Goal: Task Accomplishment & Management: Manage account settings

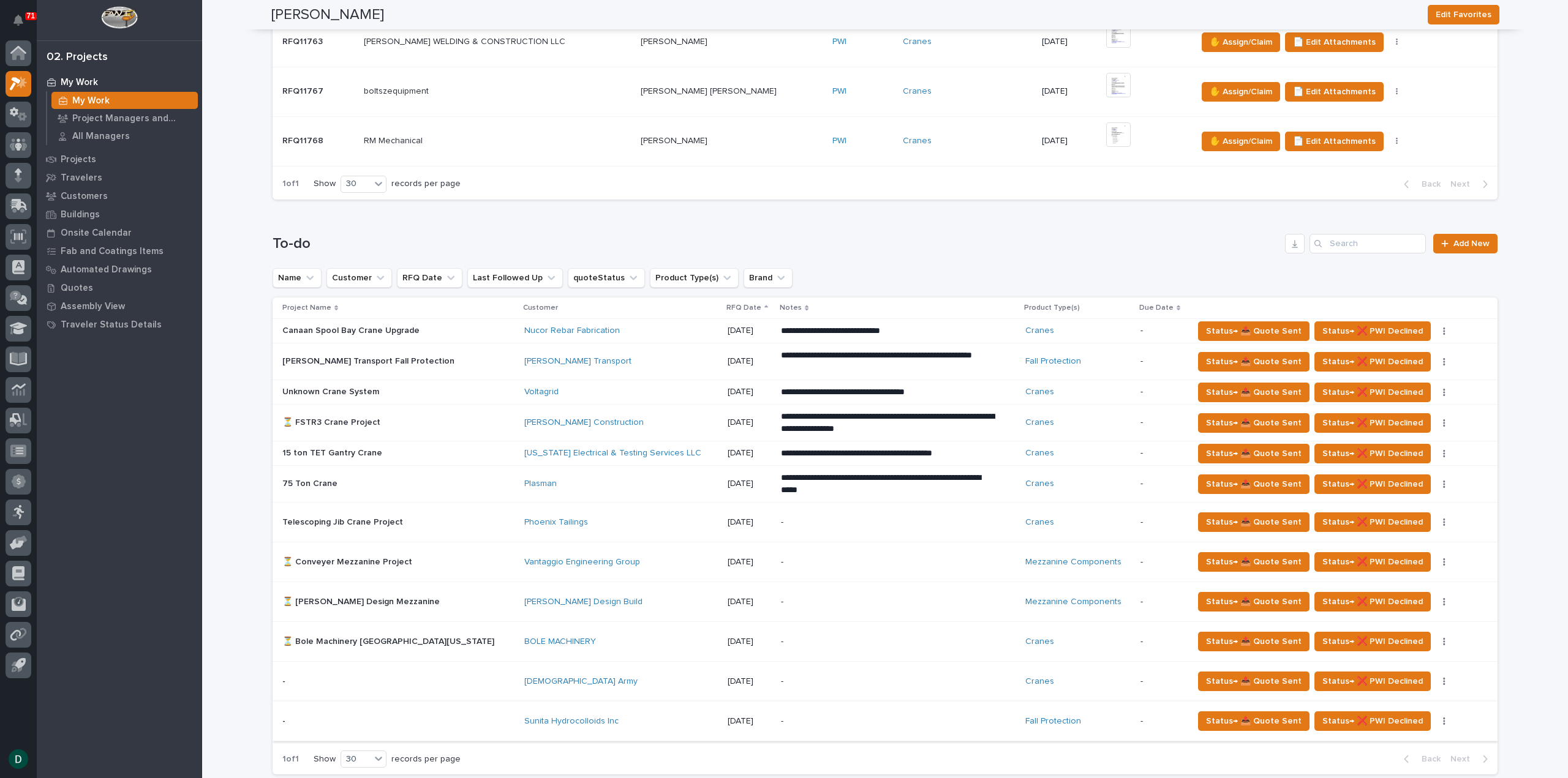
scroll to position [674, 0]
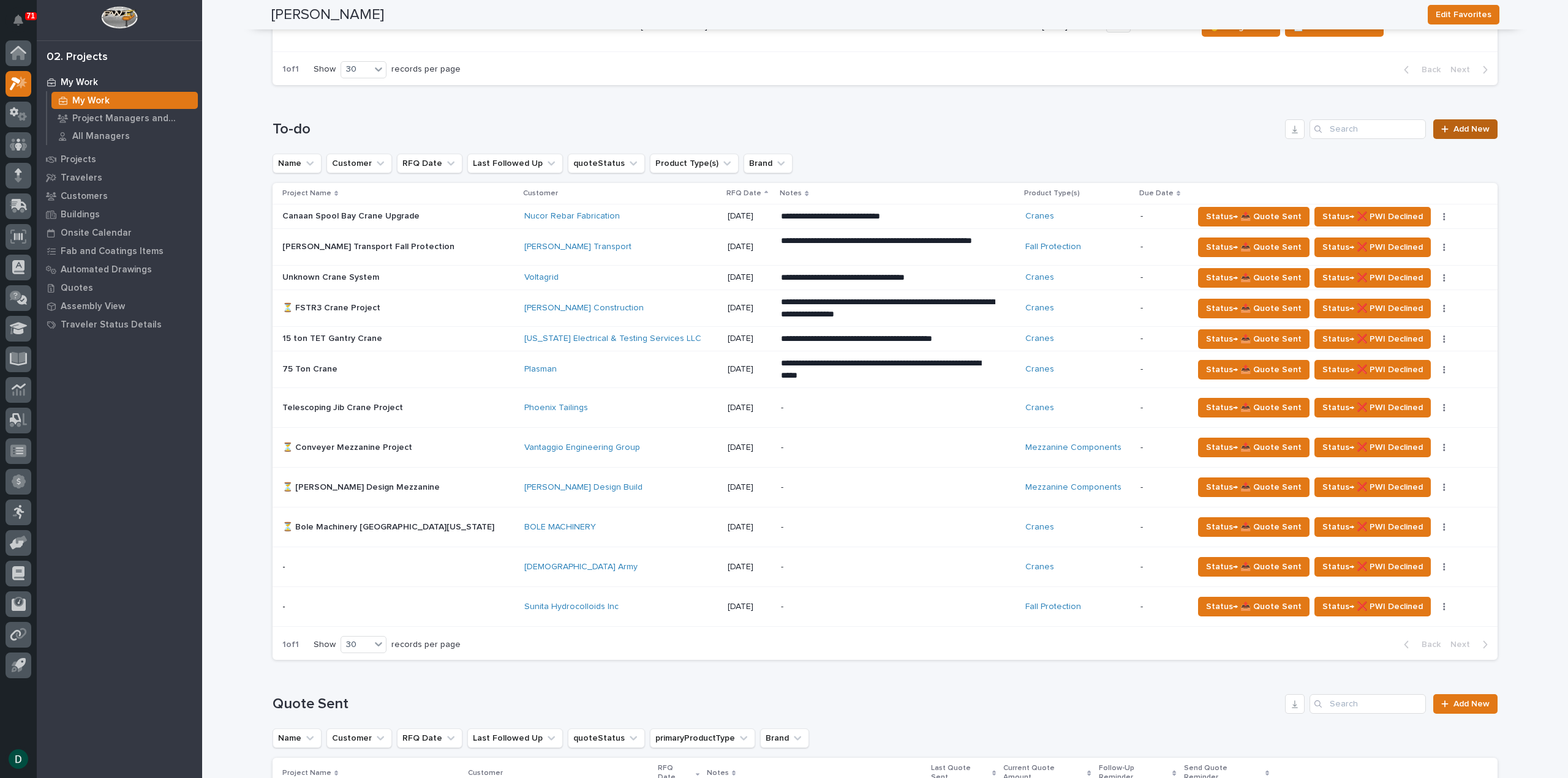
click at [1466, 127] on span "Add New" at bounding box center [1471, 129] width 36 height 8
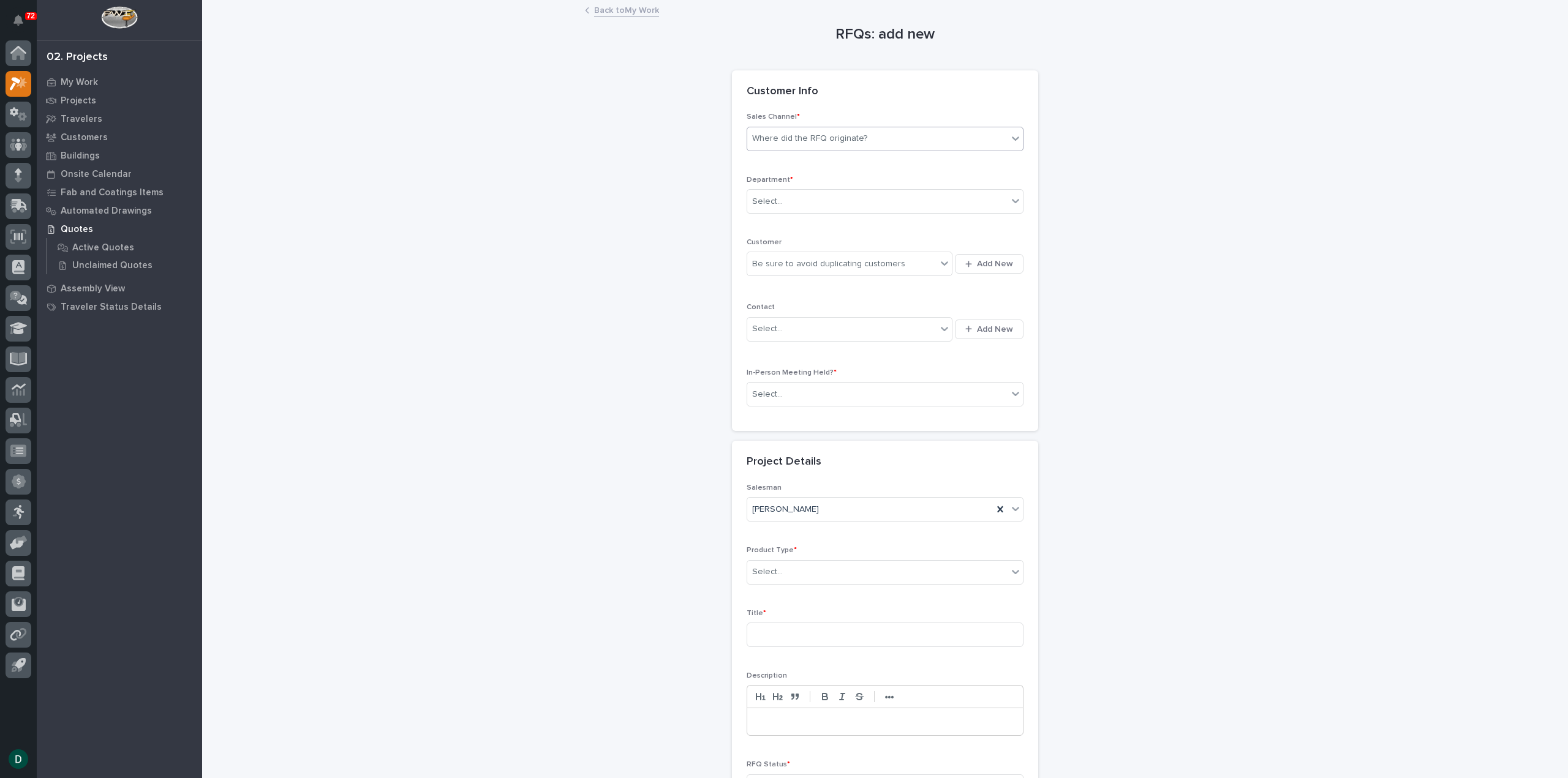
click at [855, 139] on div "Where did the RFQ originate?" at bounding box center [809, 139] width 115 height 13
click at [799, 183] on div "PWI" at bounding box center [880, 183] width 275 height 22
click at [799, 203] on div "Select..." at bounding box center [877, 201] width 260 height 20
click at [799, 221] on span "National Sales" at bounding box center [778, 223] width 62 height 13
click at [977, 266] on span "Add New" at bounding box center [995, 264] width 36 height 11
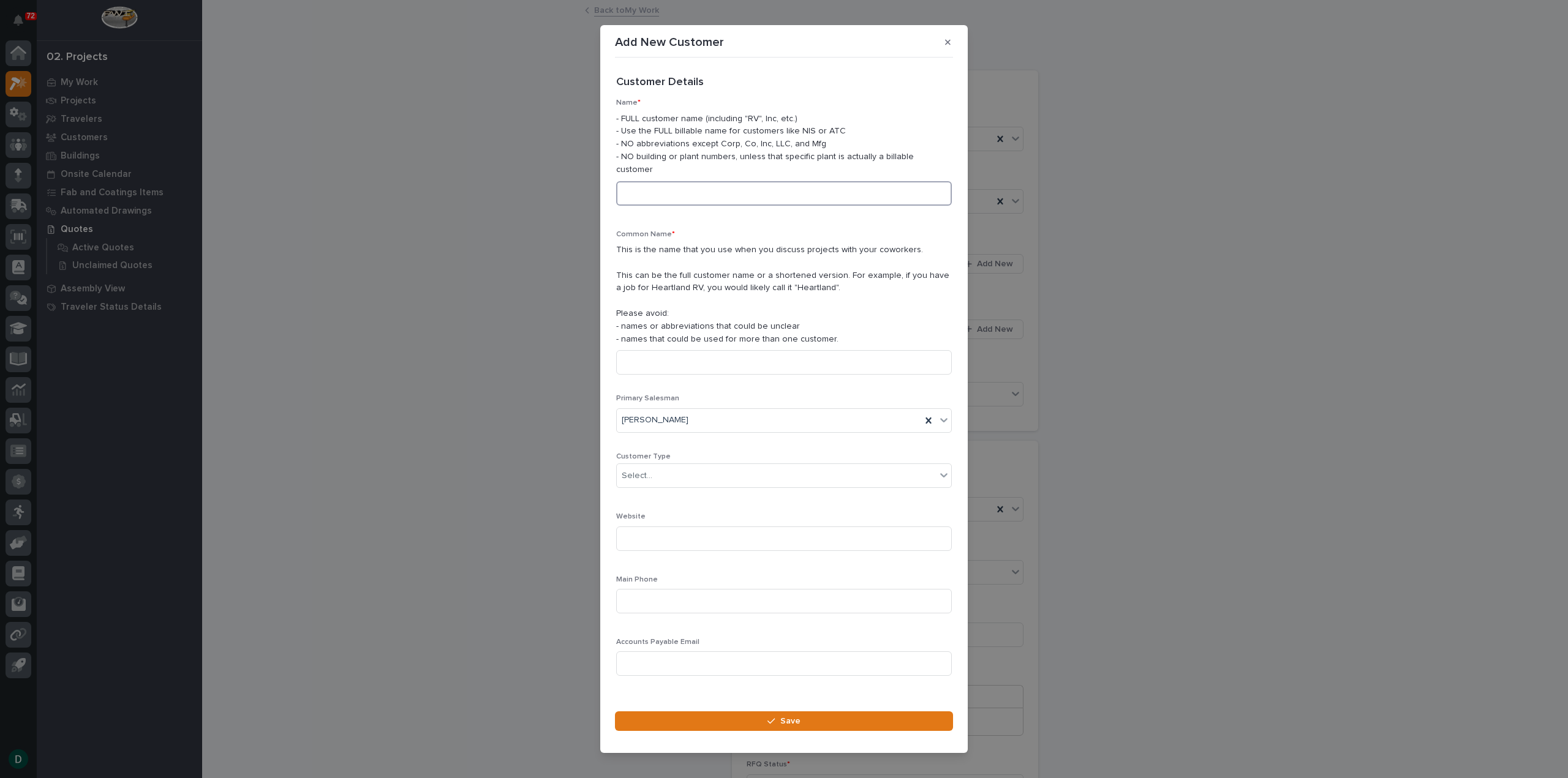
click at [691, 196] on input at bounding box center [783, 194] width 336 height 24
type input "Amerilux"
click at [686, 364] on input at bounding box center [783, 363] width 336 height 24
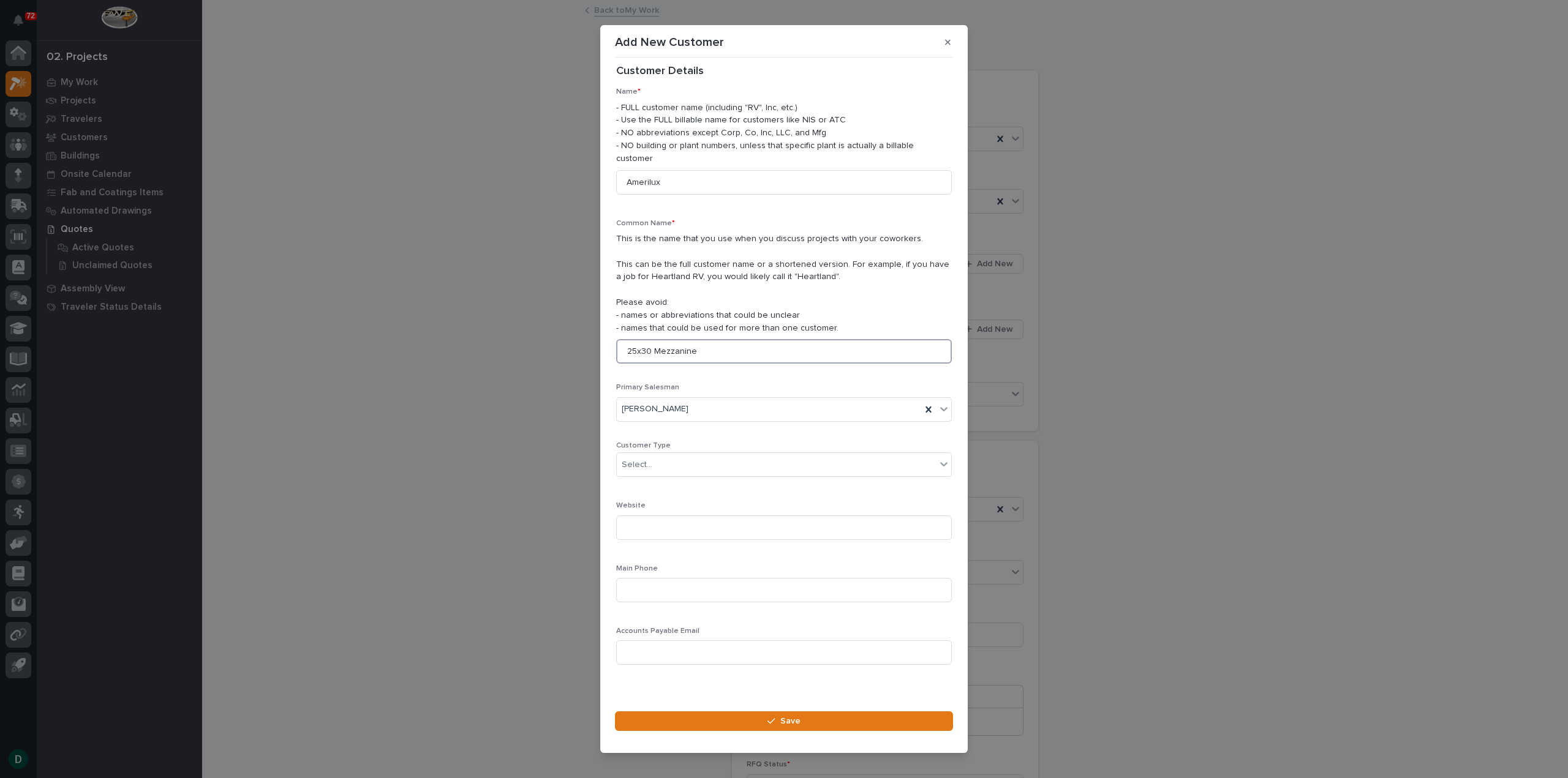
scroll to position [17, 0]
type input "25x30 Mezzanine"
click at [825, 715] on button "Save" at bounding box center [784, 721] width 338 height 20
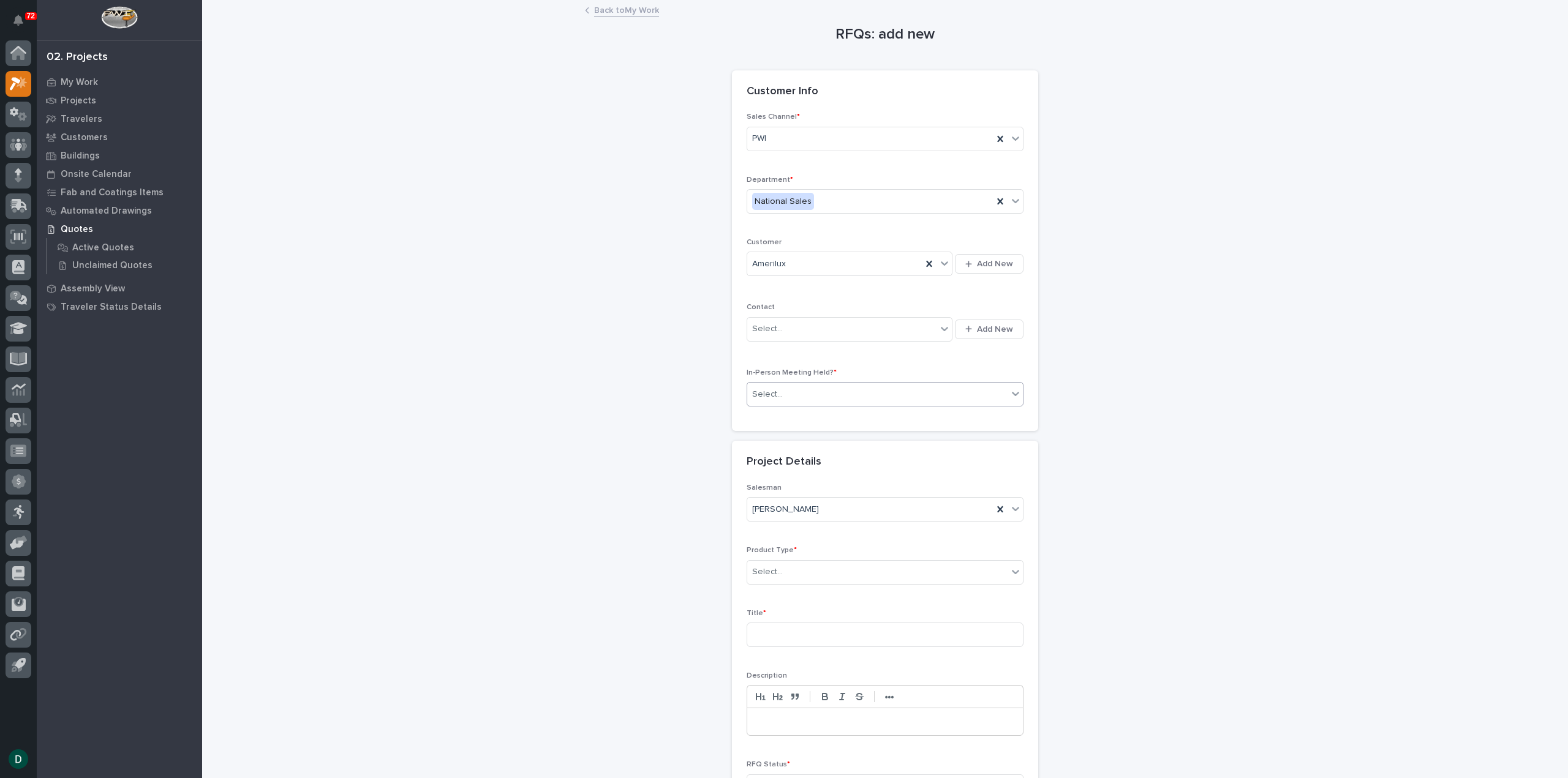
click at [808, 391] on div "Select..." at bounding box center [877, 394] width 260 height 20
click at [802, 433] on div "No" at bounding box center [880, 436] width 275 height 22
click at [813, 566] on div "Select..." at bounding box center [877, 571] width 260 height 20
click at [836, 708] on div "Mezzanine Components" at bounding box center [880, 712] width 275 height 22
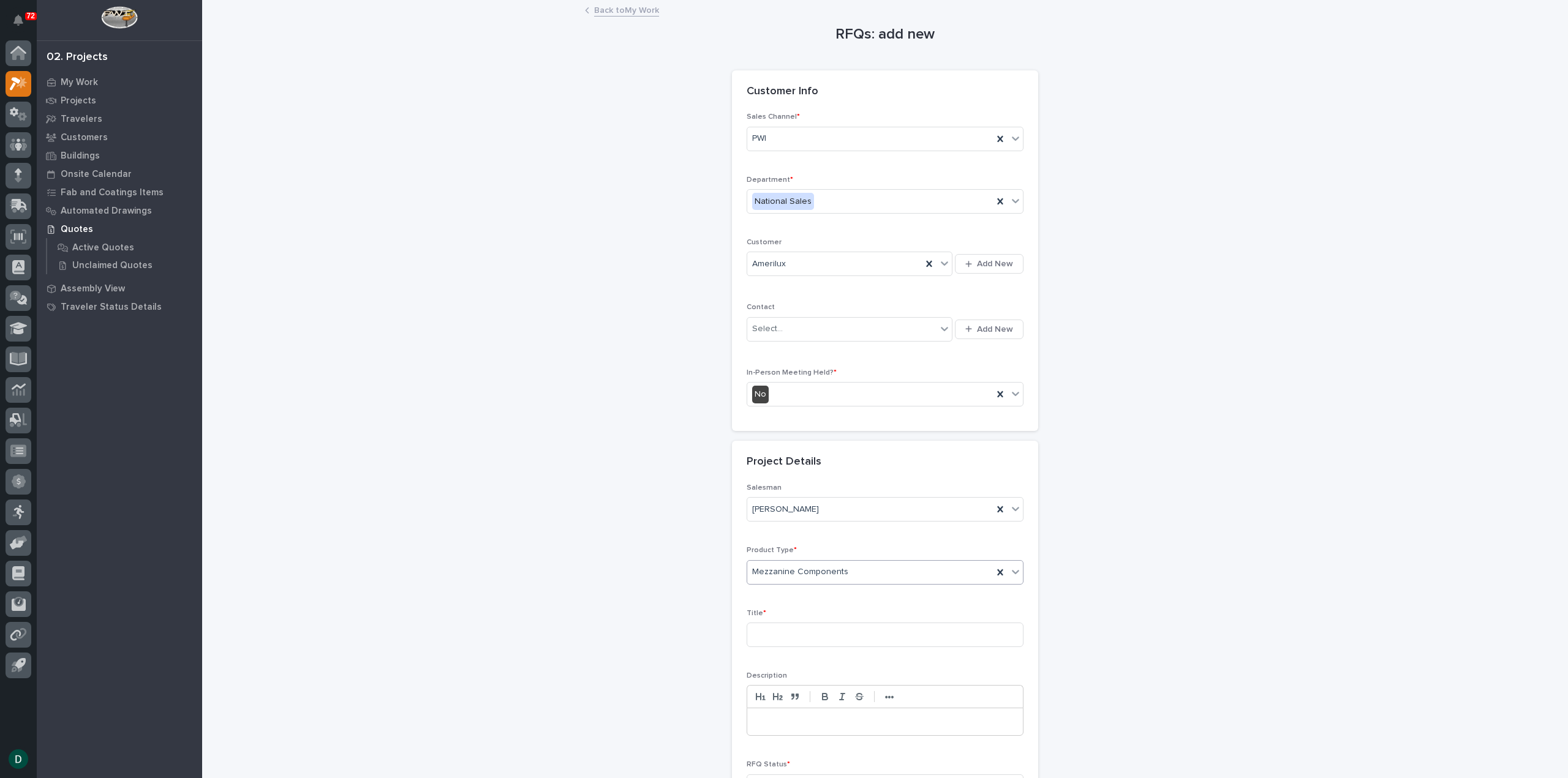
click at [602, 553] on div "RFQs: add new Loading... Saving… Loading... Saving… Loading... Saving… Customer…" at bounding box center [886, 427] width 1228 height 851
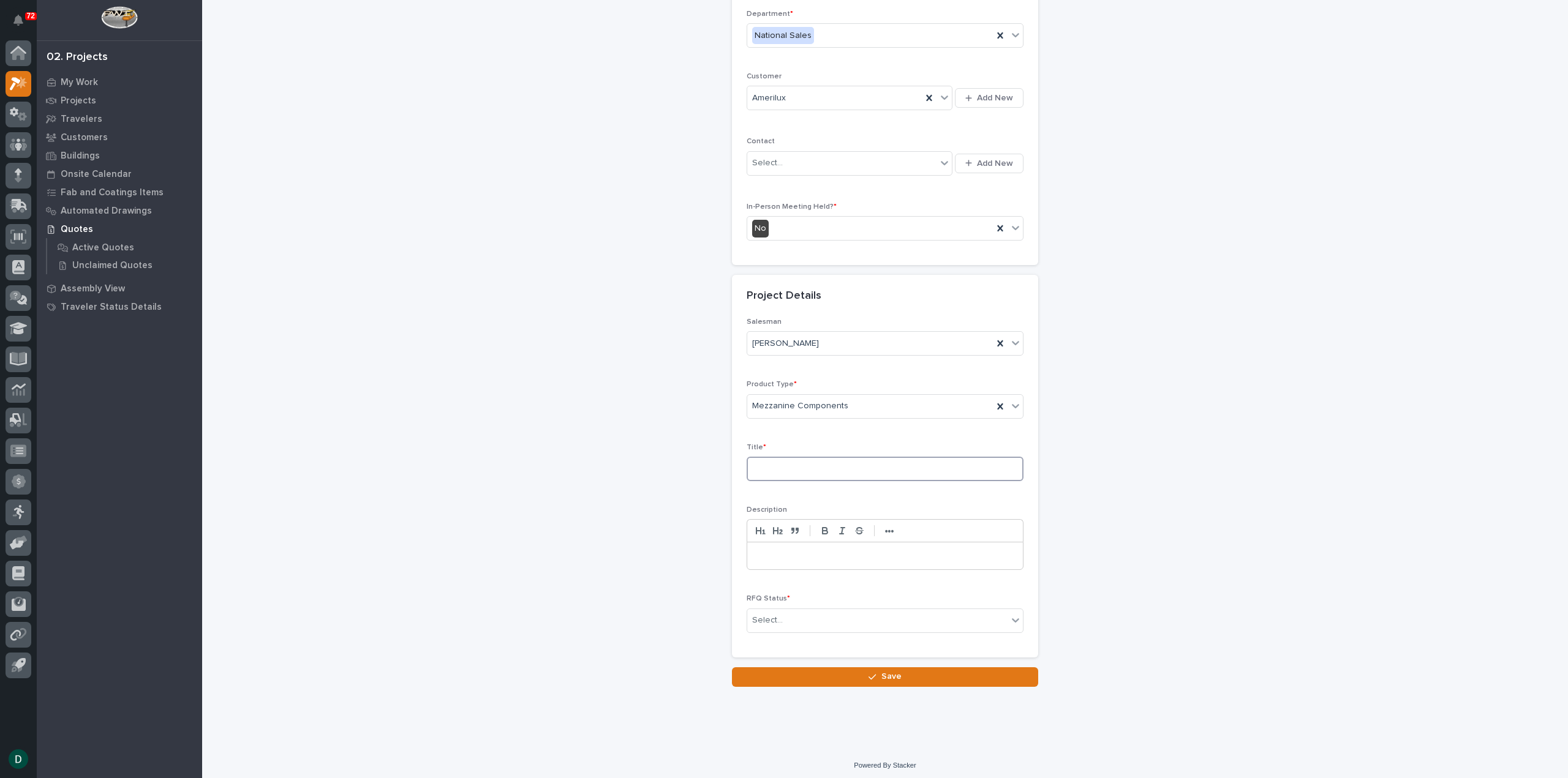
click at [808, 464] on input at bounding box center [885, 469] width 276 height 24
type input "25x30 Mezzanine"
click at [834, 554] on p at bounding box center [886, 555] width 258 height 12
click at [806, 550] on p at bounding box center [886, 555] width 258 height 12
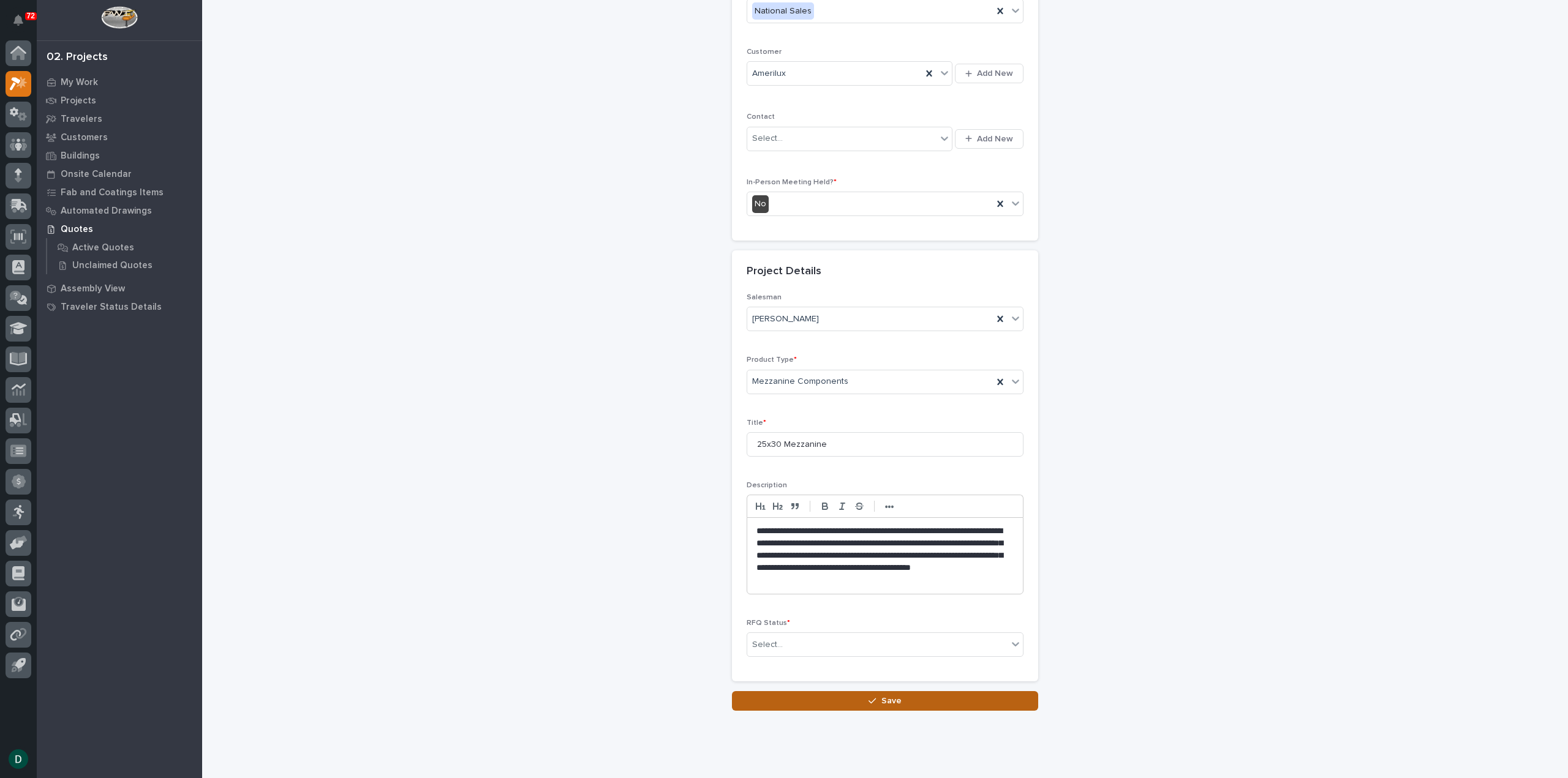
drag, startPoint x: 898, startPoint y: 696, endPoint x: 1072, endPoint y: 692, distance: 174.0
click at [899, 696] on button "Save" at bounding box center [886, 701] width 306 height 20
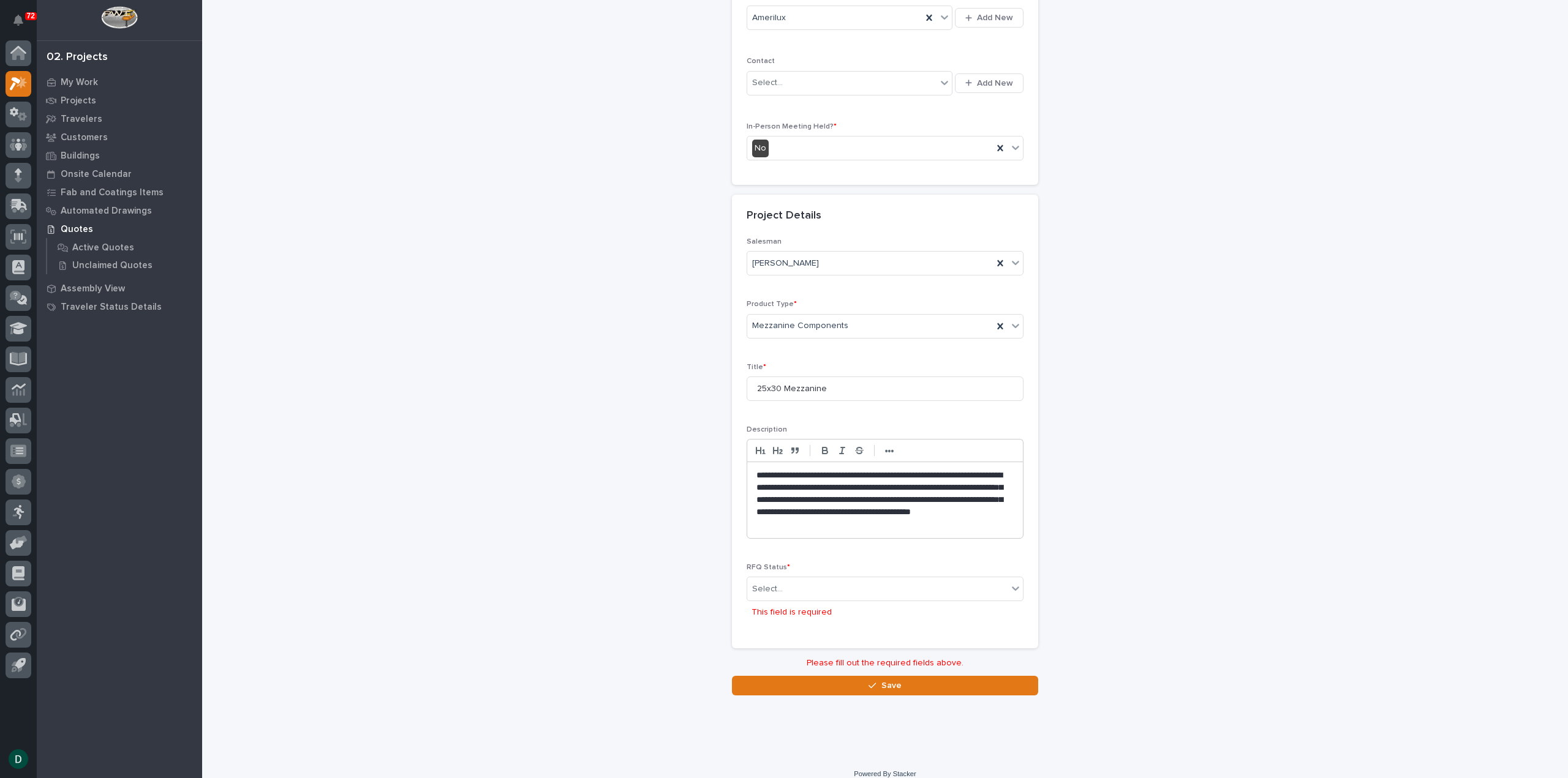
scroll to position [246, 0]
click at [788, 587] on div "Select..." at bounding box center [877, 588] width 260 height 20
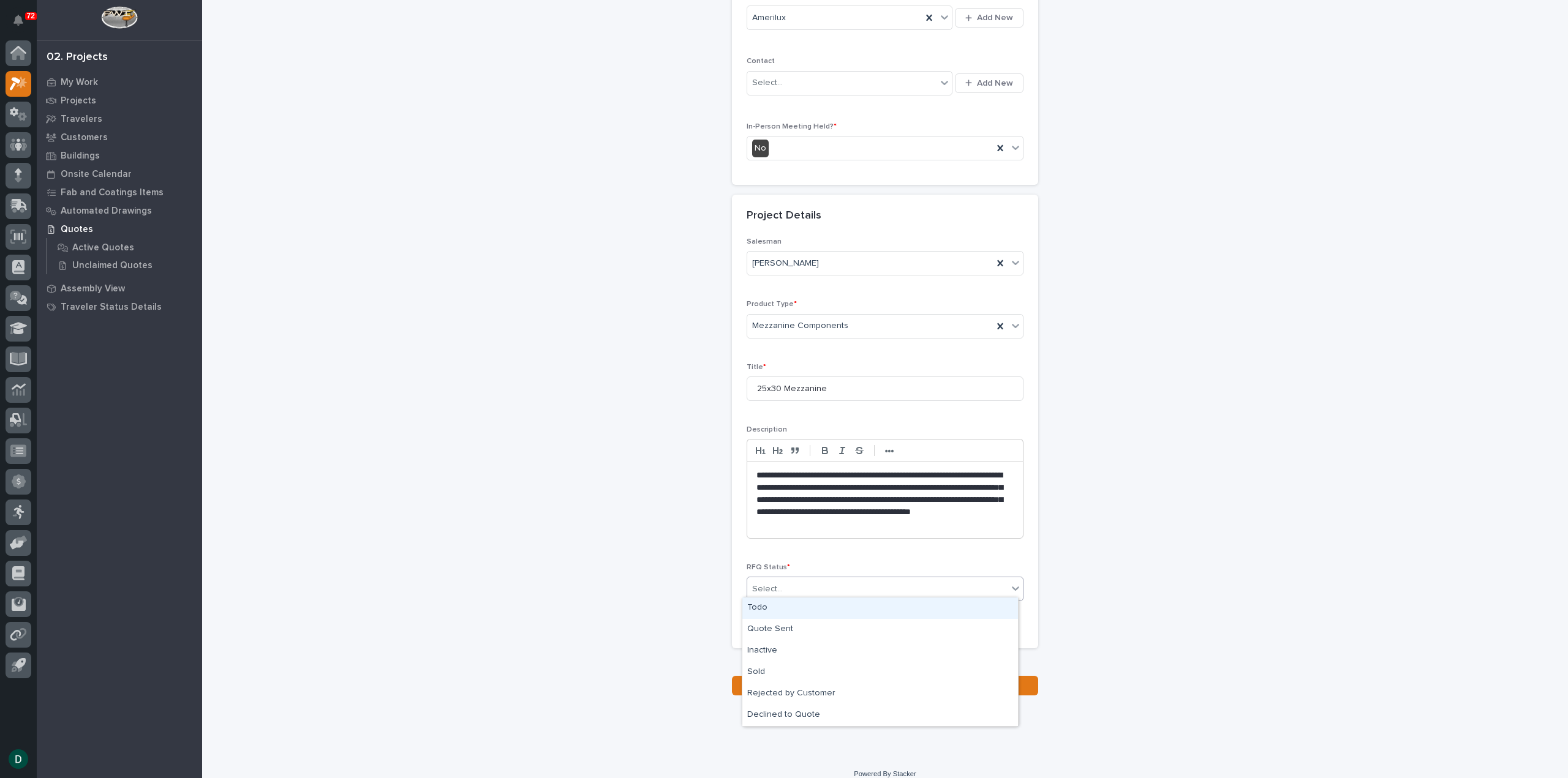
click at [788, 612] on div "Todo" at bounding box center [880, 608] width 275 height 22
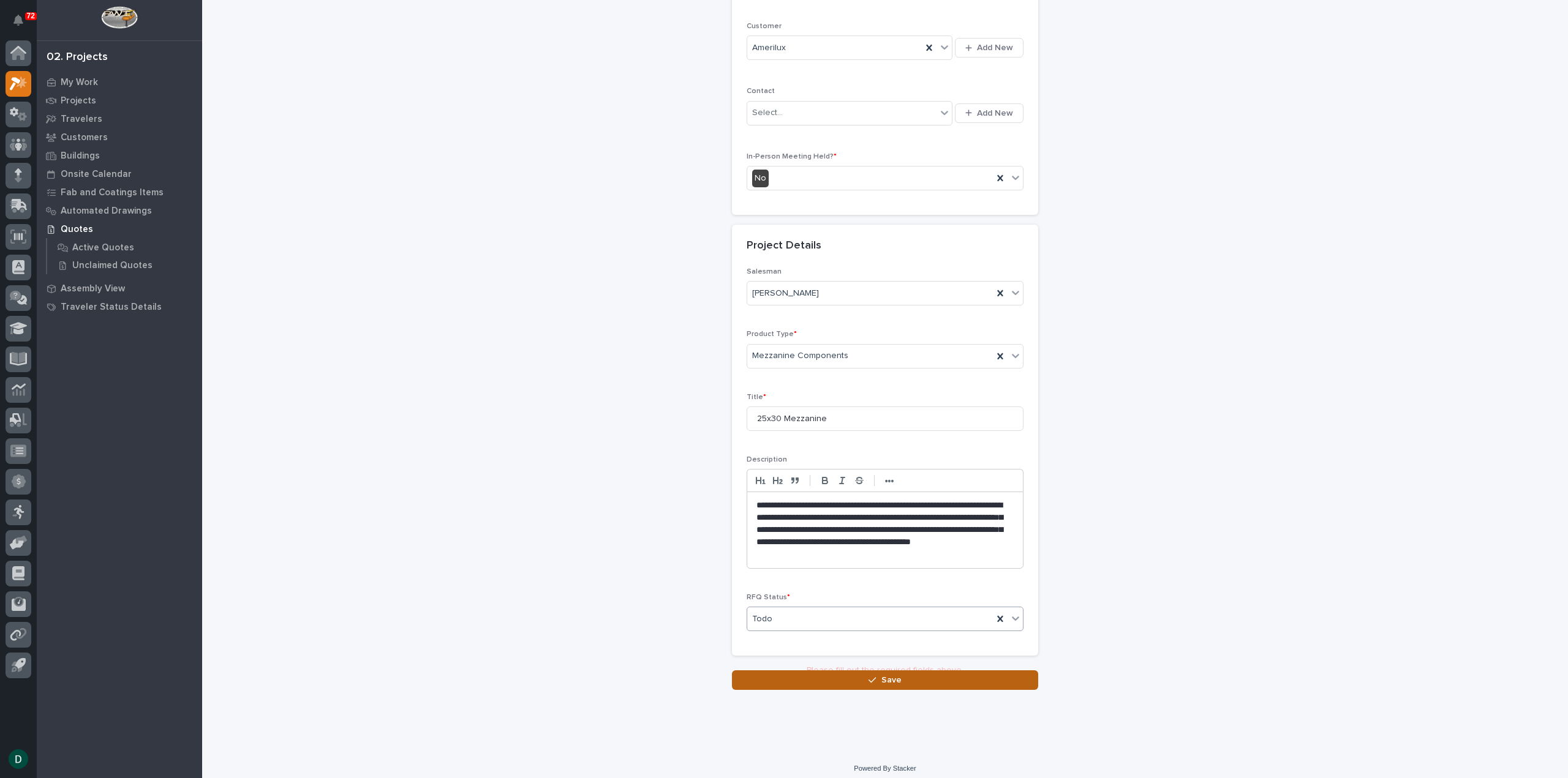
scroll to position [214, 0]
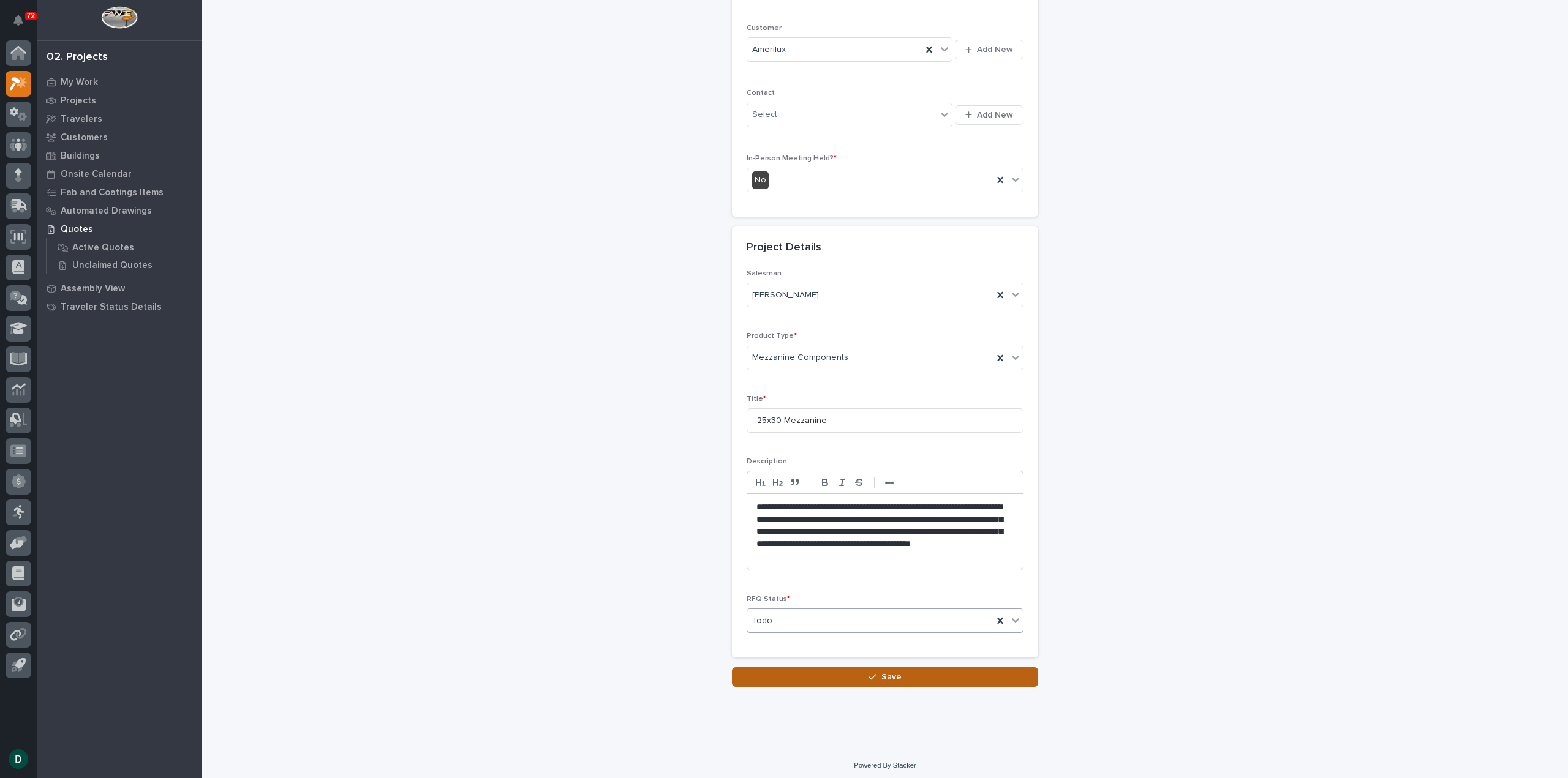
click at [938, 674] on button "Save" at bounding box center [886, 677] width 306 height 20
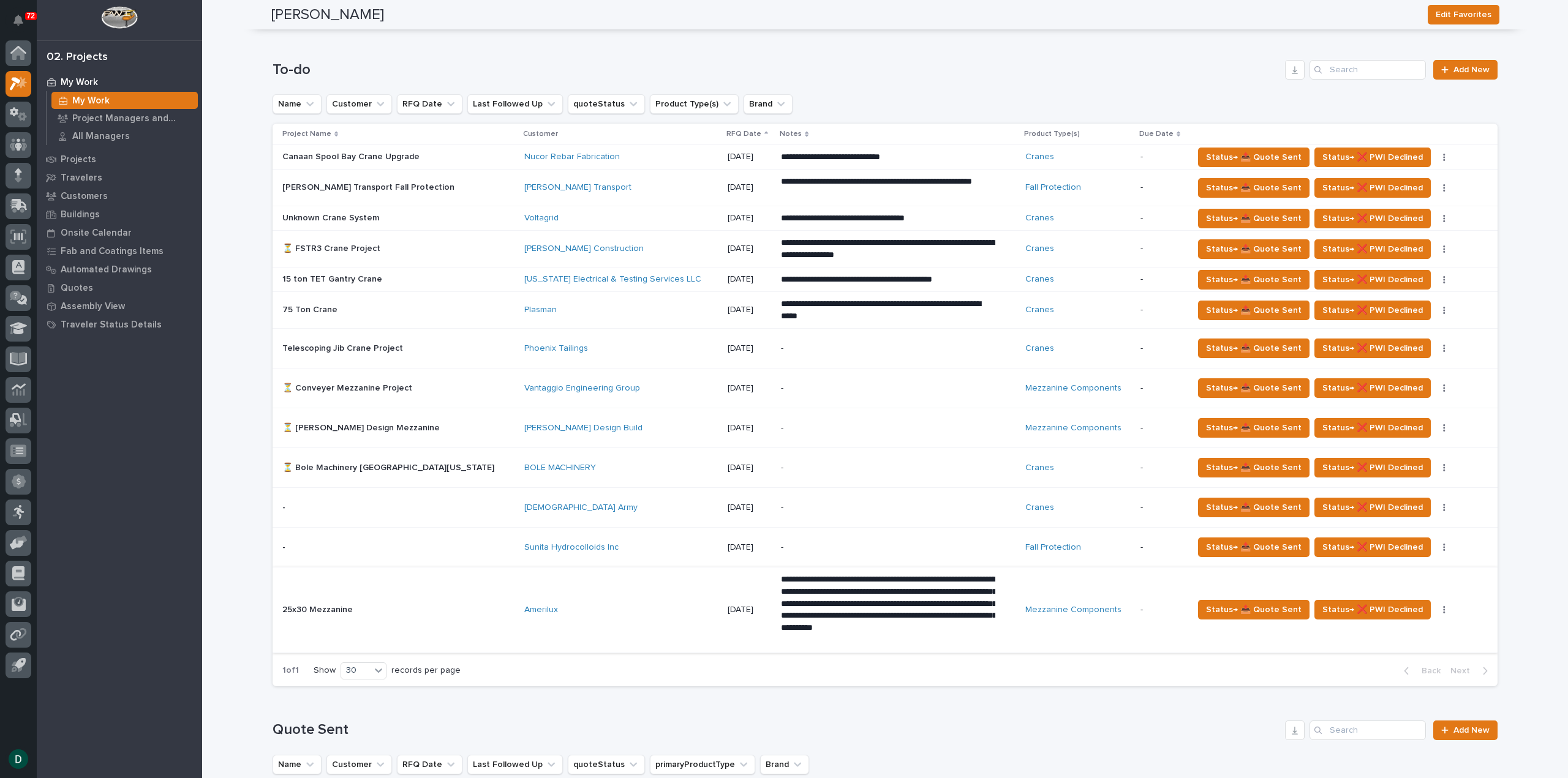
scroll to position [735, 0]
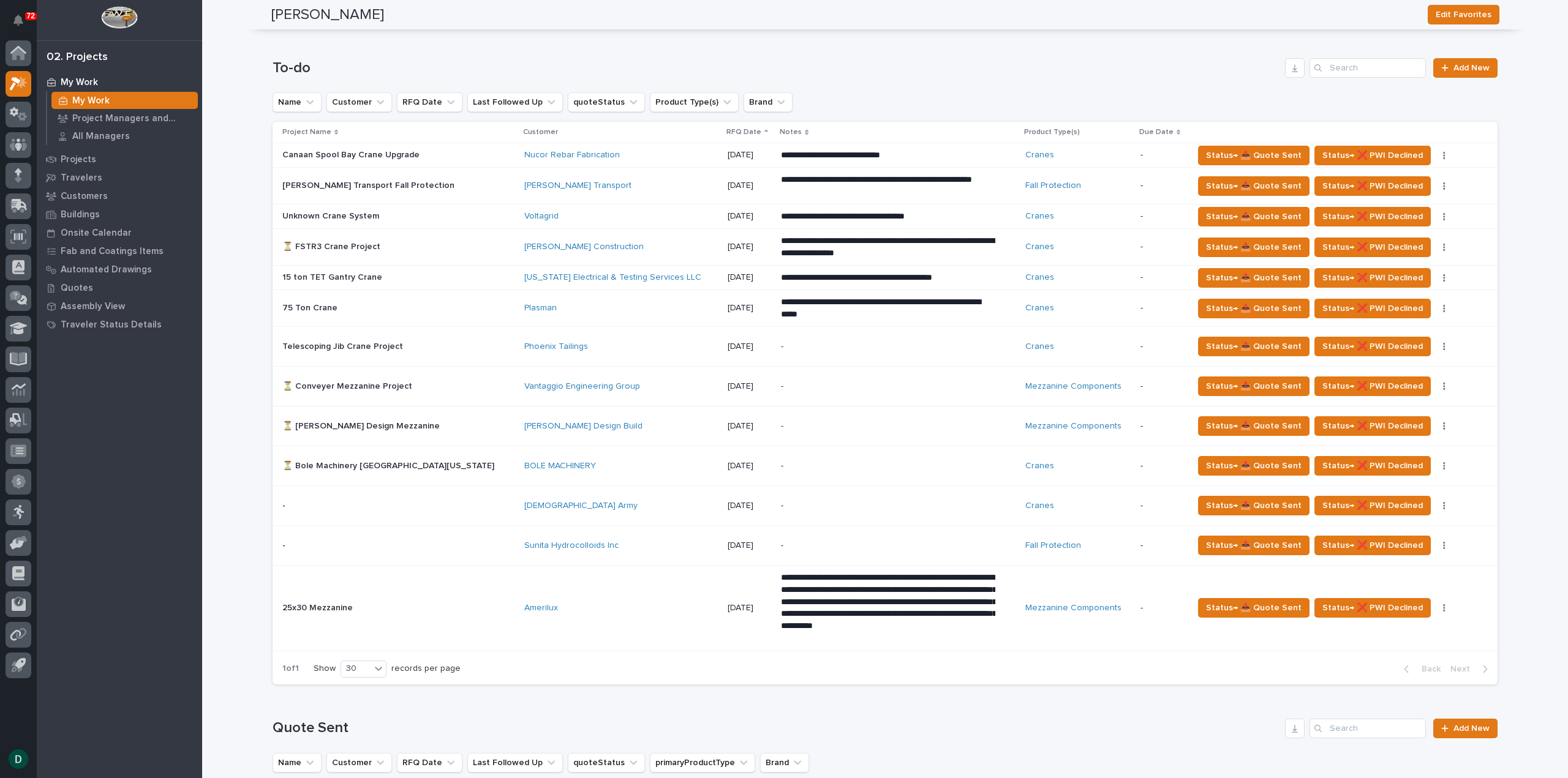
click at [554, 605] on div "Amerilux" at bounding box center [621, 608] width 194 height 10
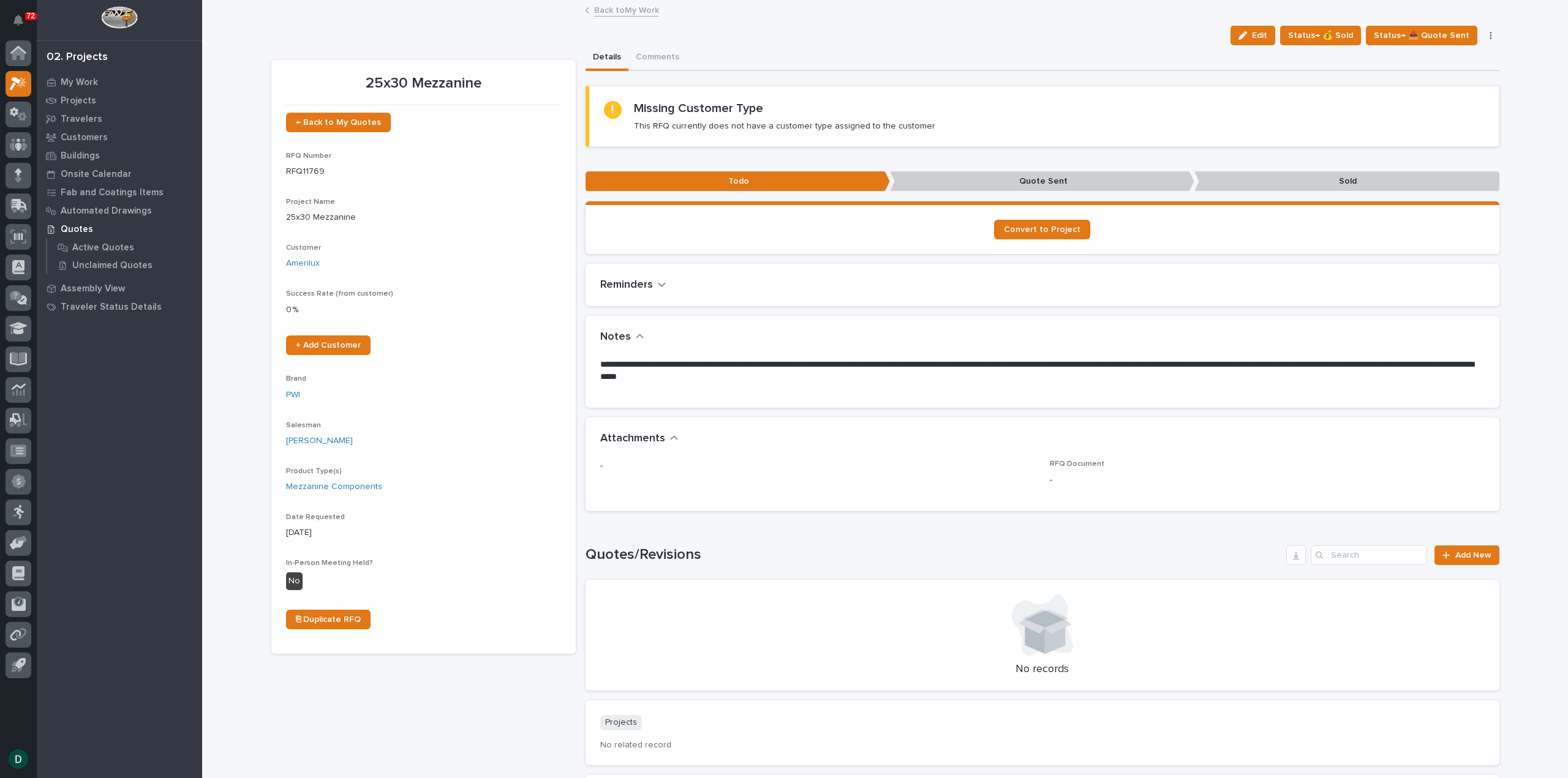
scroll to position [61, 0]
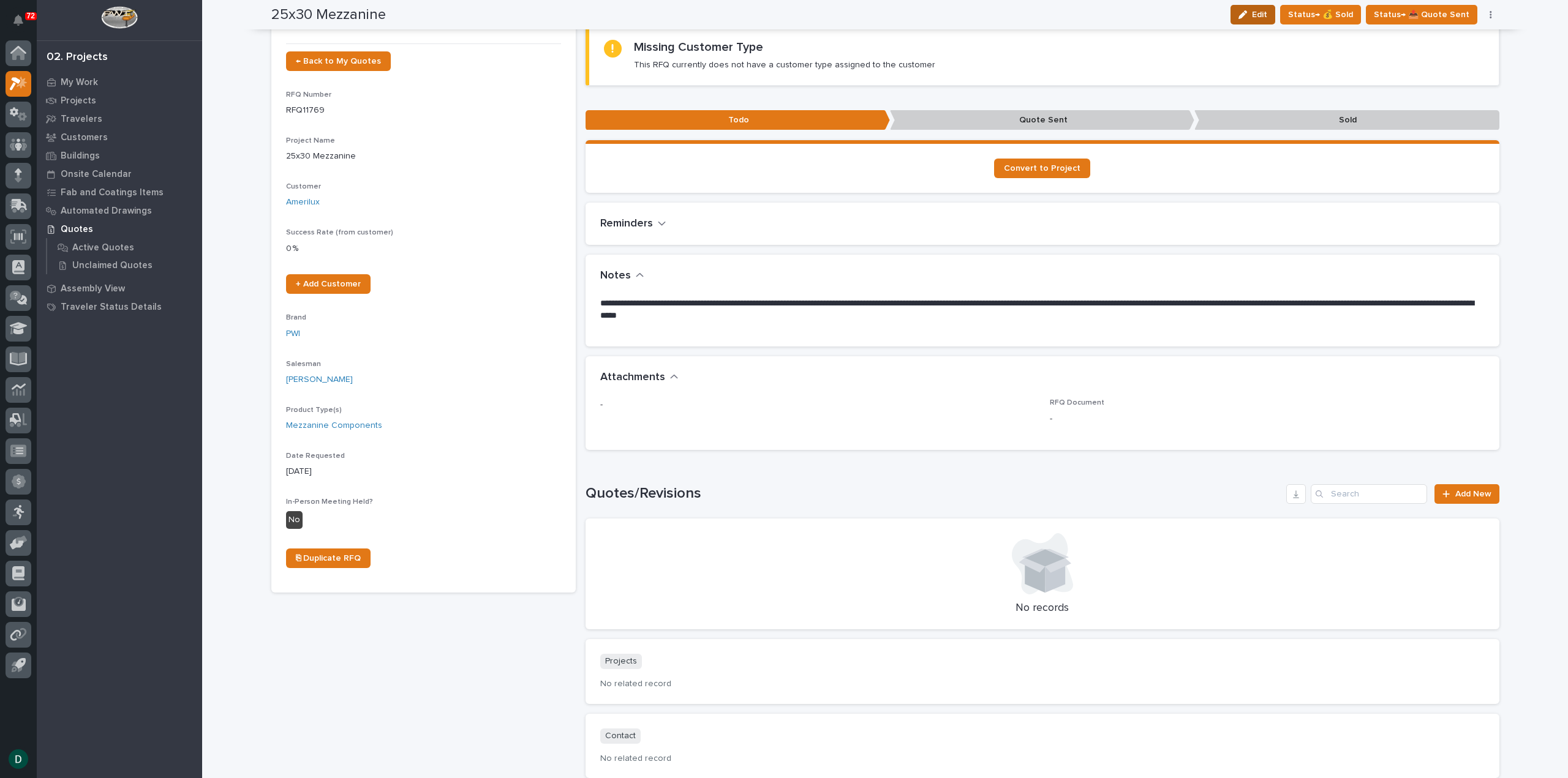
click at [1267, 15] on span "Edit" at bounding box center [1260, 15] width 15 height 11
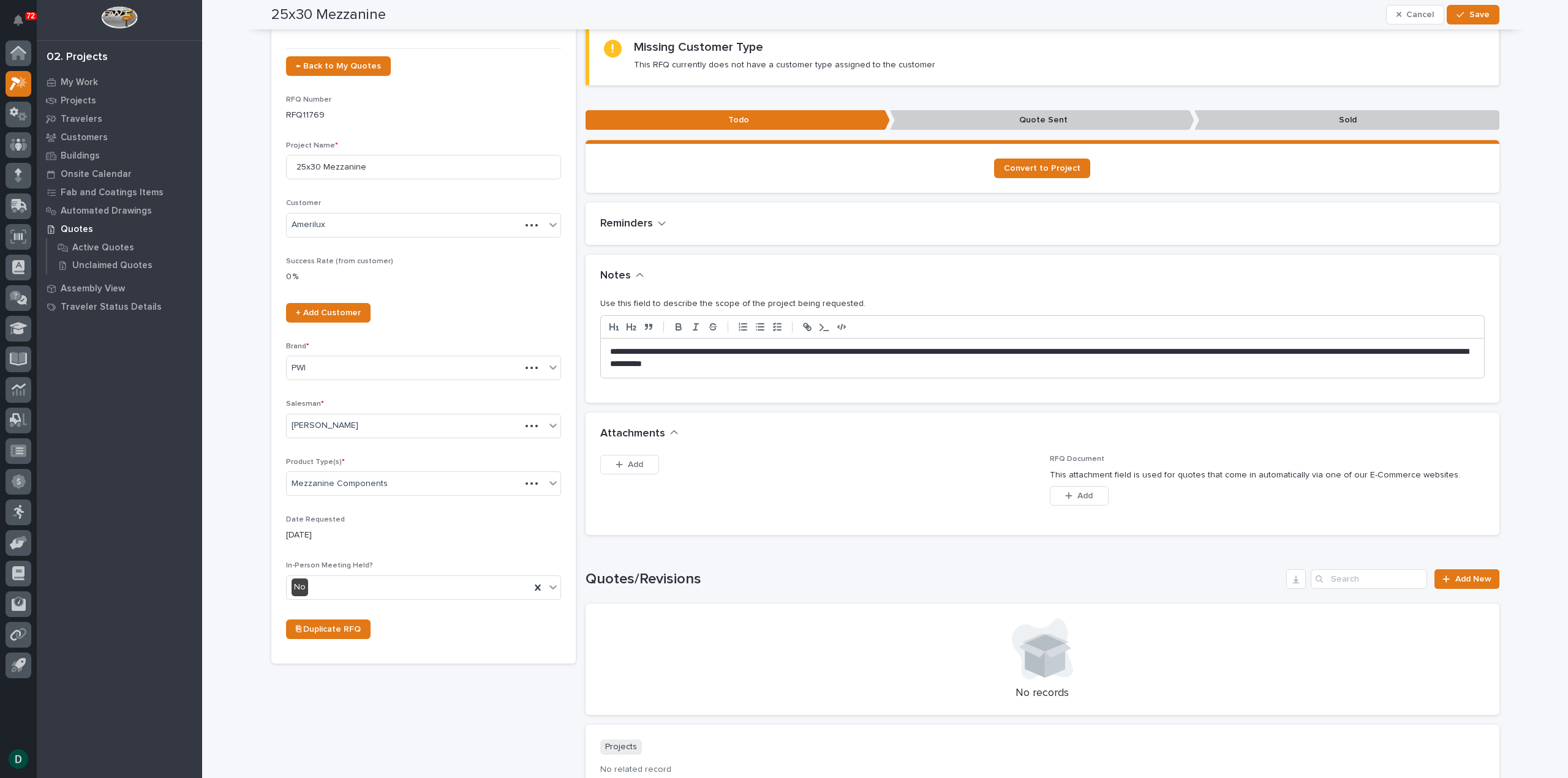
scroll to position [103, 0]
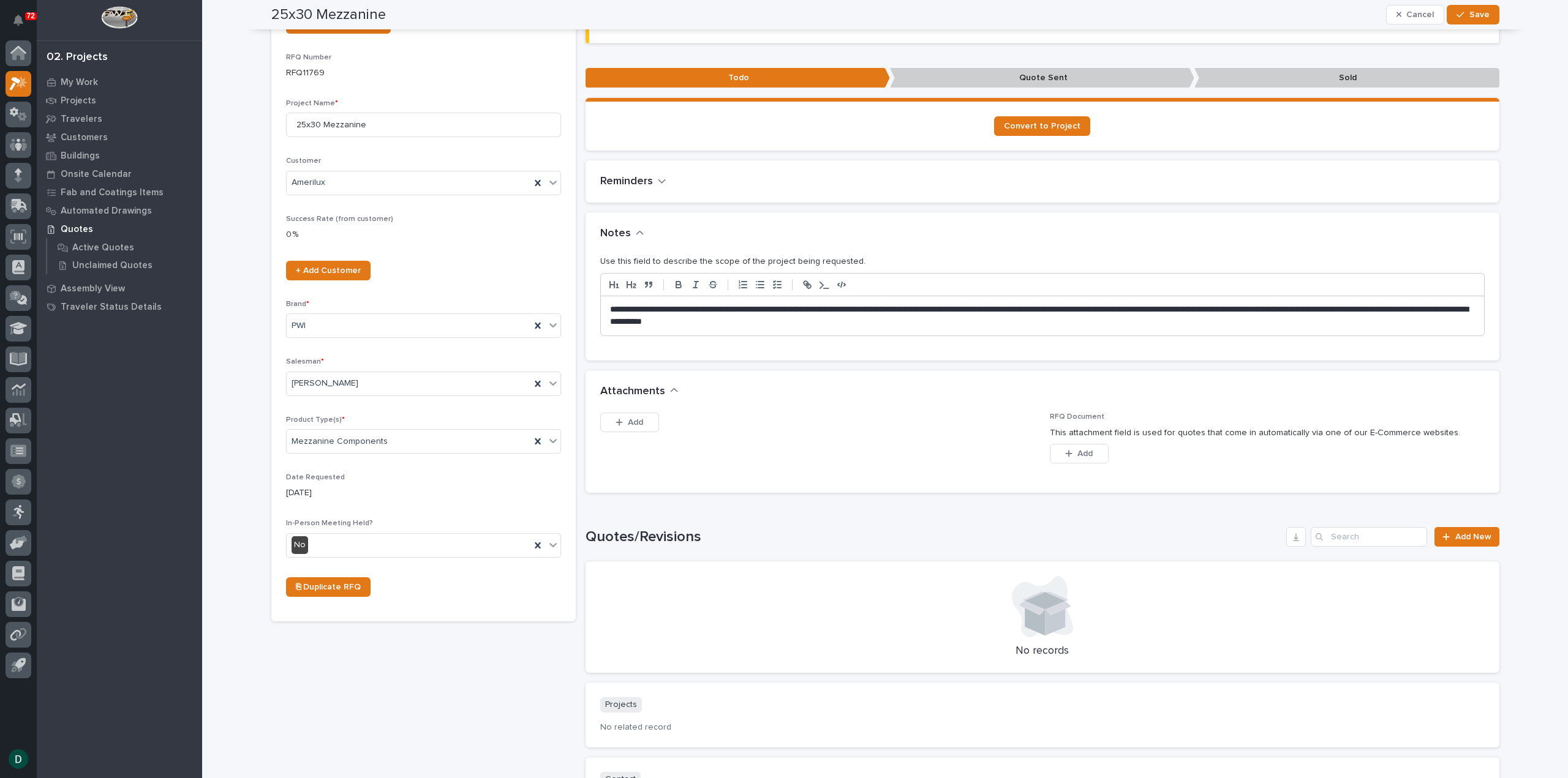
click at [610, 306] on p "**********" at bounding box center [1043, 316] width 865 height 24
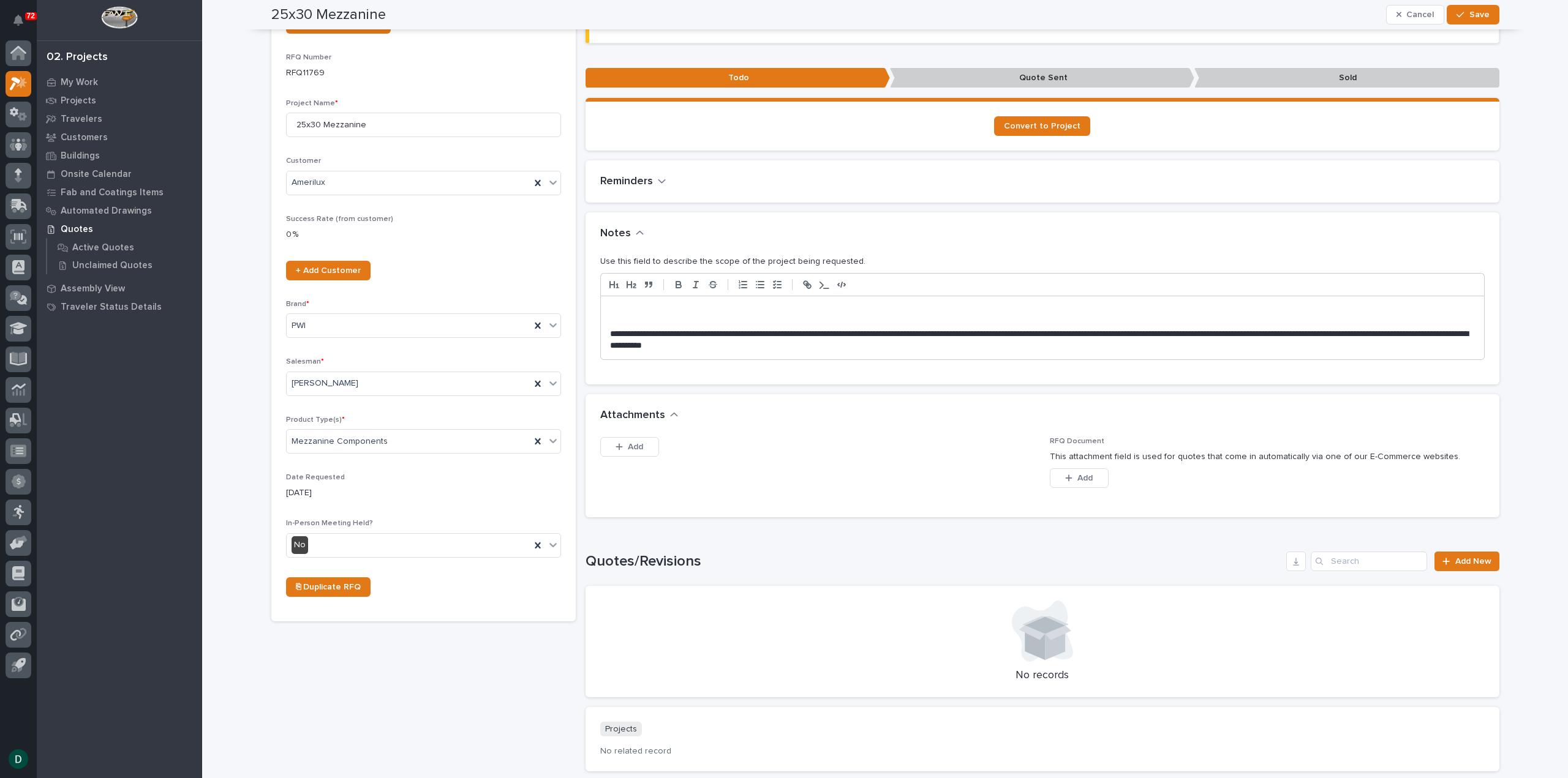
scroll to position [128, 0]
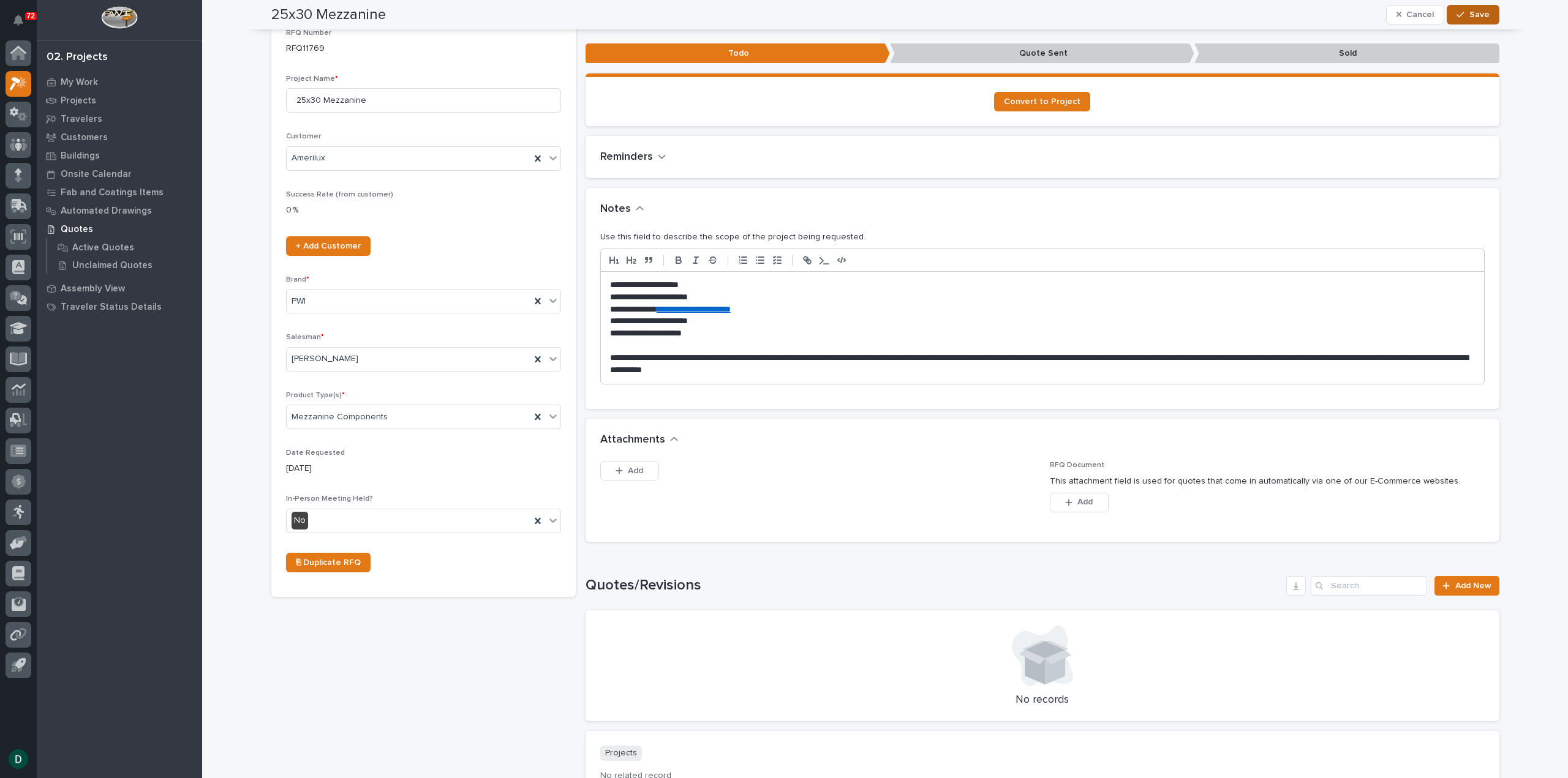
click at [1479, 8] on button "Save" at bounding box center [1472, 14] width 52 height 20
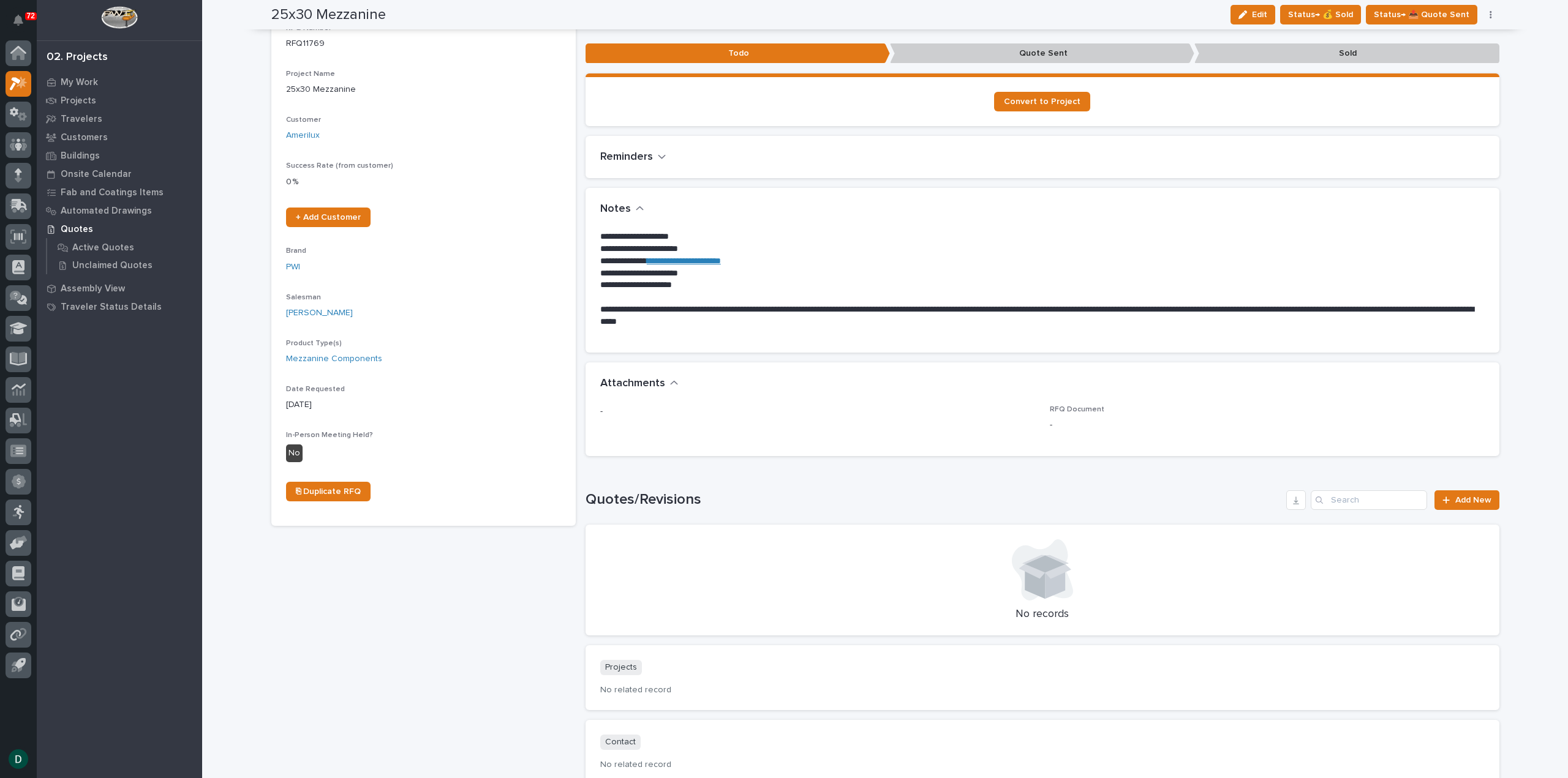
scroll to position [86, 0]
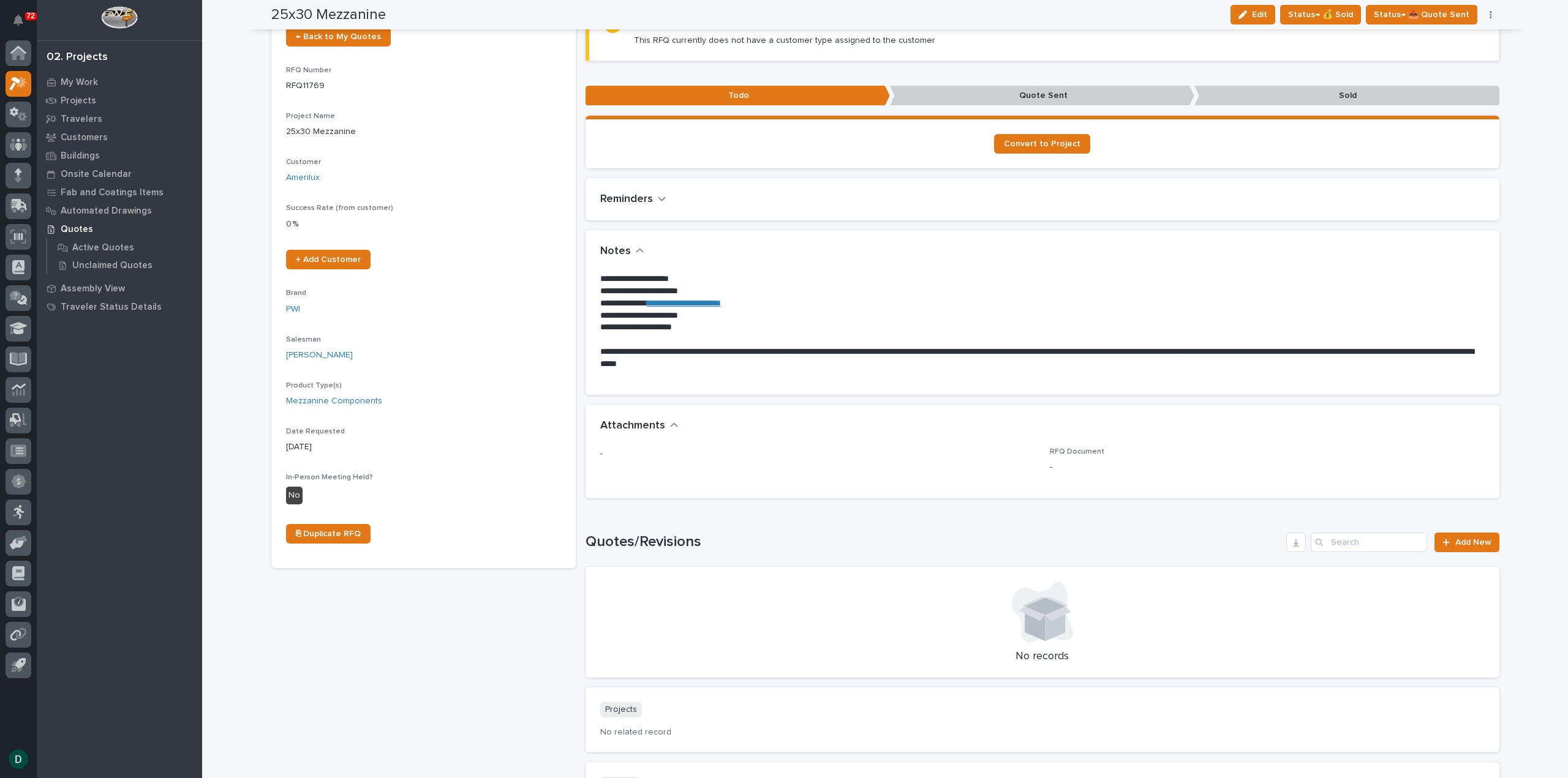
click at [671, 424] on div "Attachments" at bounding box center [1040, 426] width 880 height 13
click at [670, 423] on icon "button" at bounding box center [674, 426] width 8 height 11
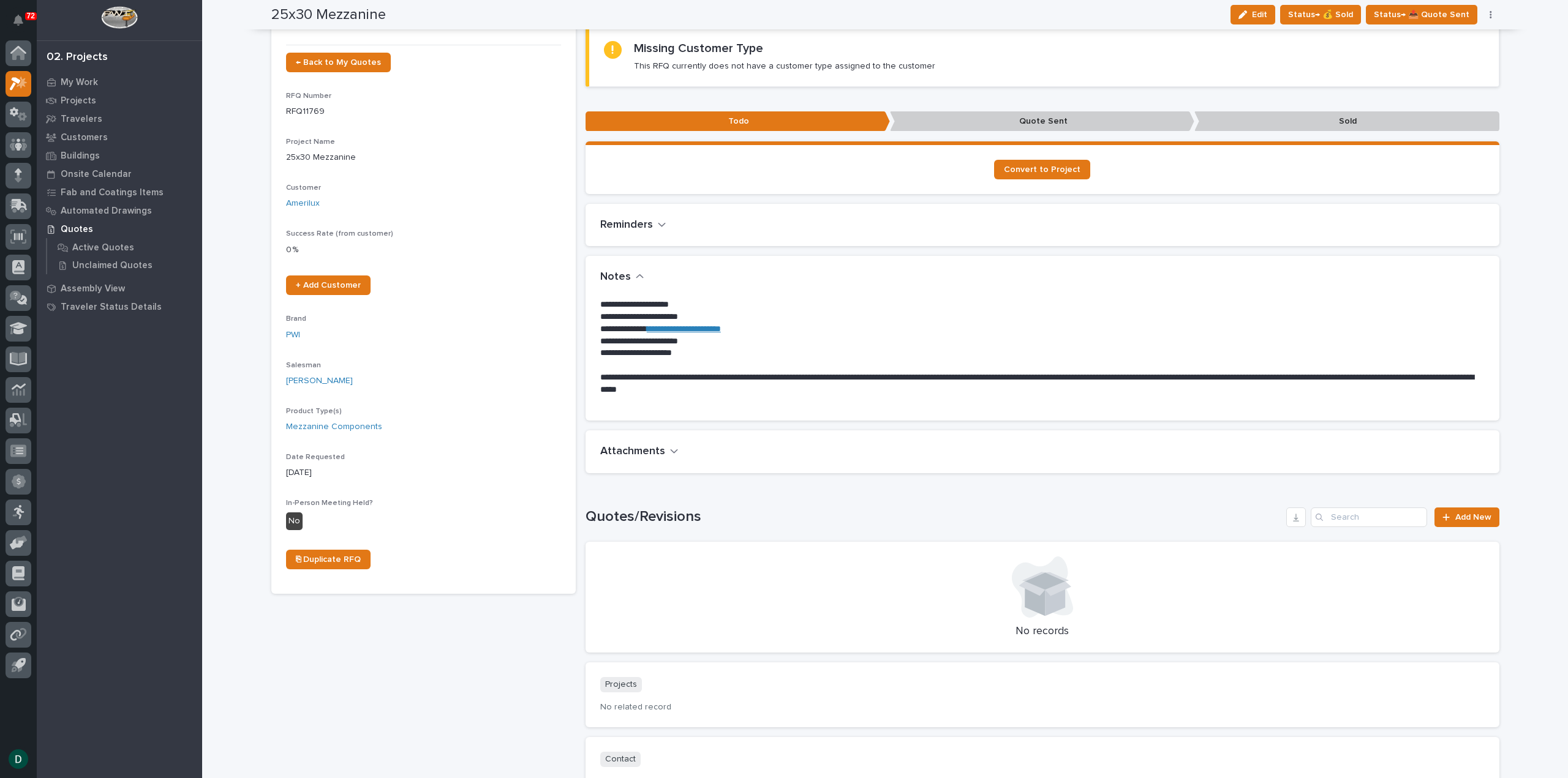
click at [670, 449] on icon "button" at bounding box center [674, 451] width 8 height 11
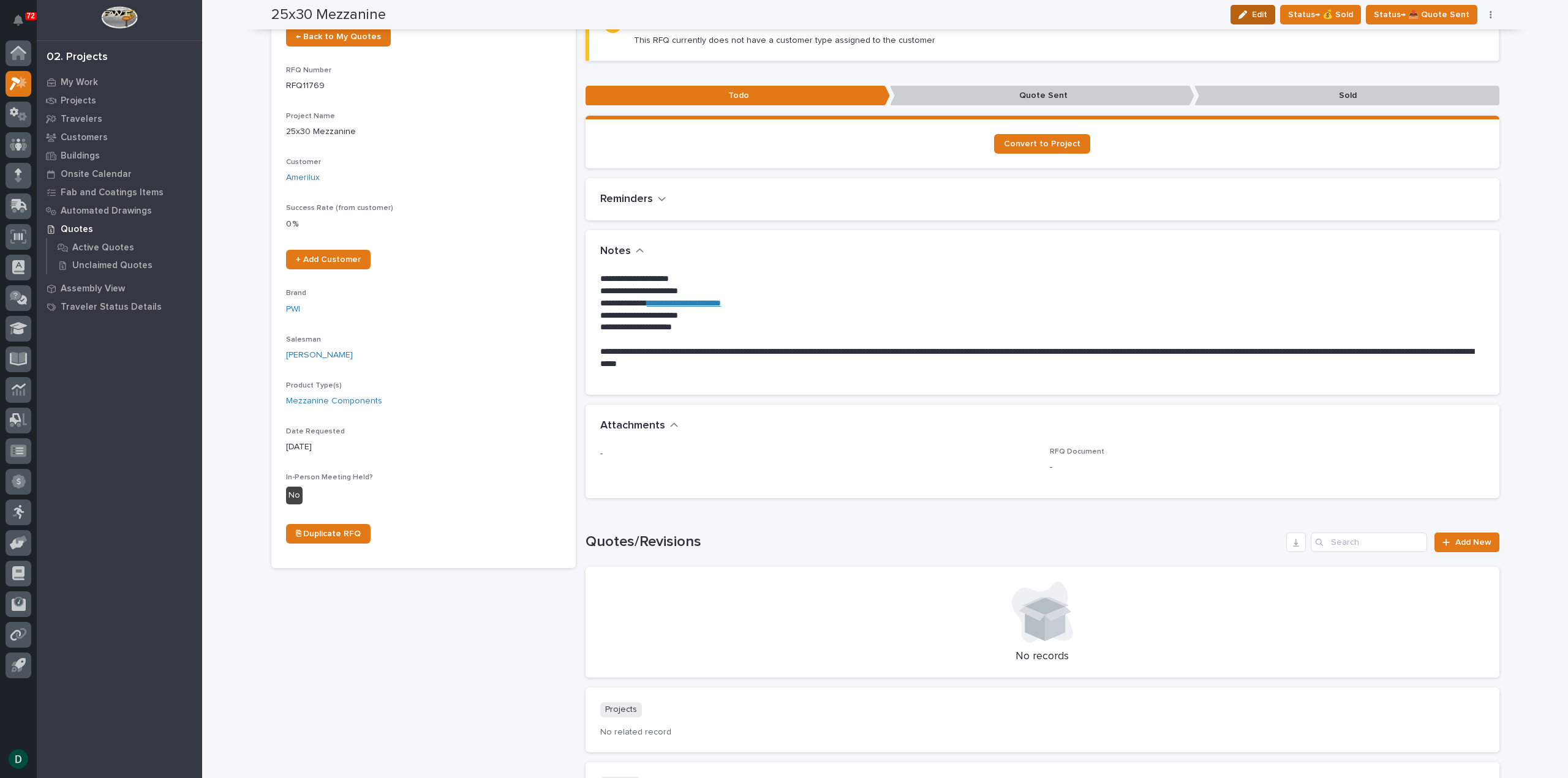
click at [1262, 7] on button "Edit" at bounding box center [1253, 14] width 45 height 20
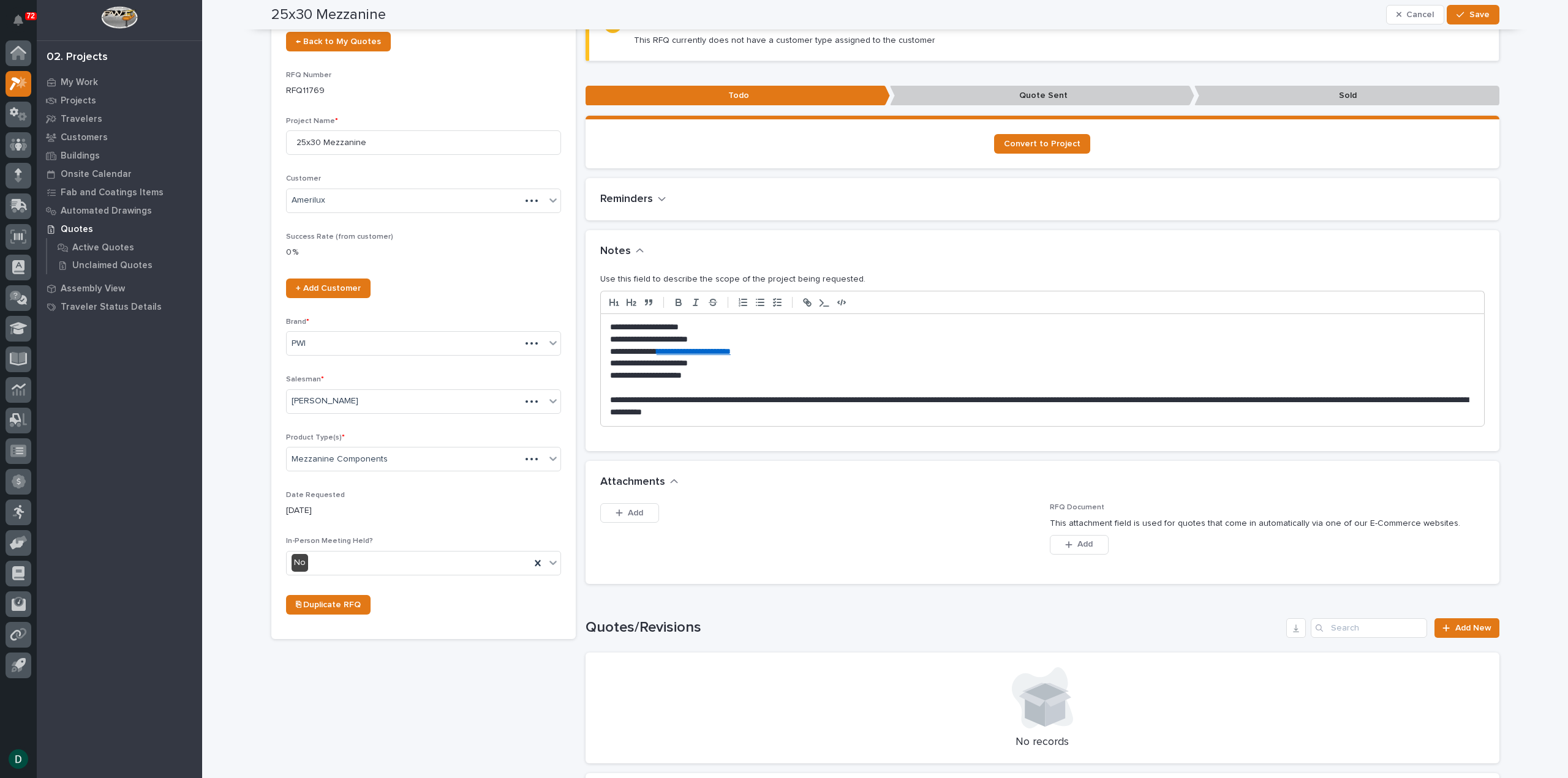
scroll to position [128, 0]
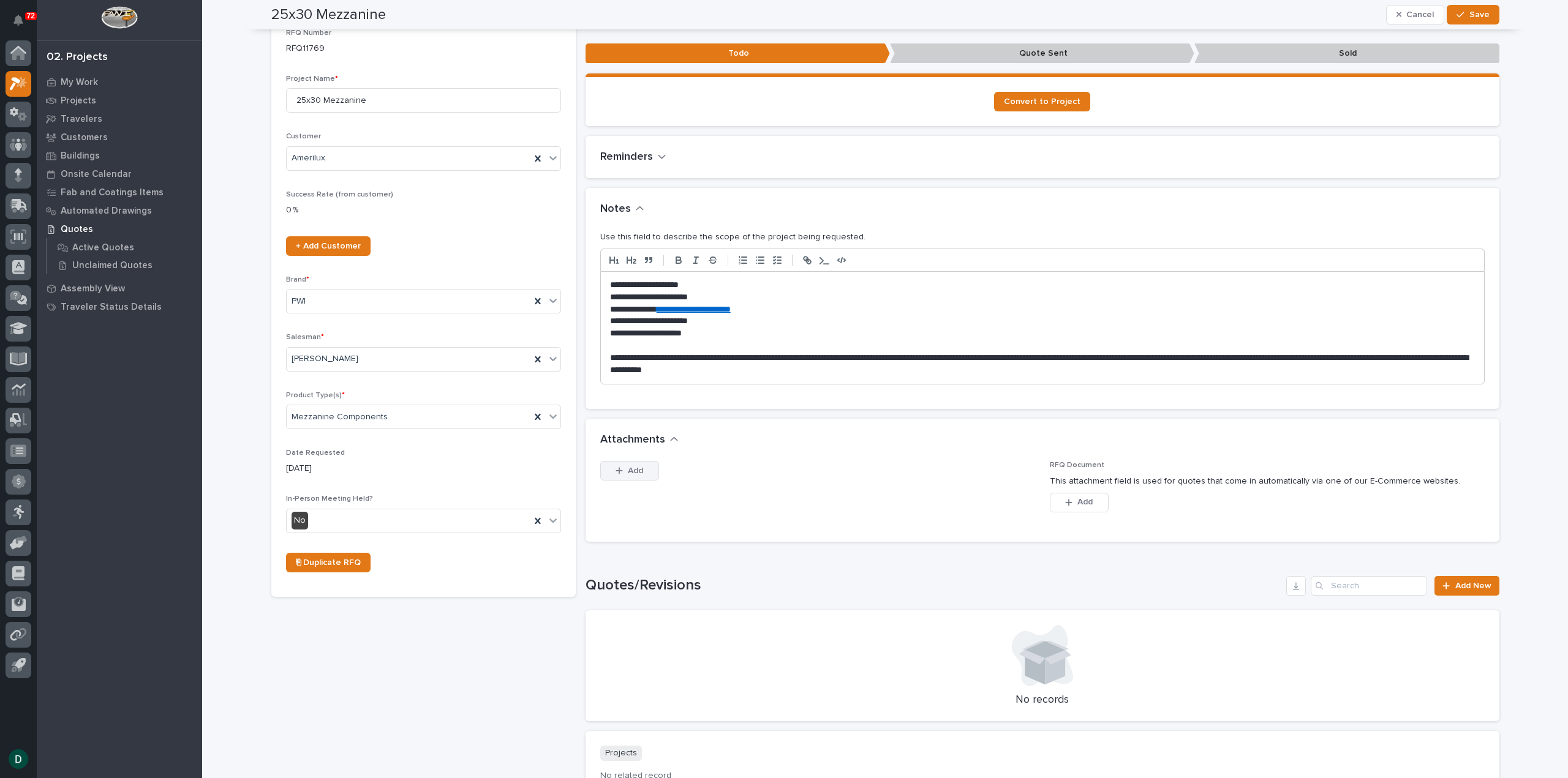
click at [642, 474] on button "Add" at bounding box center [629, 471] width 59 height 20
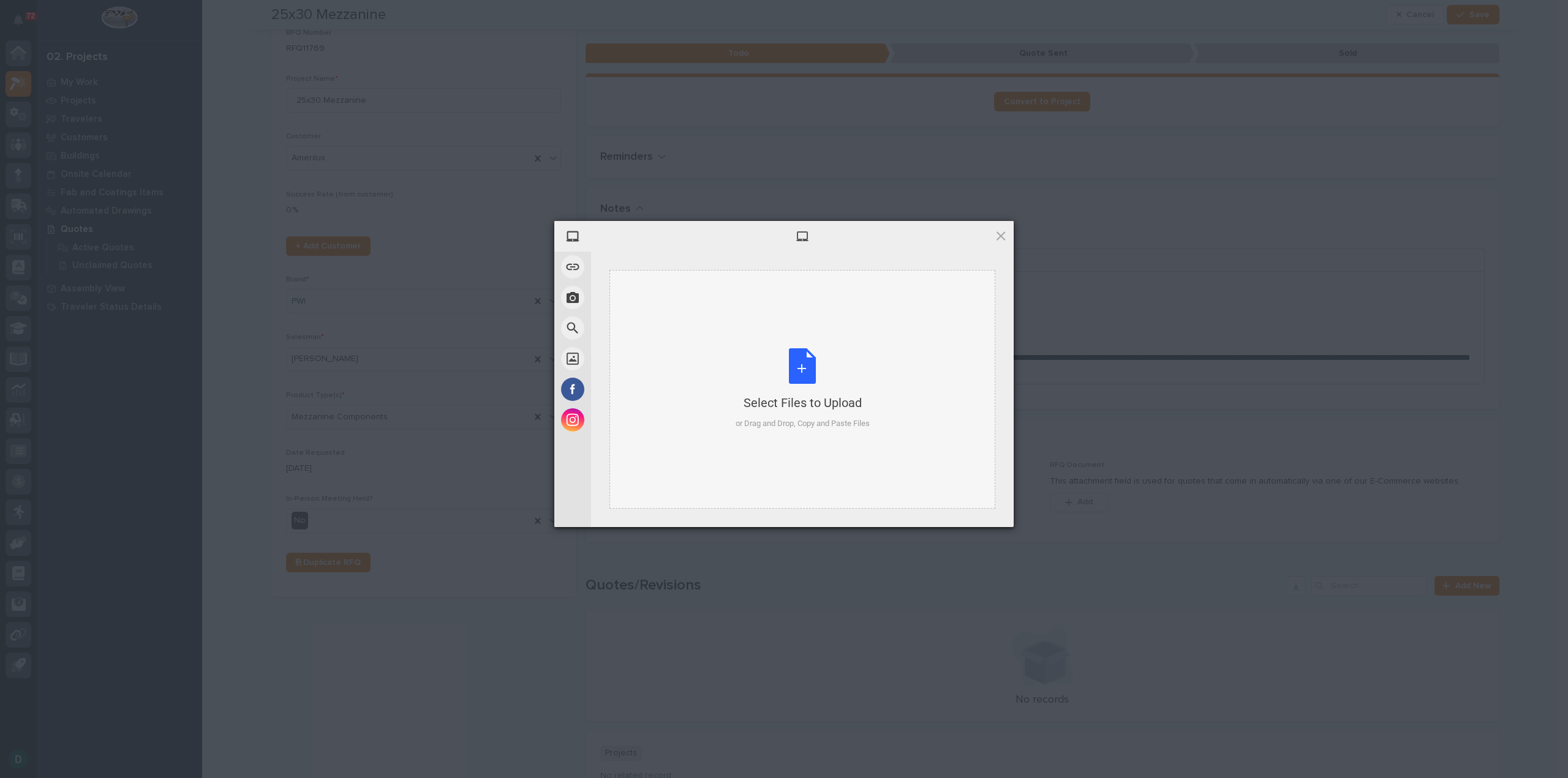
click at [796, 381] on div "Select Files to Upload or Drag and Drop, Copy and Paste Files" at bounding box center [802, 389] width 134 height 82
click at [992, 510] on span "Upload 1" at bounding box center [977, 510] width 62 height 23
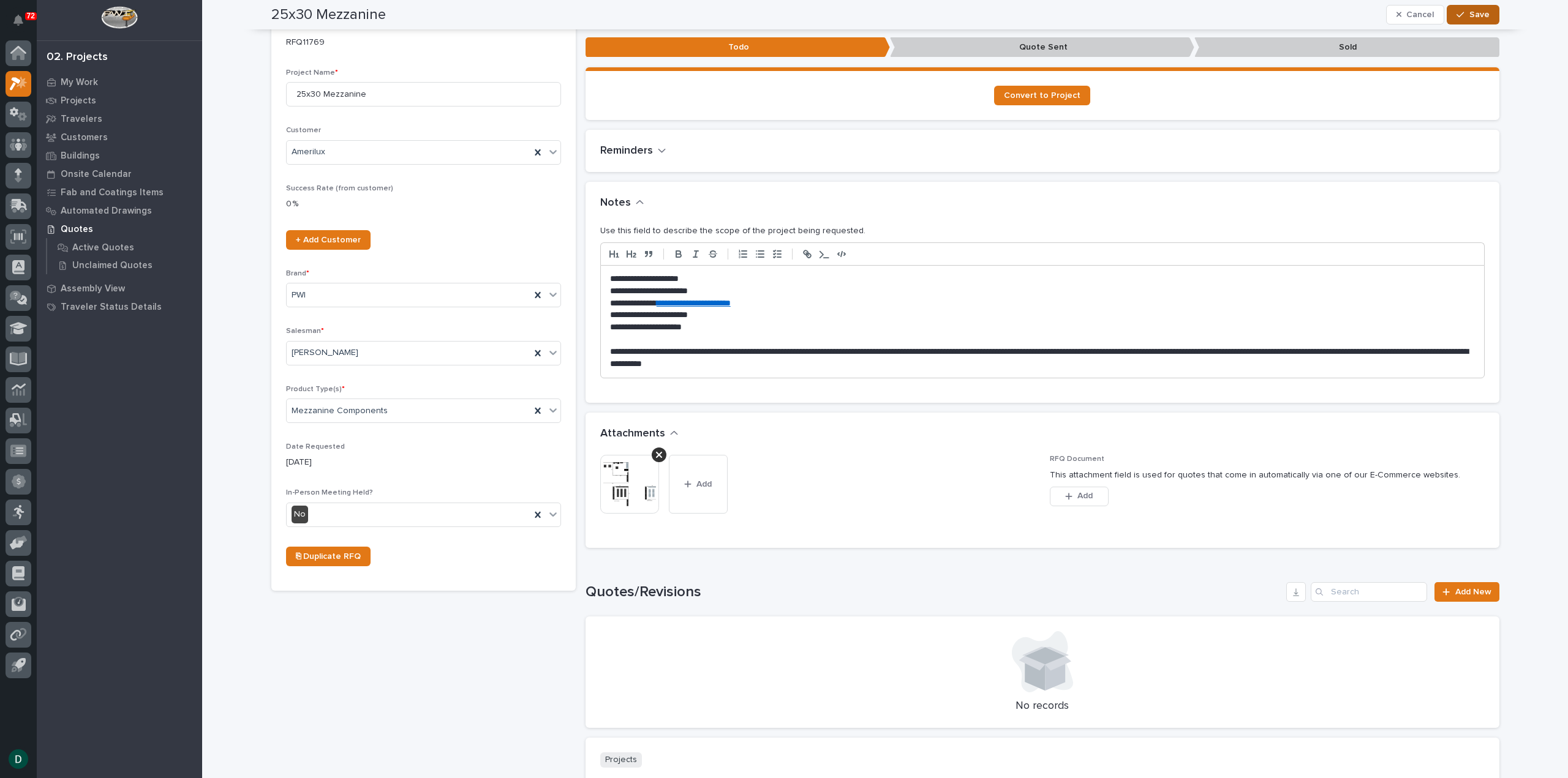
click at [1461, 15] on div "button" at bounding box center [1462, 14] width 12 height 8
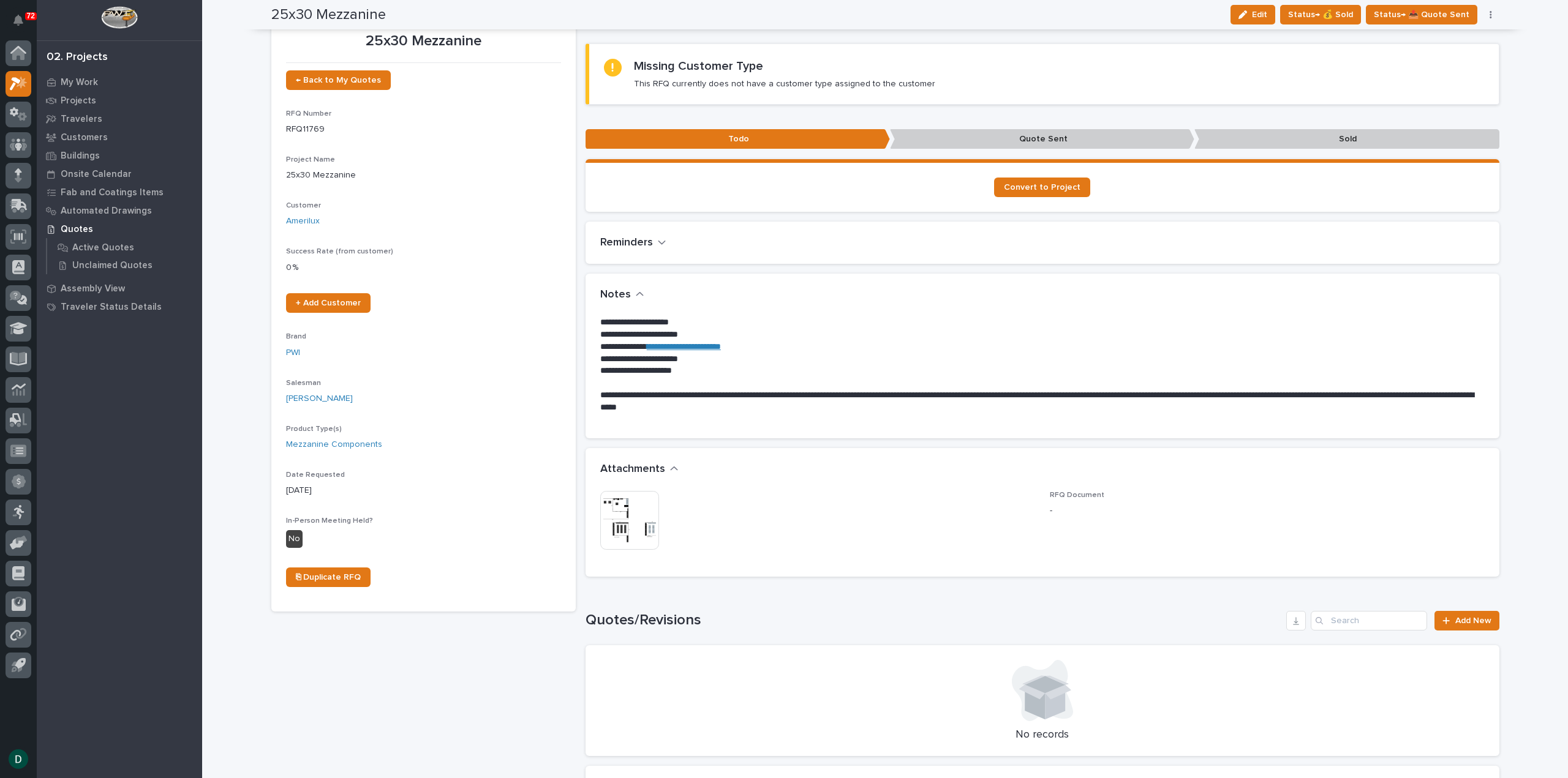
scroll to position [0, 0]
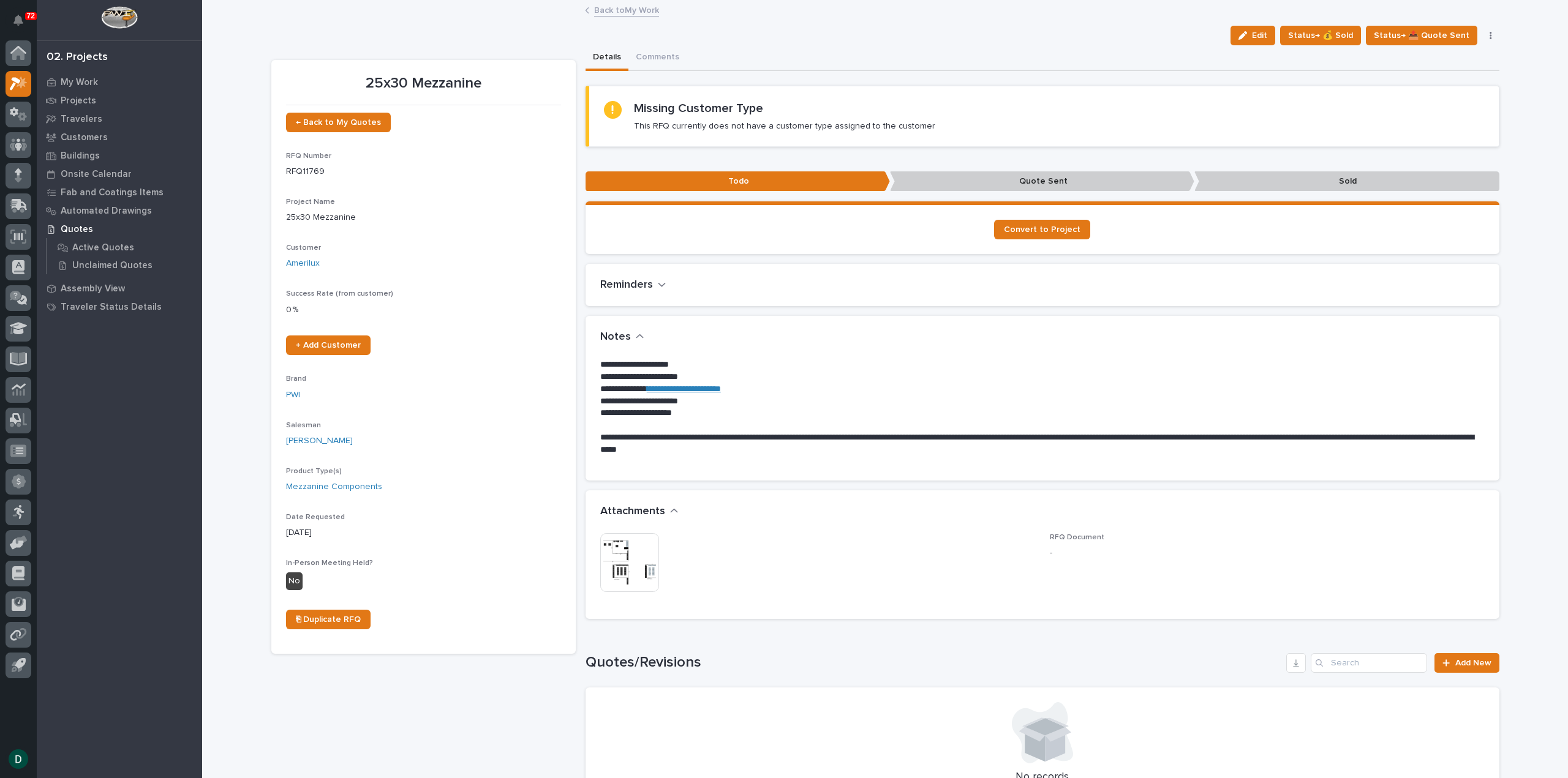
click at [651, 57] on button "Comments" at bounding box center [657, 57] width 58 height 25
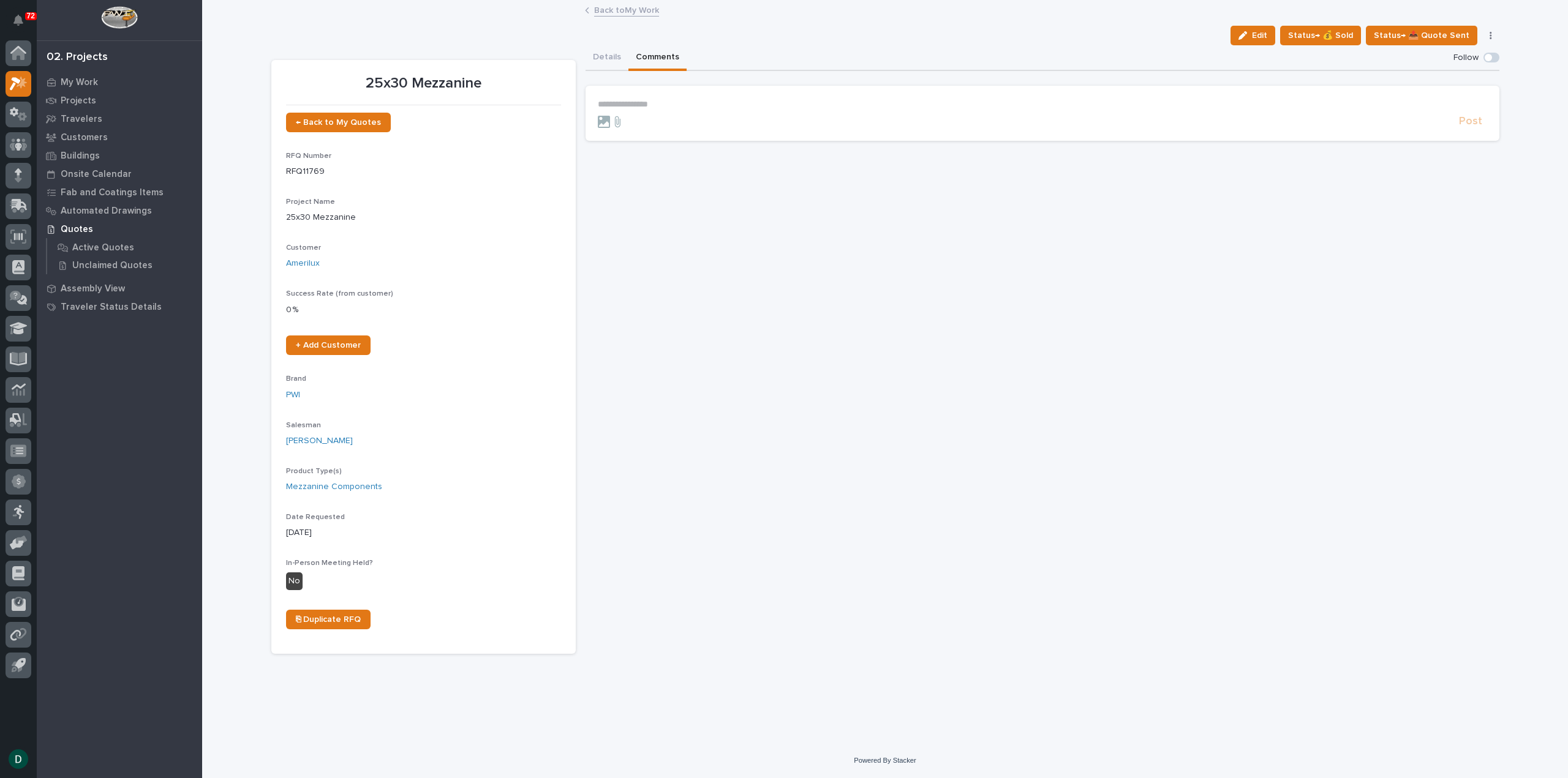
click at [671, 106] on p "**********" at bounding box center [1043, 104] width 889 height 10
click at [1465, 124] on span "Post" at bounding box center [1470, 125] width 24 height 14
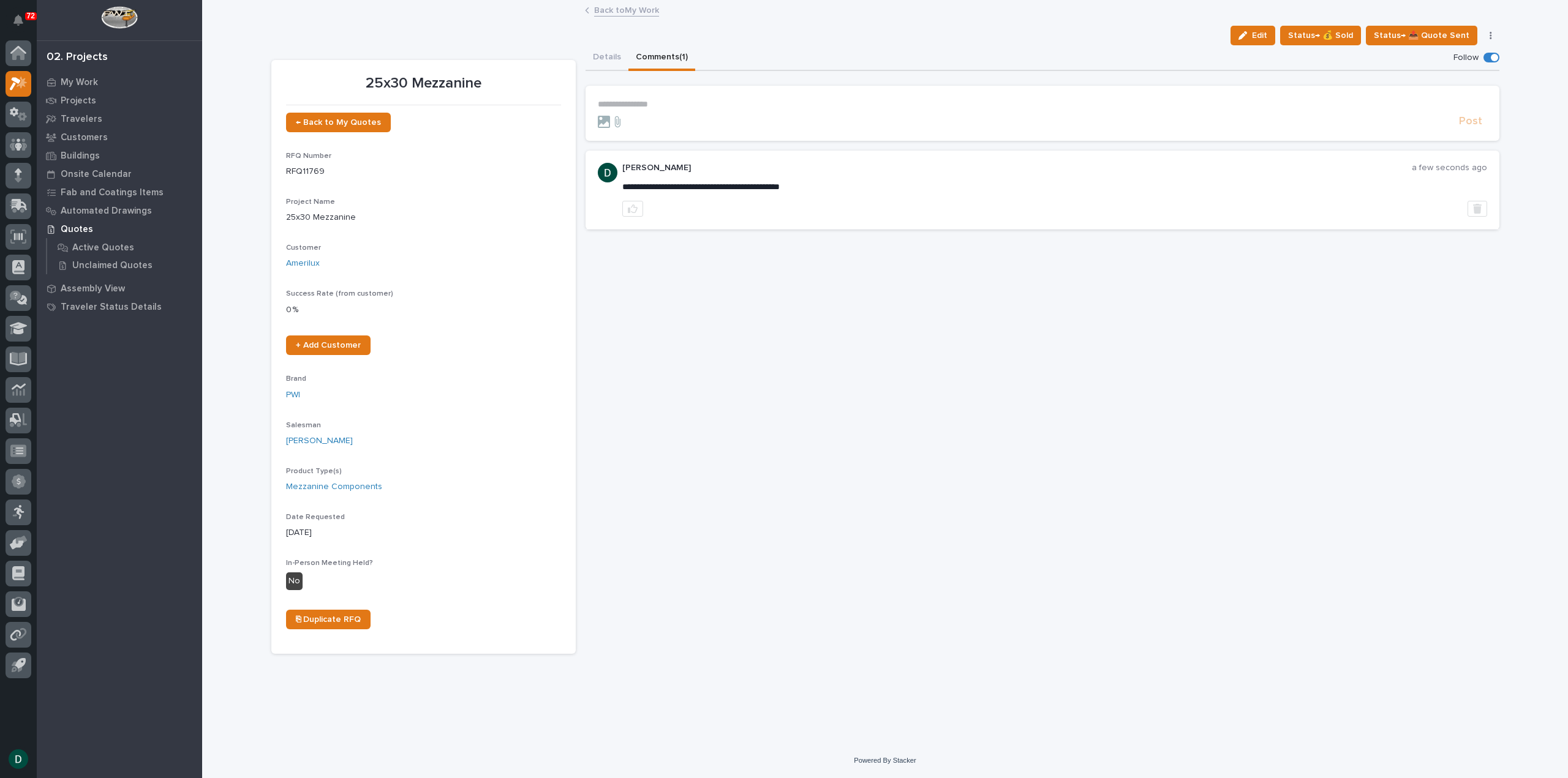
click at [646, 10] on link "Back to My Work" at bounding box center [626, 9] width 65 height 14
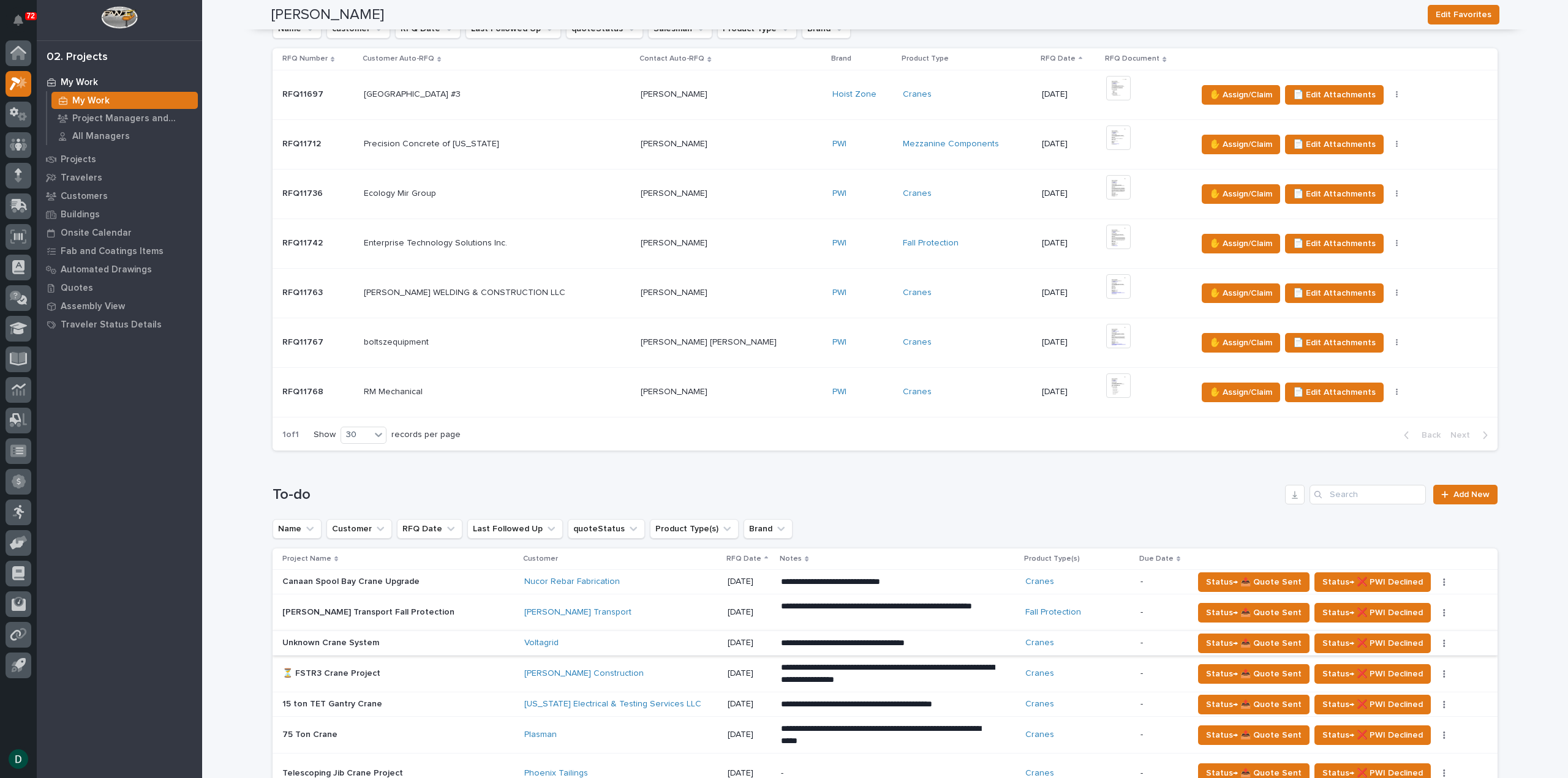
scroll to position [428, 0]
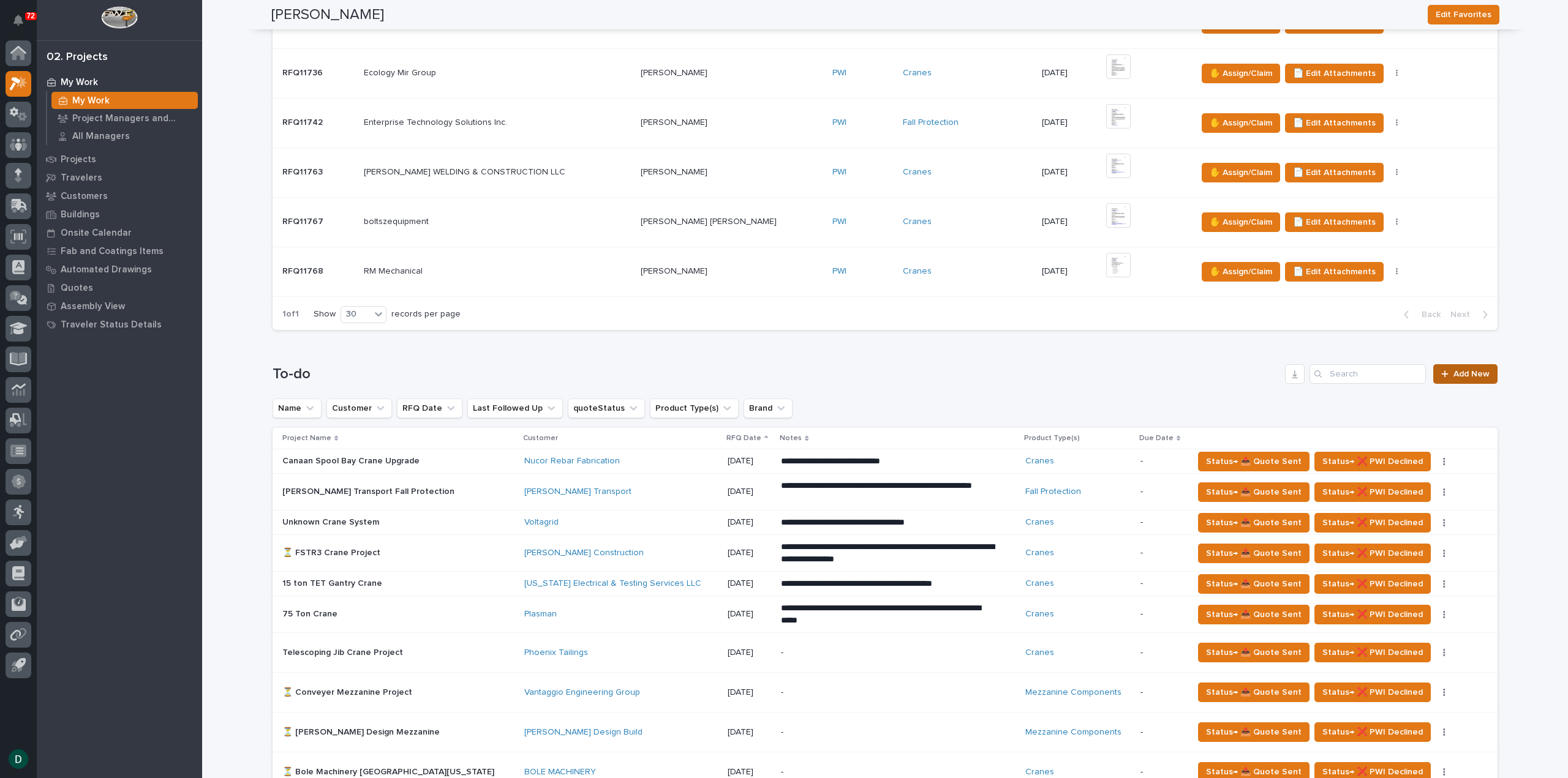
click at [1464, 371] on span "Add New" at bounding box center [1471, 374] width 36 height 8
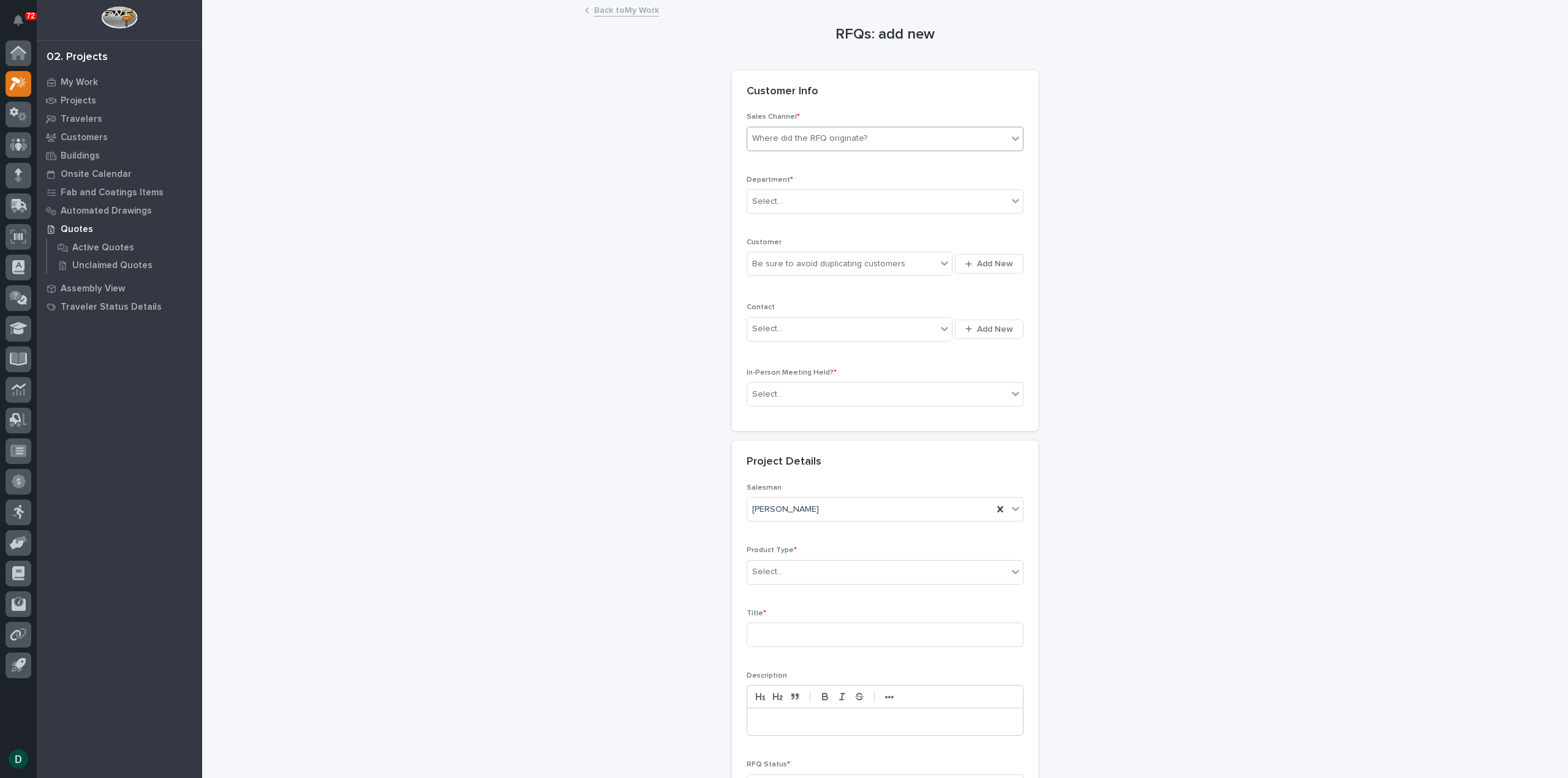
click at [820, 141] on div "Where did the RFQ originate?" at bounding box center [809, 139] width 115 height 13
click at [801, 179] on div "PWI" at bounding box center [880, 183] width 275 height 22
click at [788, 204] on div "Select..." at bounding box center [877, 201] width 260 height 20
click at [802, 222] on span "National Sales" at bounding box center [778, 223] width 62 height 13
click at [805, 270] on div "Be sure to avoid duplicating customers" at bounding box center [841, 263] width 189 height 20
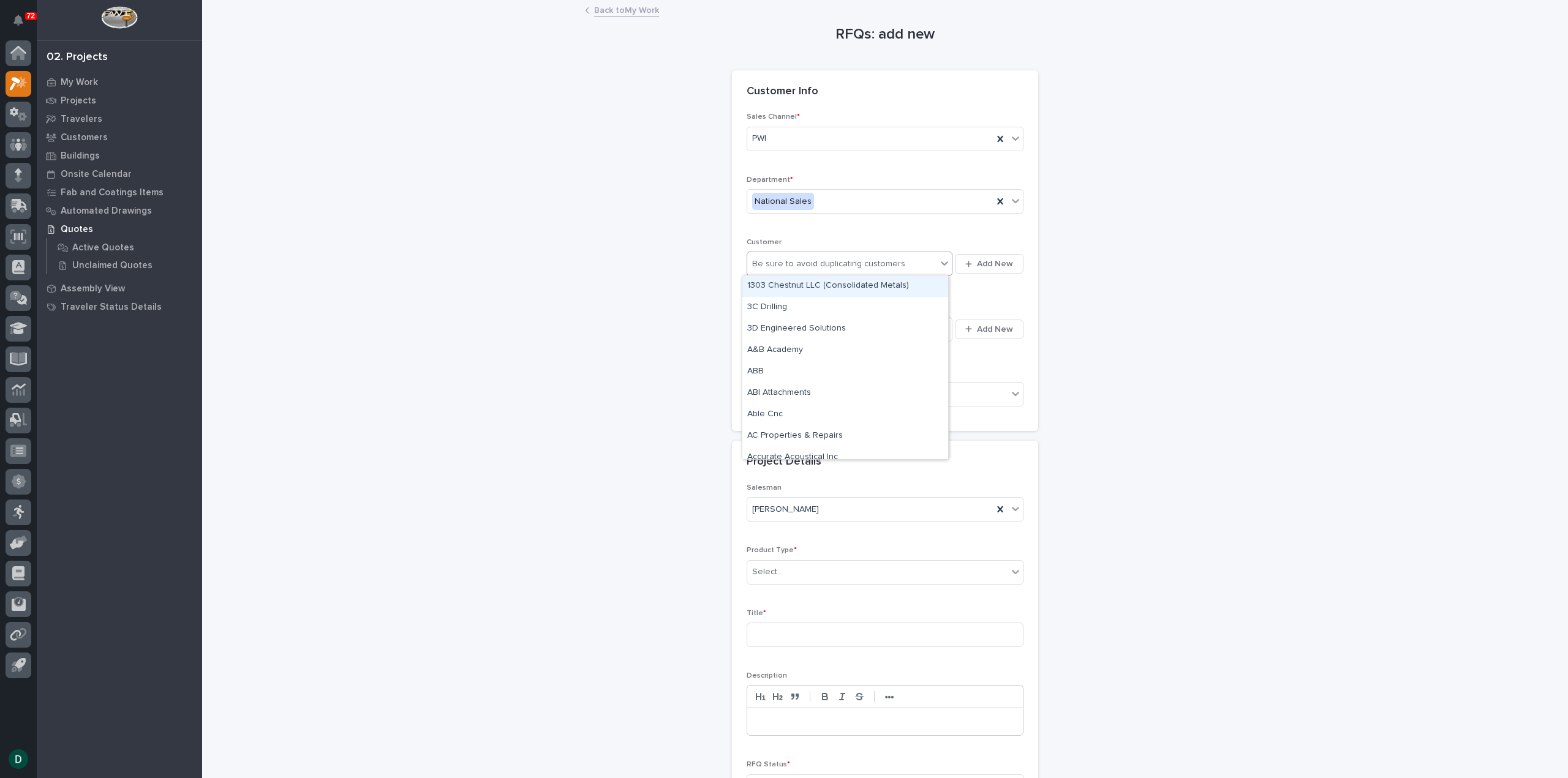
click at [805, 270] on div "Be sure to avoid duplicating customers" at bounding box center [841, 263] width 189 height 20
click at [981, 262] on span "Add New" at bounding box center [995, 264] width 36 height 11
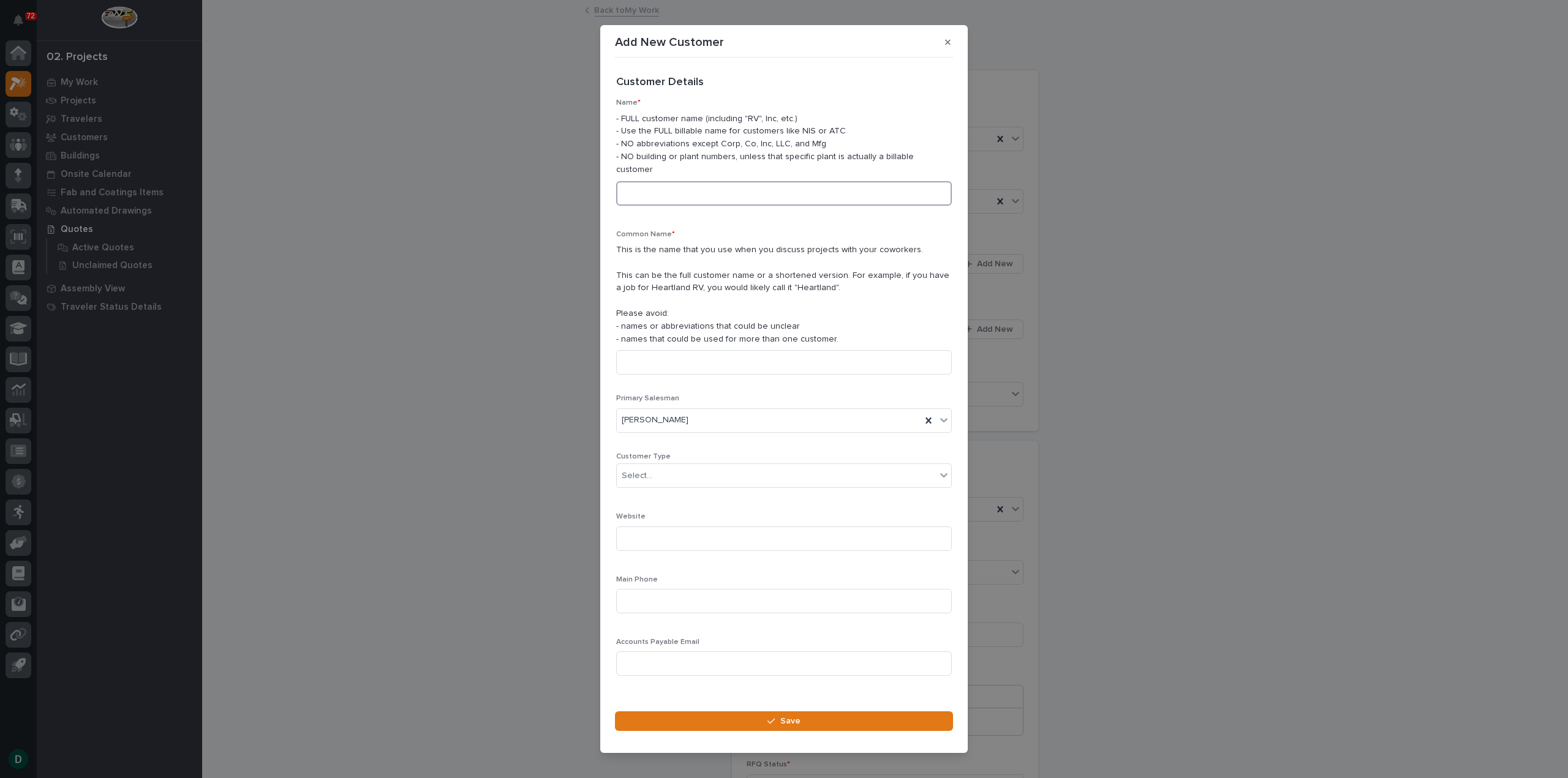
click at [693, 192] on input at bounding box center [783, 194] width 336 height 24
type input "Puritec Technologies"
click at [698, 362] on input at bounding box center [783, 363] width 336 height 24
type input "Mezzanine project"
click at [680, 469] on div "Select..." at bounding box center [776, 475] width 319 height 20
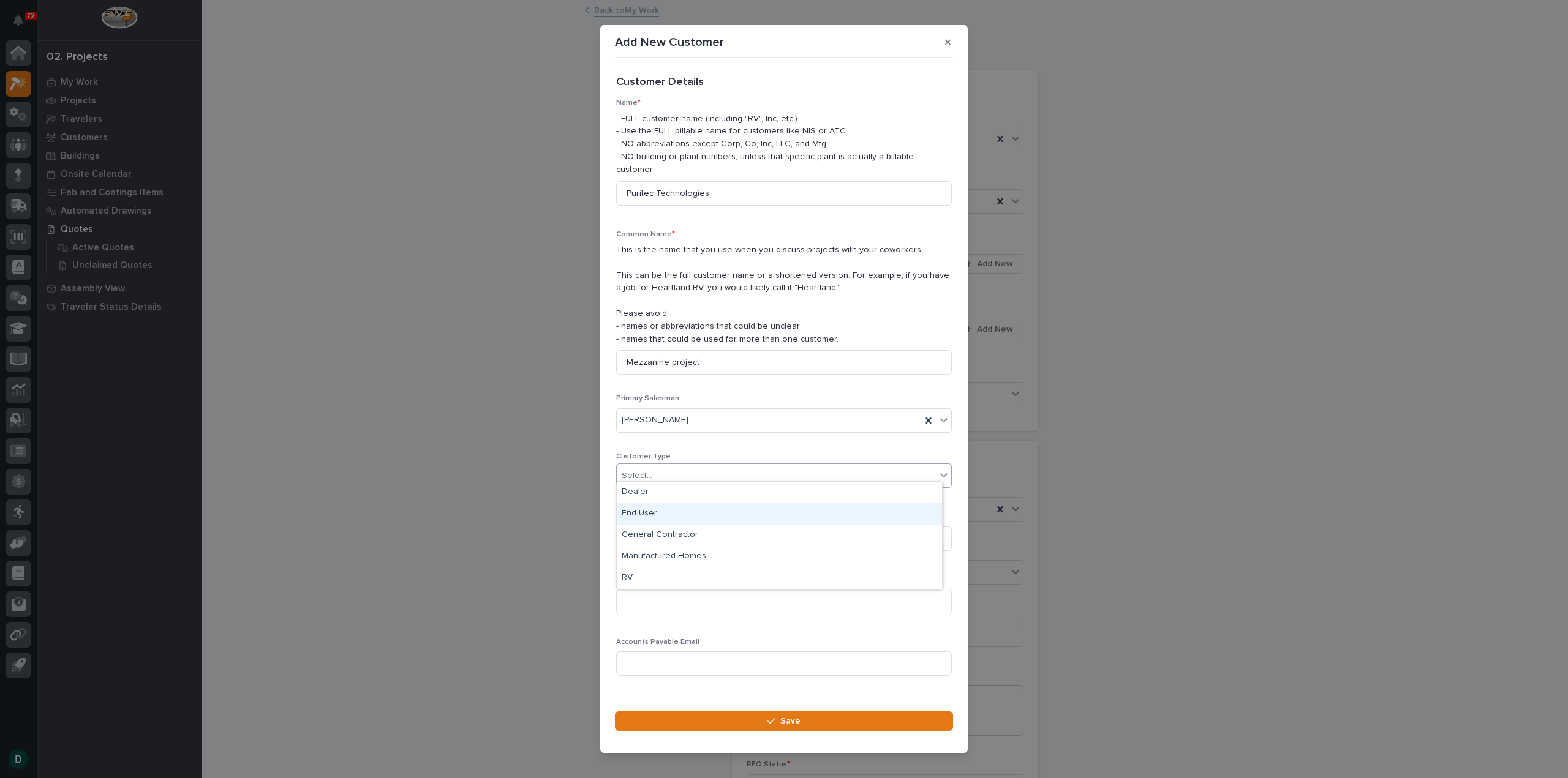
click at [654, 511] on div "End User" at bounding box center [779, 514] width 325 height 22
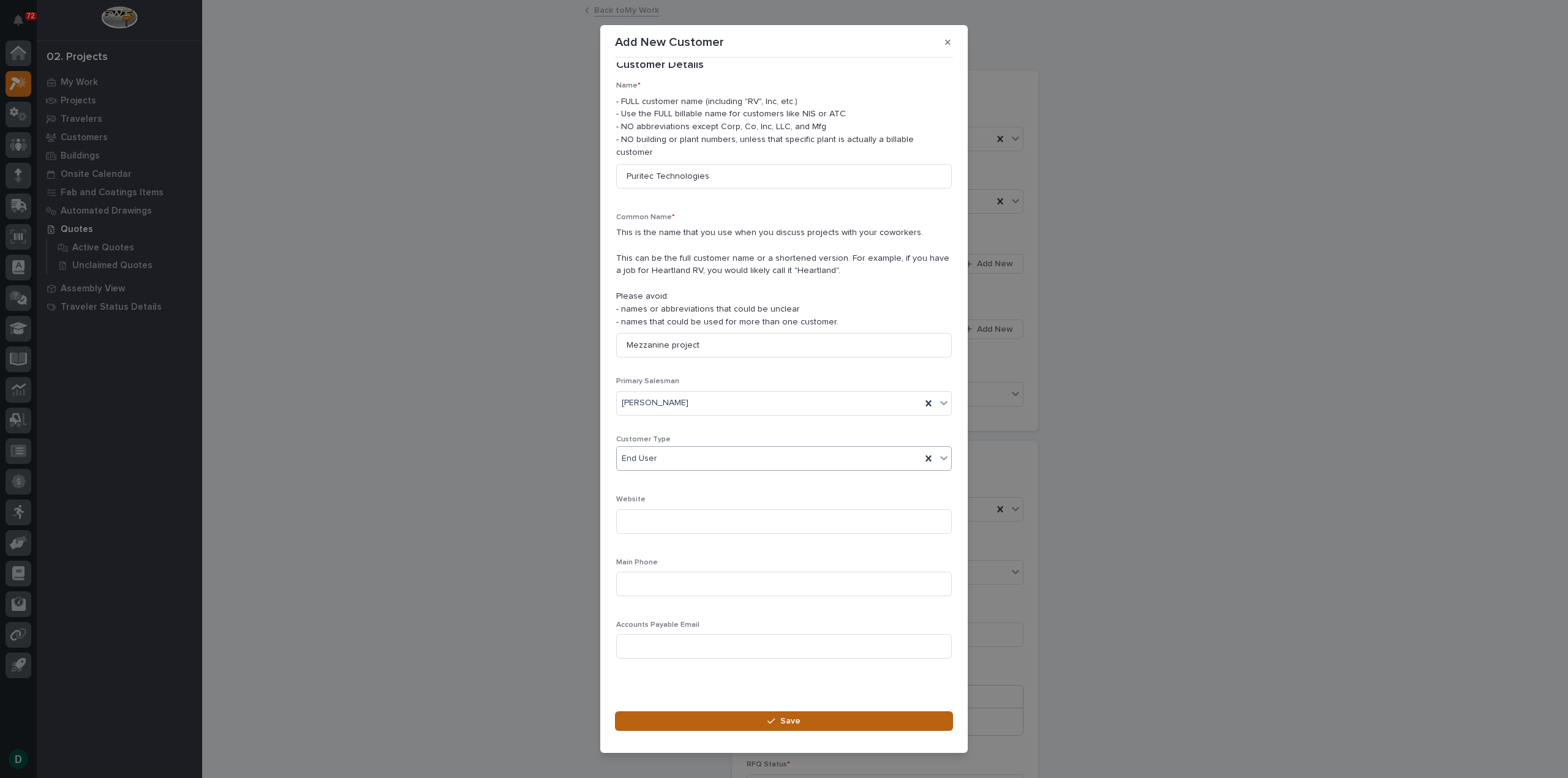
click at [785, 716] on span "Save" at bounding box center [790, 722] width 20 height 11
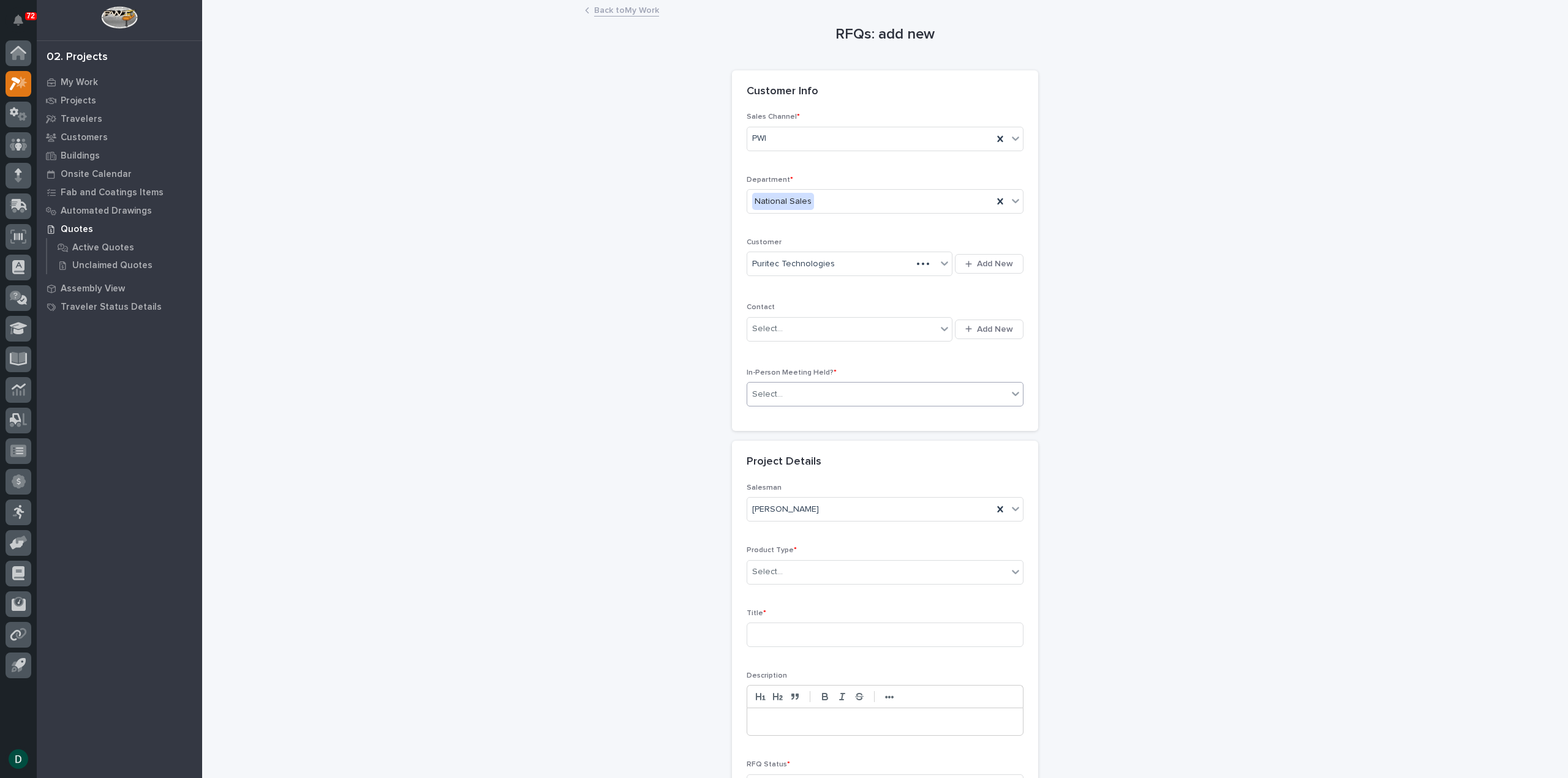
click at [864, 396] on div "Select..." at bounding box center [877, 394] width 260 height 20
drag, startPoint x: 809, startPoint y: 443, endPoint x: 844, endPoint y: 442, distance: 35.0
click at [809, 443] on div "No" at bounding box center [880, 436] width 275 height 22
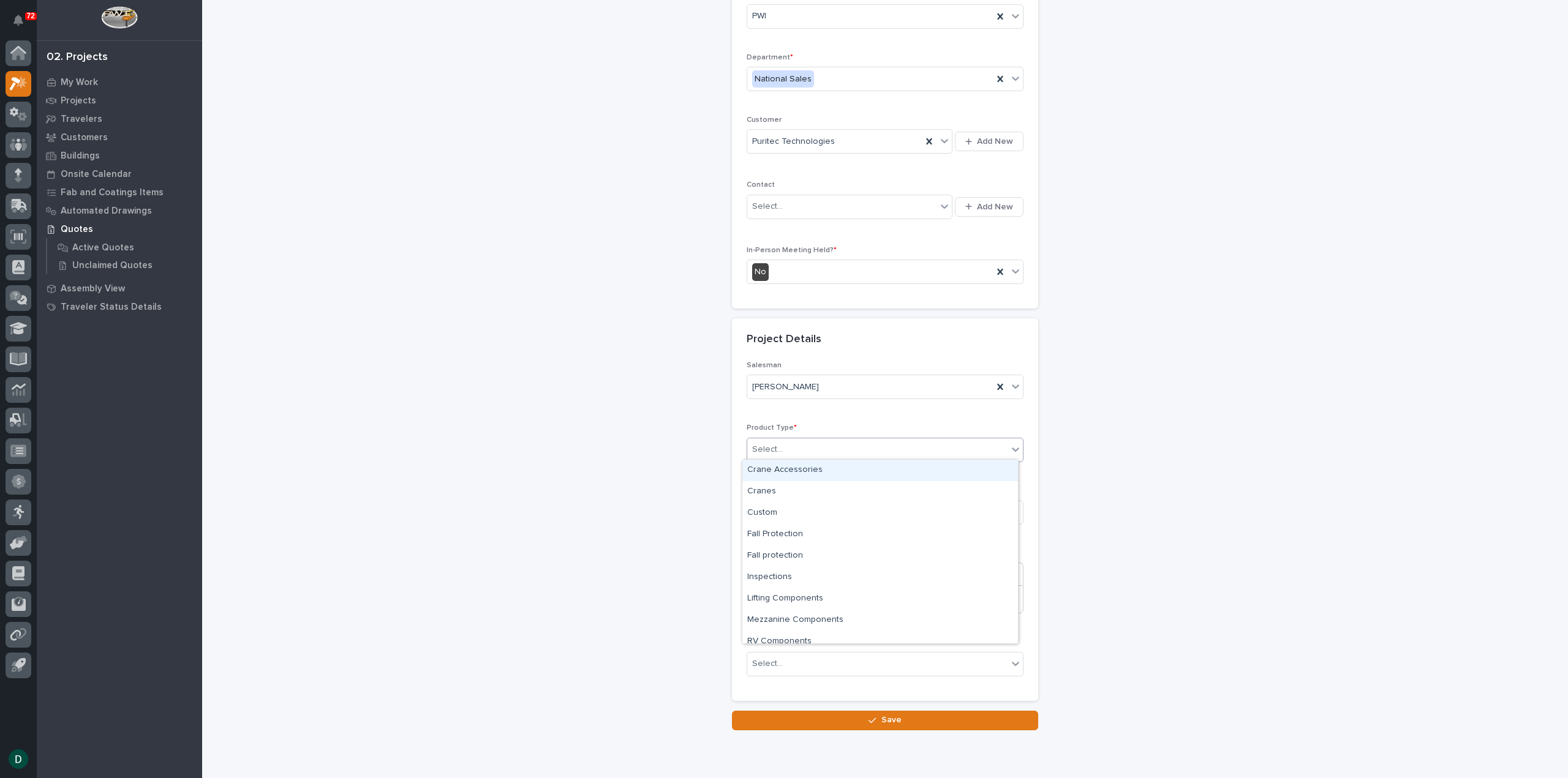
click at [799, 447] on div "Select..." at bounding box center [877, 449] width 260 height 20
click at [864, 595] on div "Mezzanine Components" at bounding box center [880, 589] width 275 height 22
click at [757, 505] on input at bounding box center [885, 512] width 276 height 24
type input "Mezzanine Project"
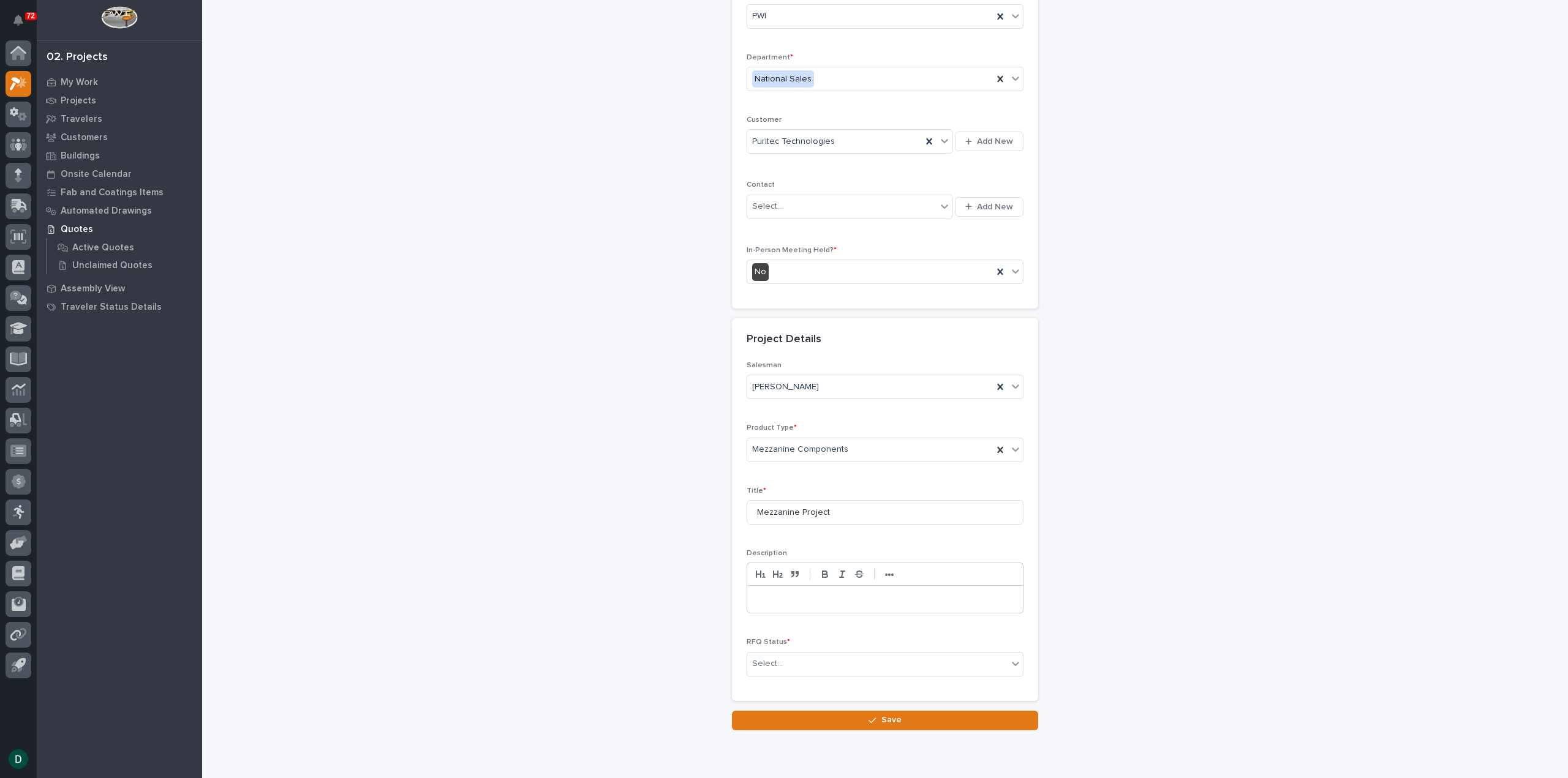
click at [789, 595] on p at bounding box center [886, 599] width 258 height 12
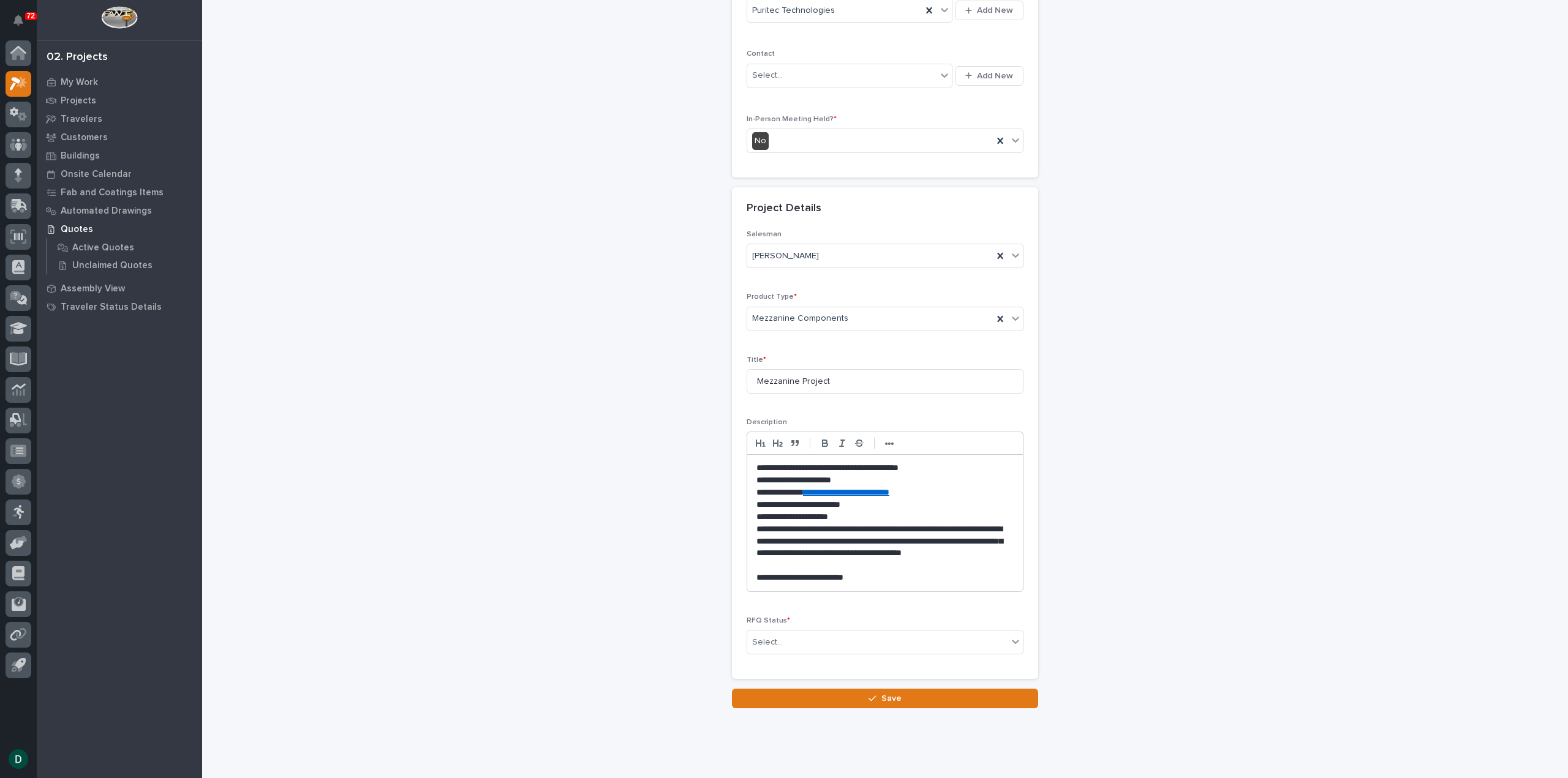
scroll to position [275, 0]
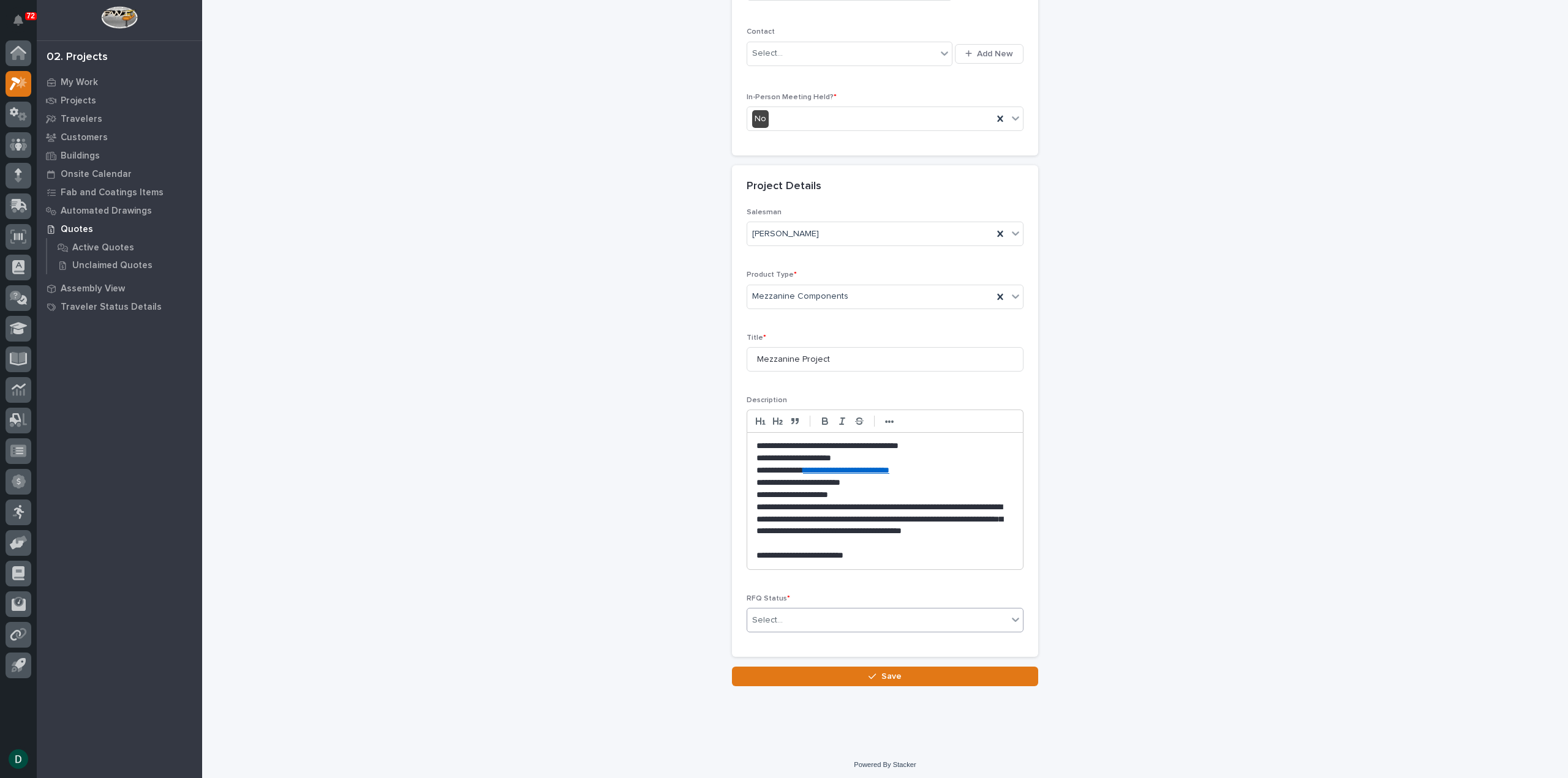
click at [795, 614] on div "Select..." at bounding box center [877, 620] width 260 height 20
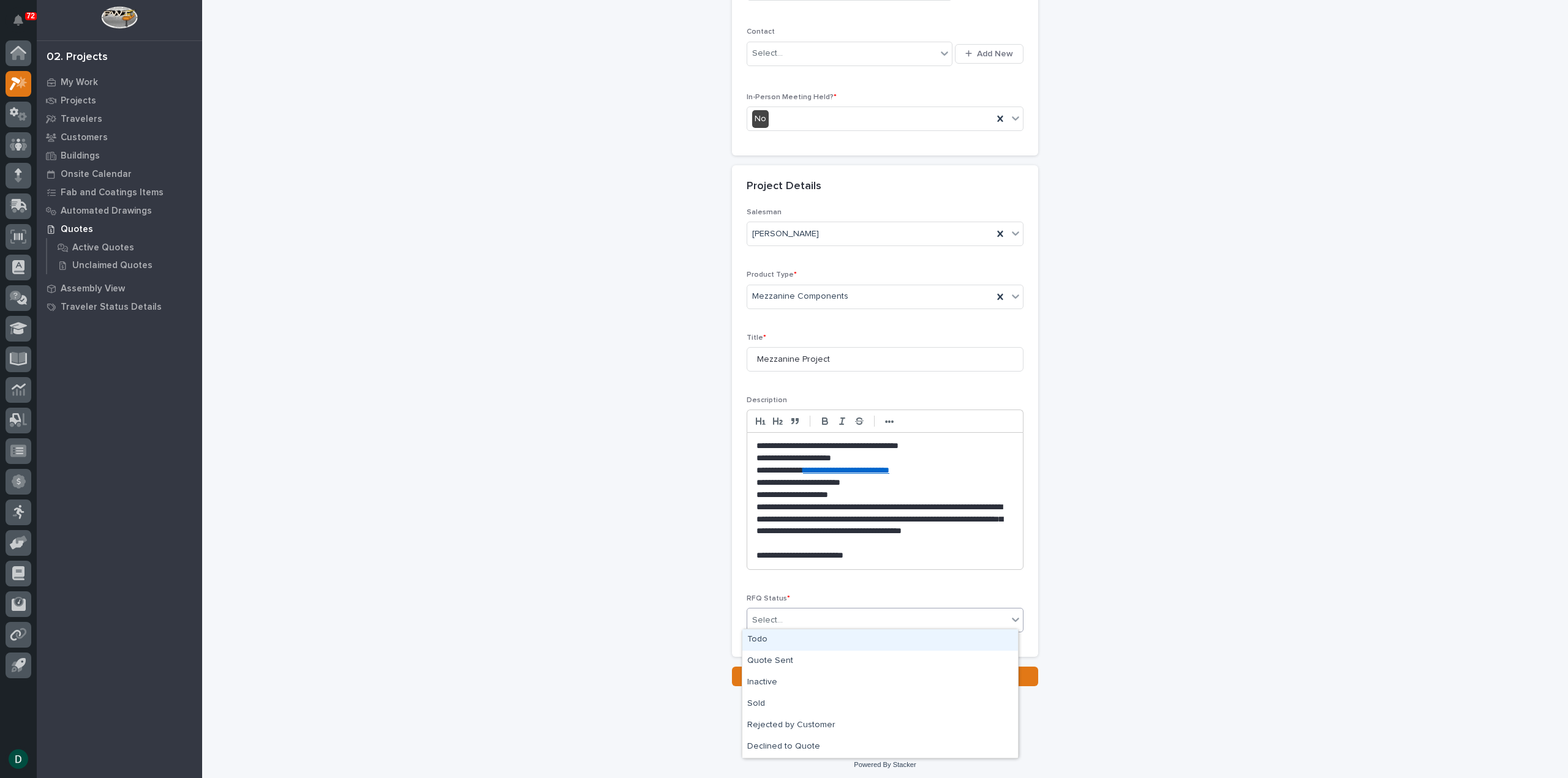
click at [788, 642] on div "Todo" at bounding box center [880, 640] width 275 height 22
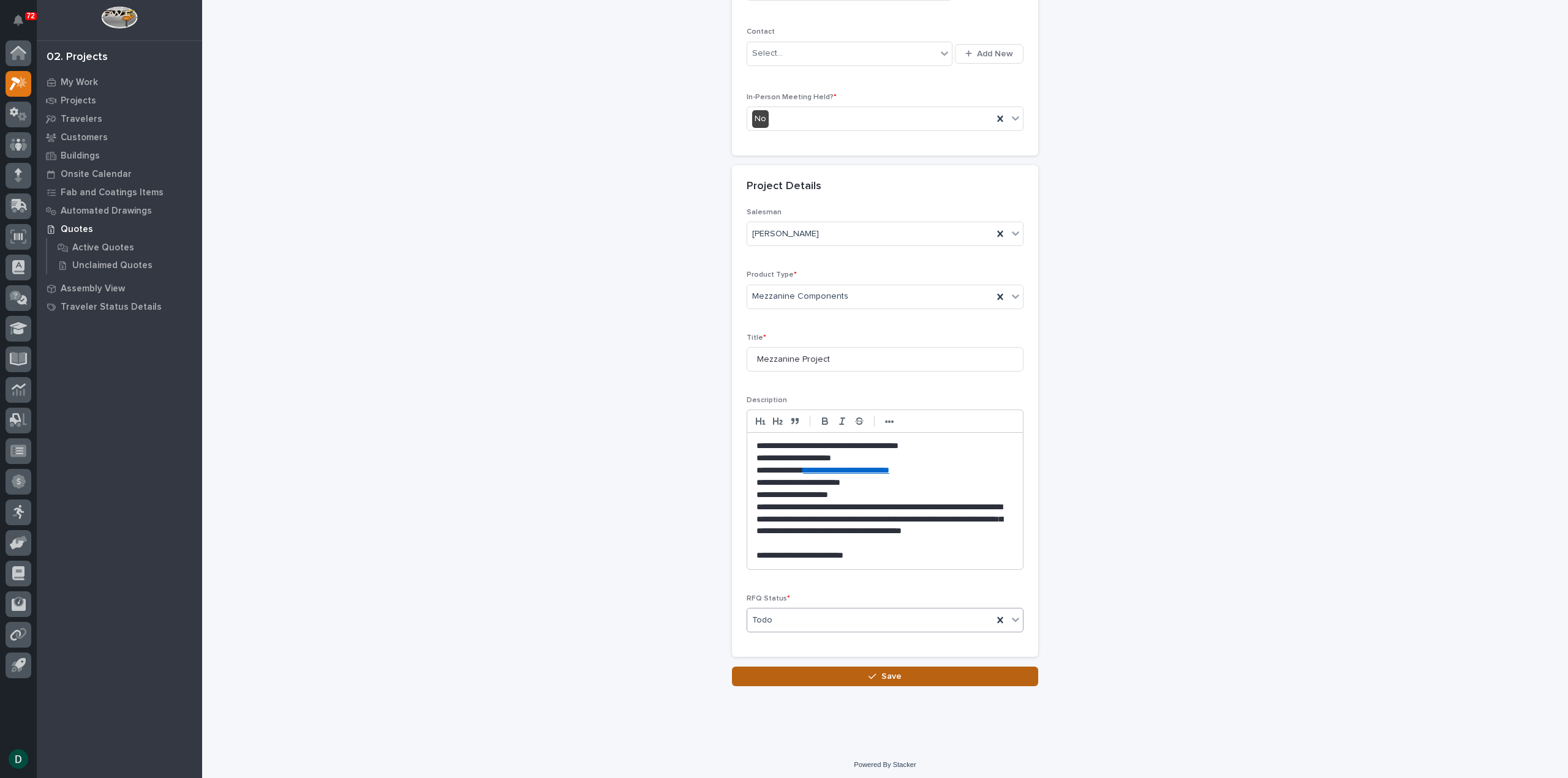
click at [903, 676] on button "Save" at bounding box center [886, 676] width 306 height 20
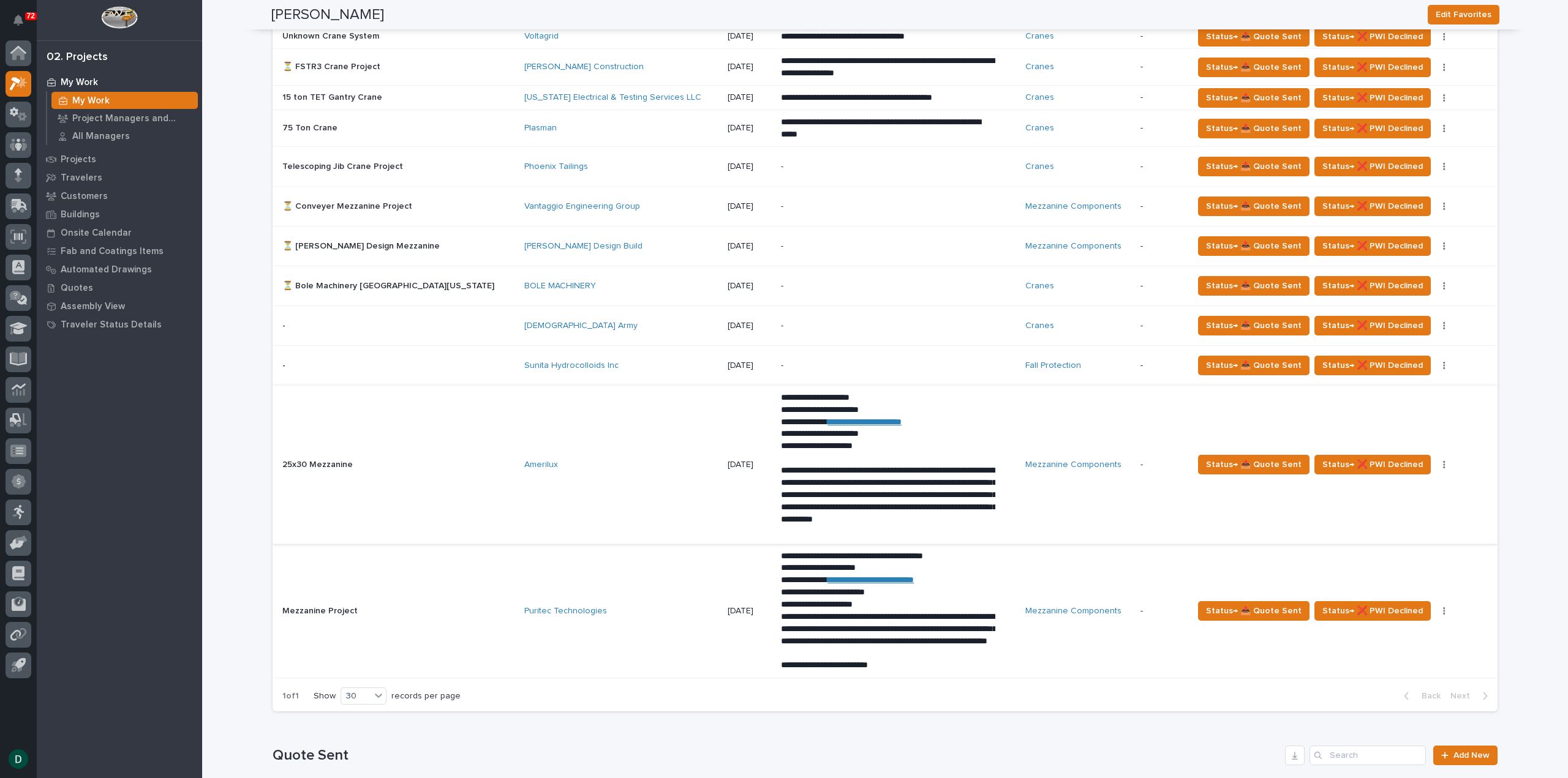
scroll to position [918, 0]
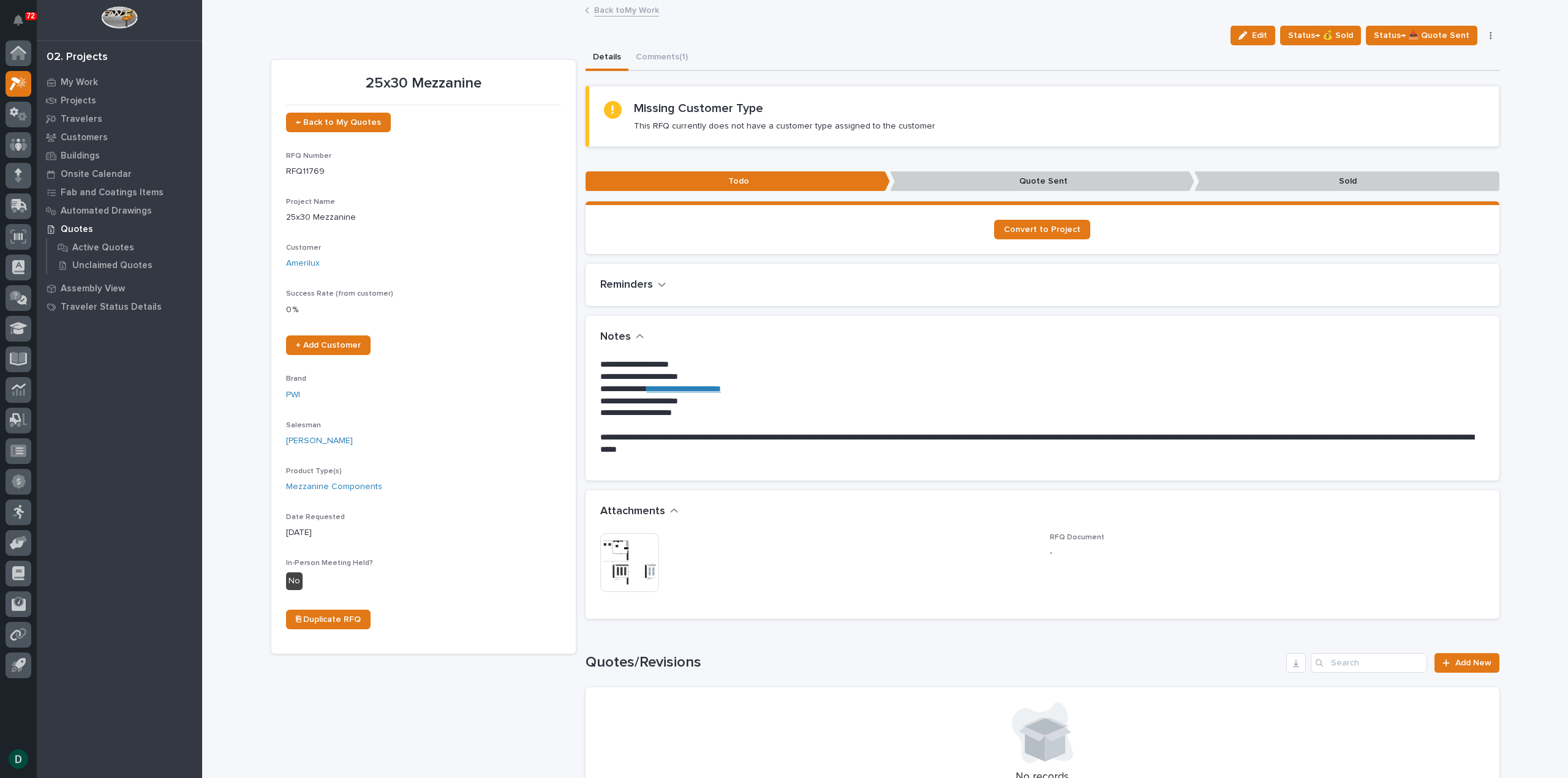
click at [766, 415] on p "**********" at bounding box center [1042, 412] width 885 height 12
click at [619, 11] on link "Back to My Work" at bounding box center [626, 9] width 65 height 14
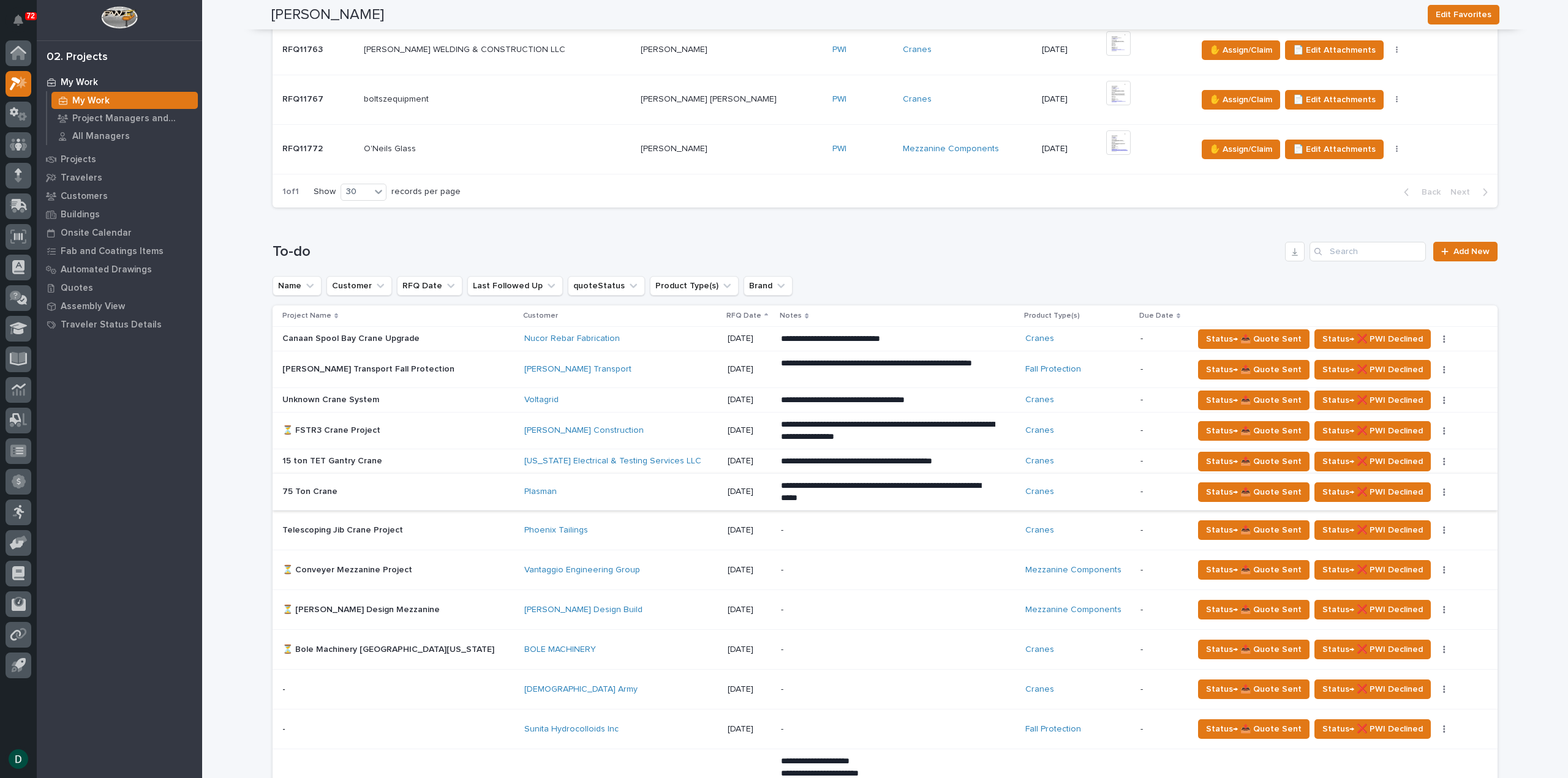
scroll to position [613, 0]
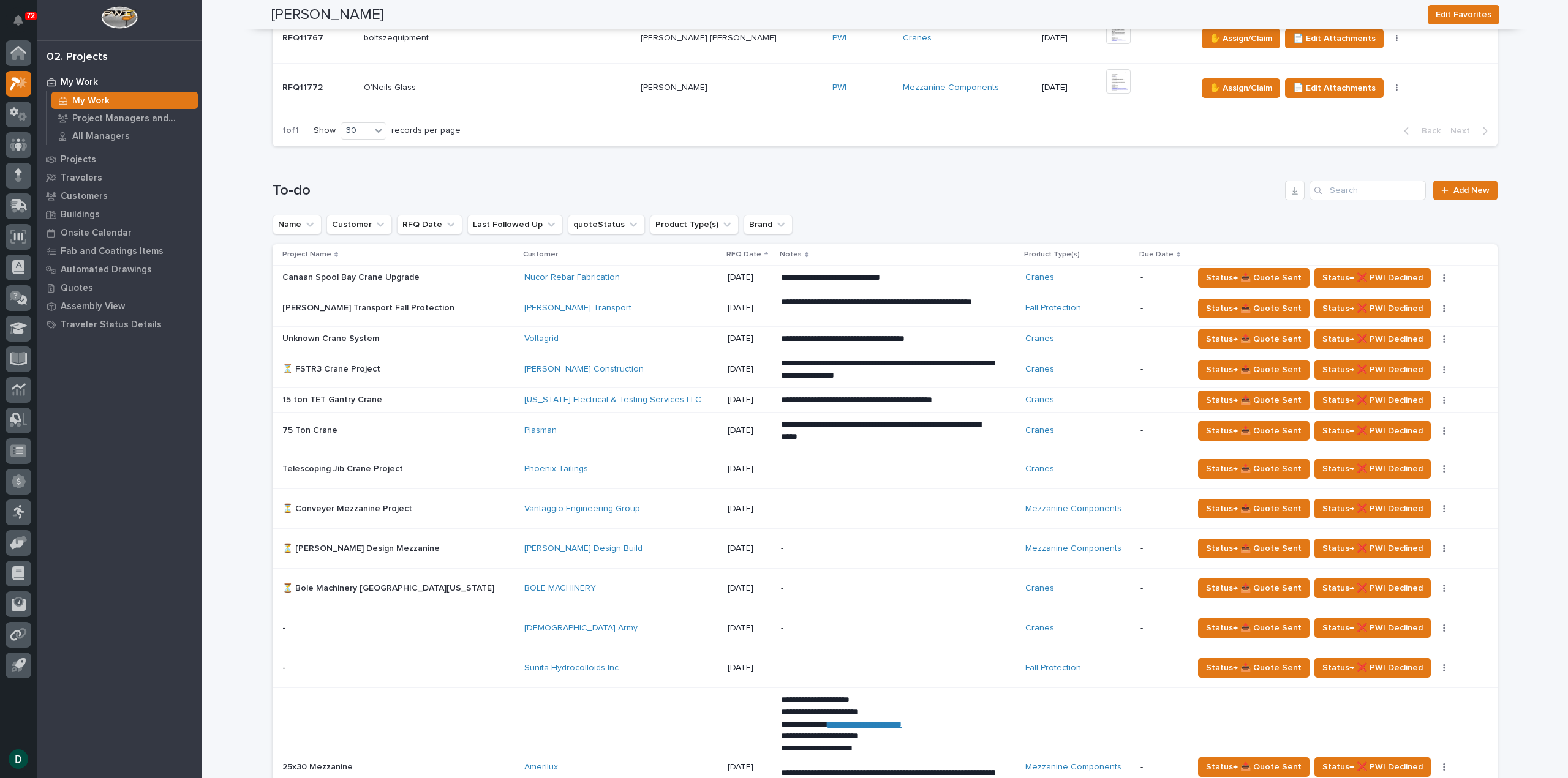
click at [417, 472] on p at bounding box center [389, 469] width 214 height 10
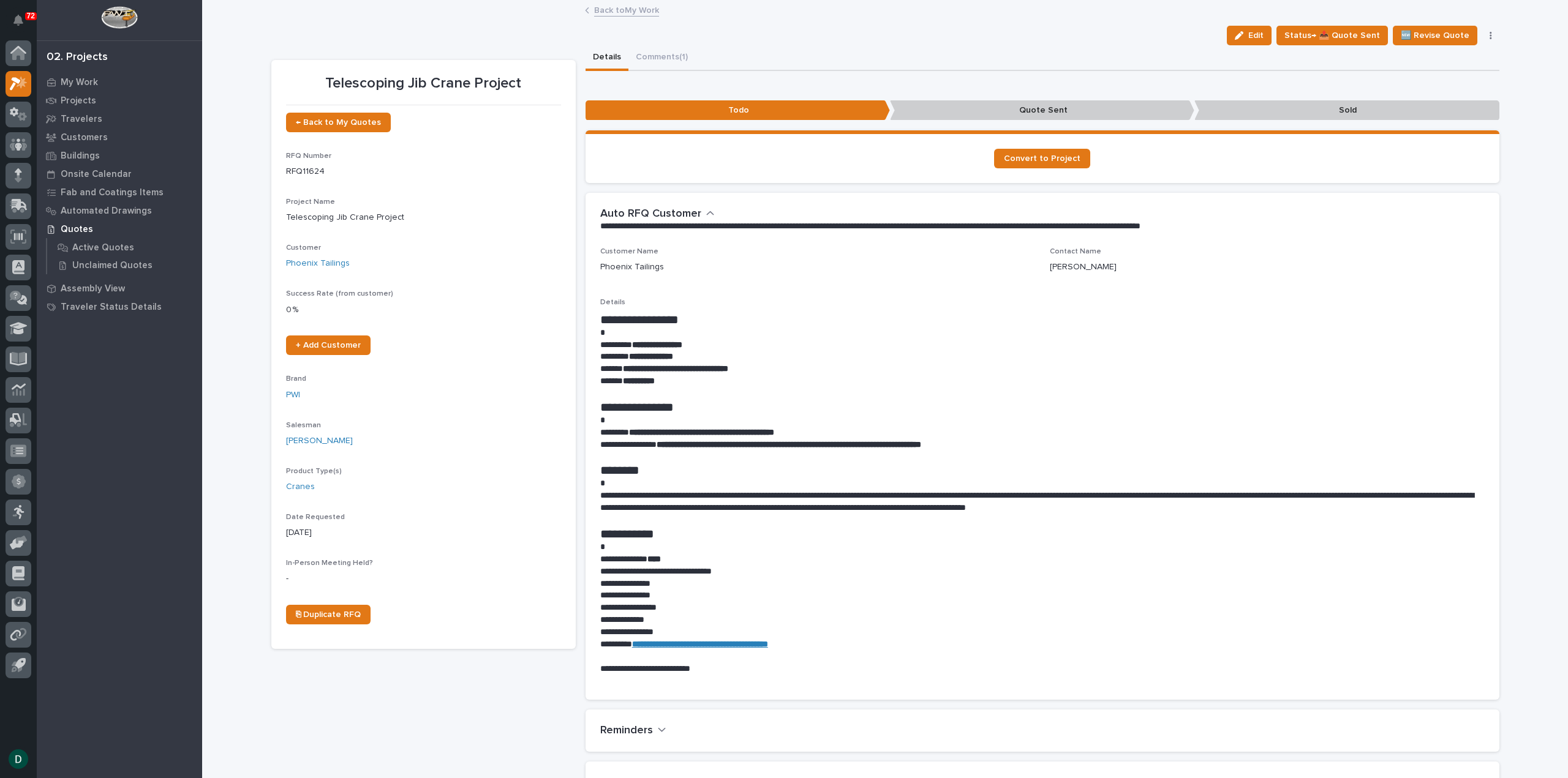
click at [1232, 513] on p "**********" at bounding box center [1042, 502] width 885 height 24
click at [637, 51] on button "Comments (1)" at bounding box center [661, 57] width 67 height 25
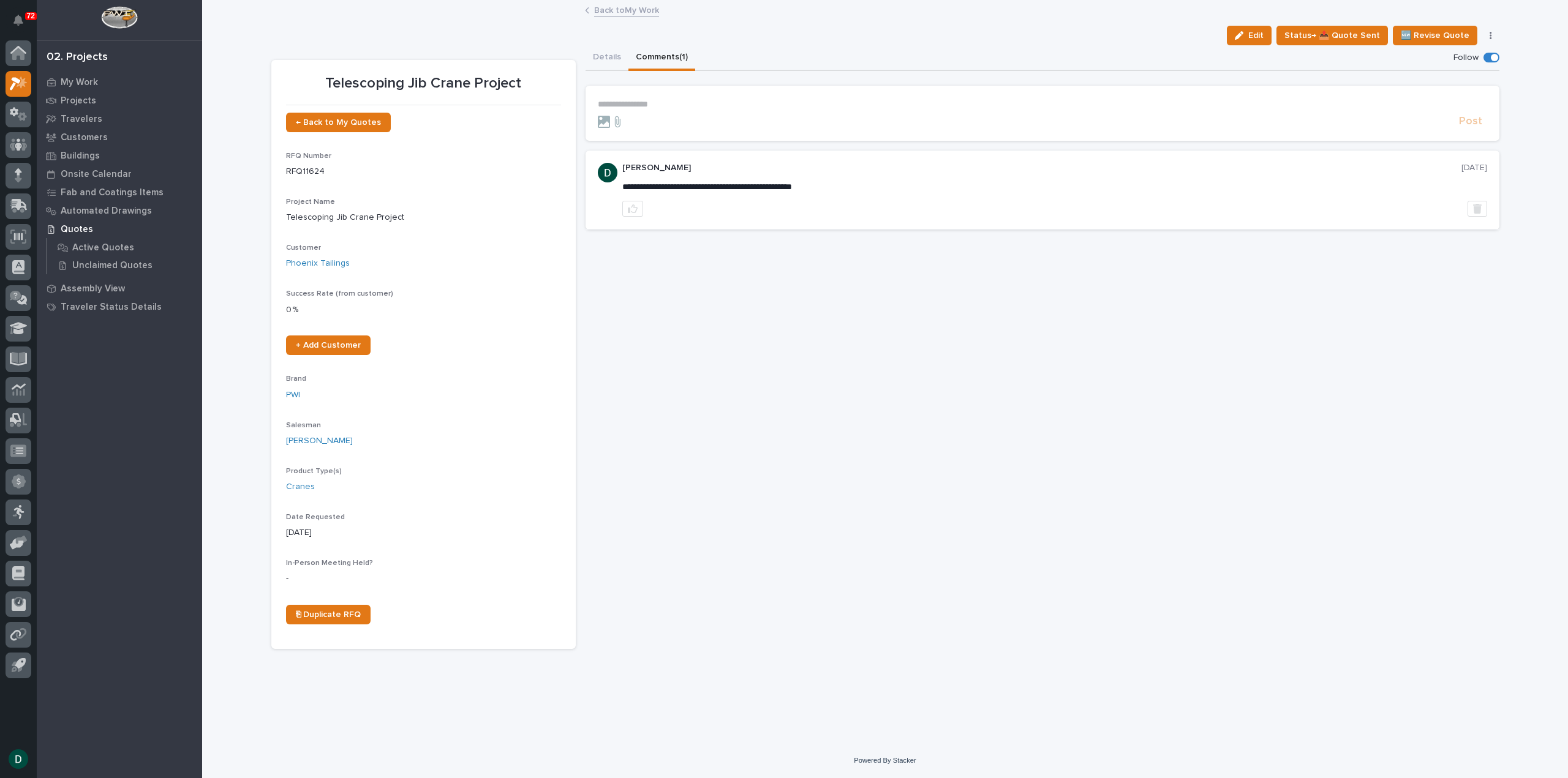
click at [675, 98] on section "**********" at bounding box center [1043, 113] width 914 height 55
click at [658, 106] on p "**********" at bounding box center [1043, 104] width 889 height 10
click at [1470, 124] on span "Post" at bounding box center [1470, 125] width 24 height 14
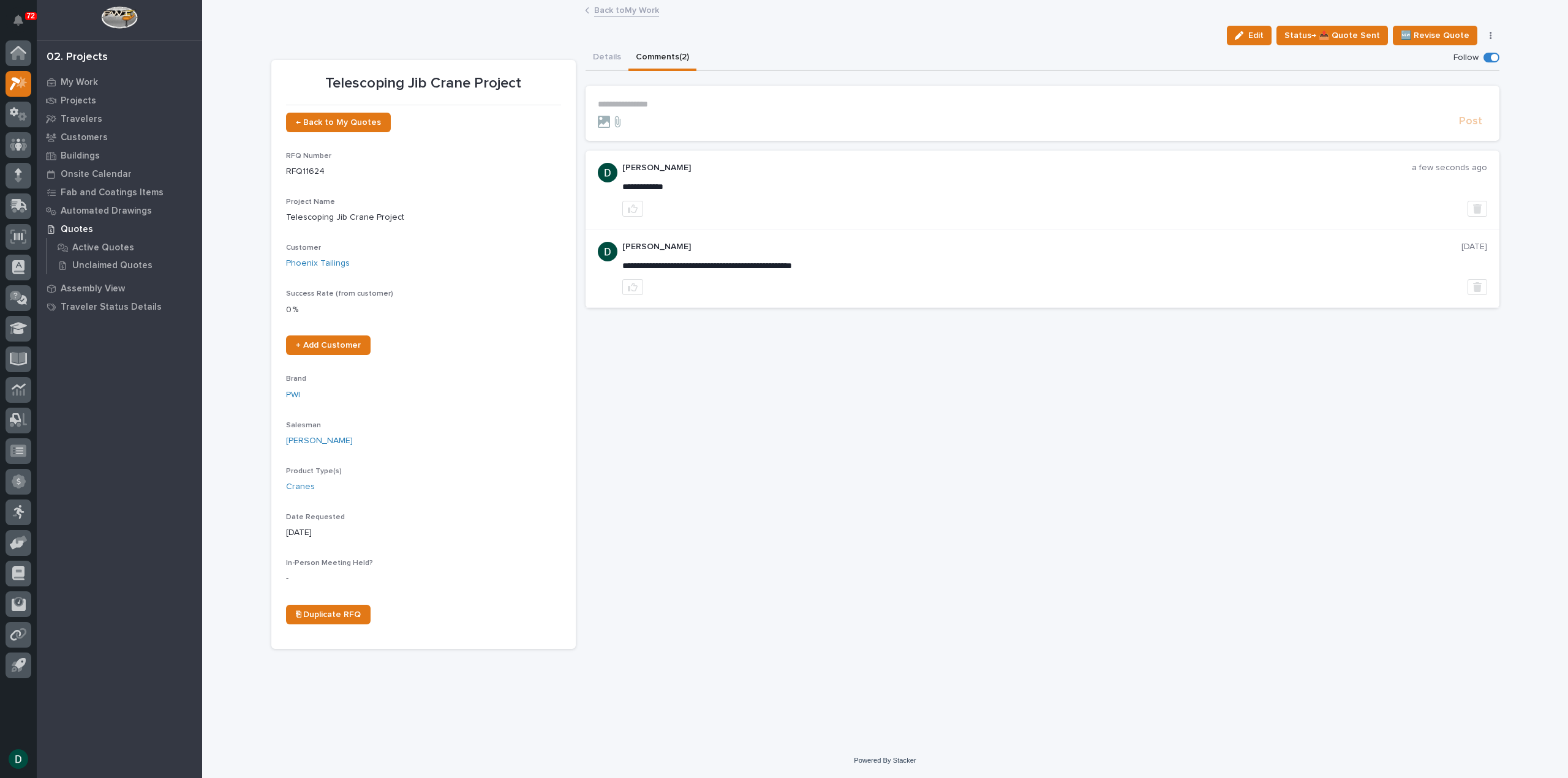
click at [637, 5] on link "Back to My Work" at bounding box center [626, 9] width 65 height 14
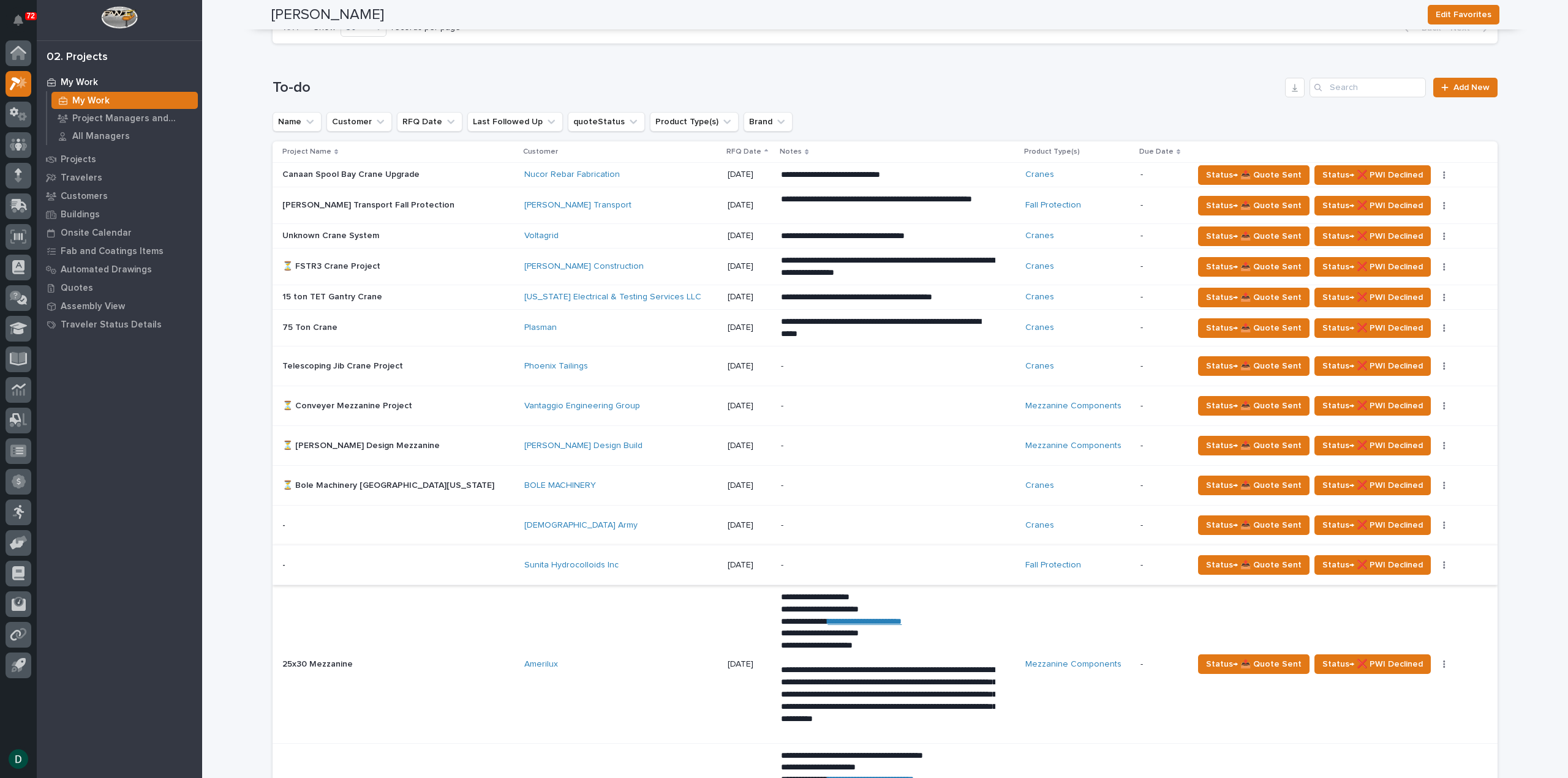
scroll to position [735, 0]
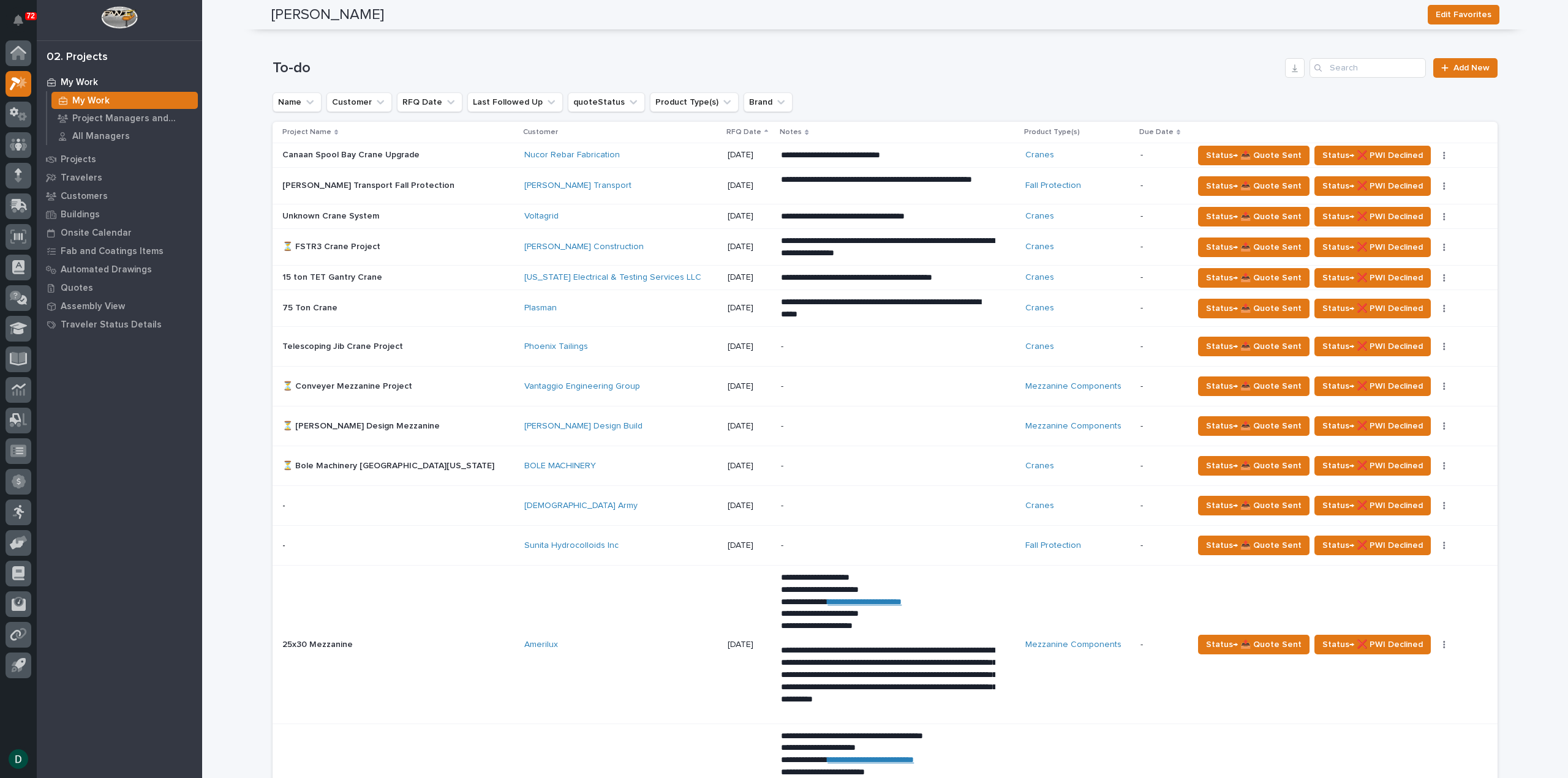
click at [437, 504] on p at bounding box center [389, 506] width 214 height 10
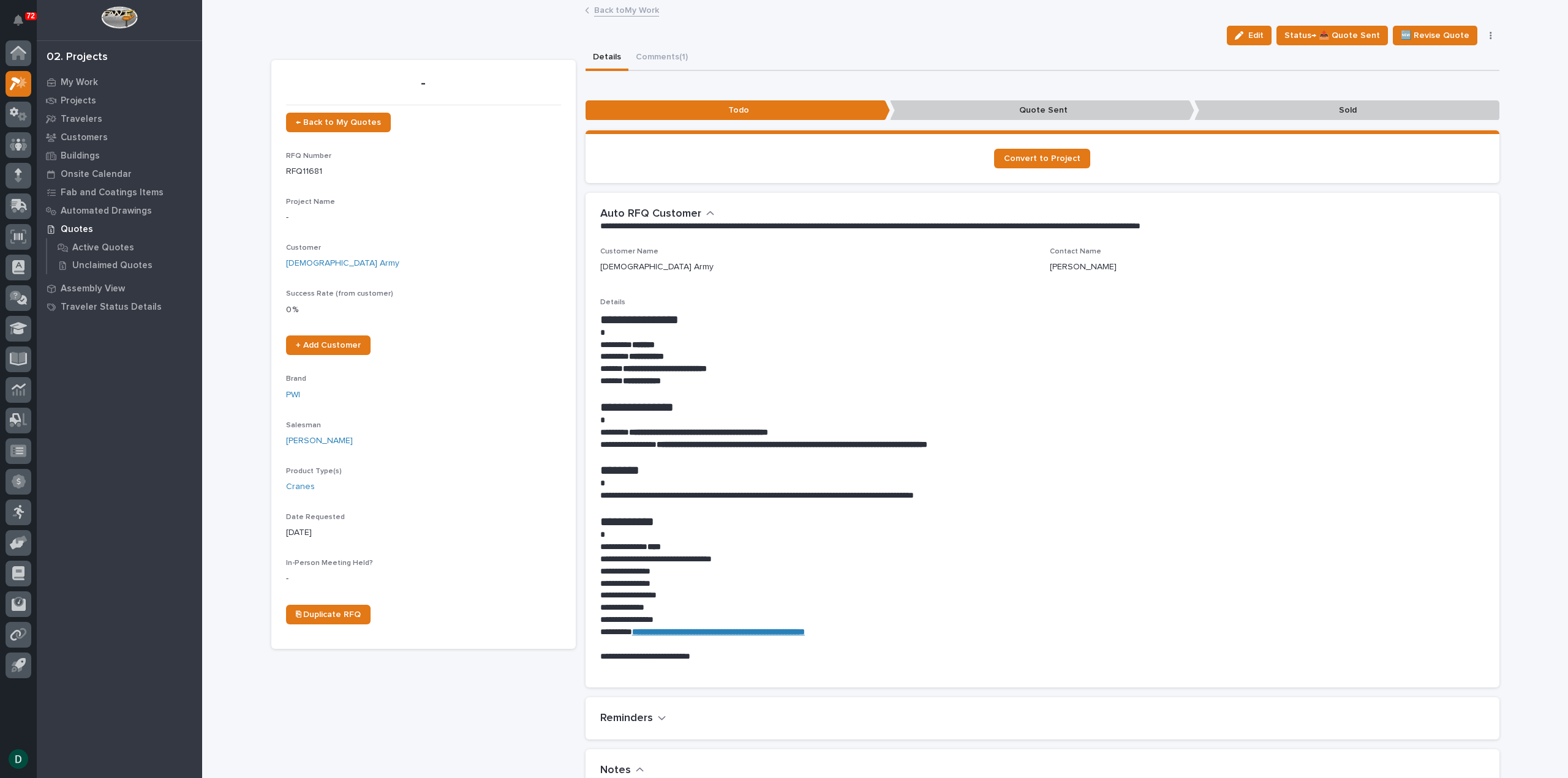
click at [621, 9] on link "Back to My Work" at bounding box center [626, 9] width 65 height 14
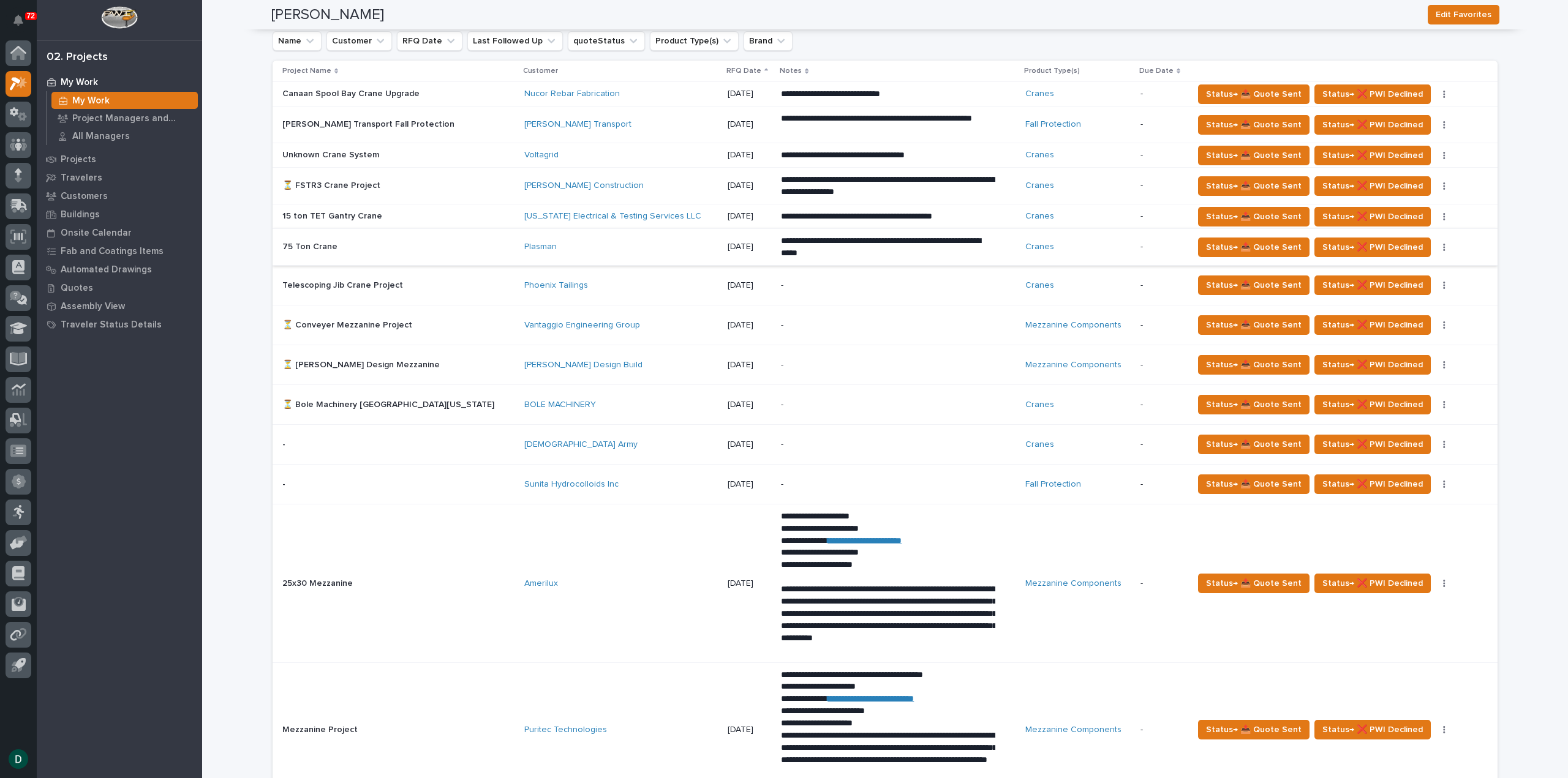
scroll to position [735, 0]
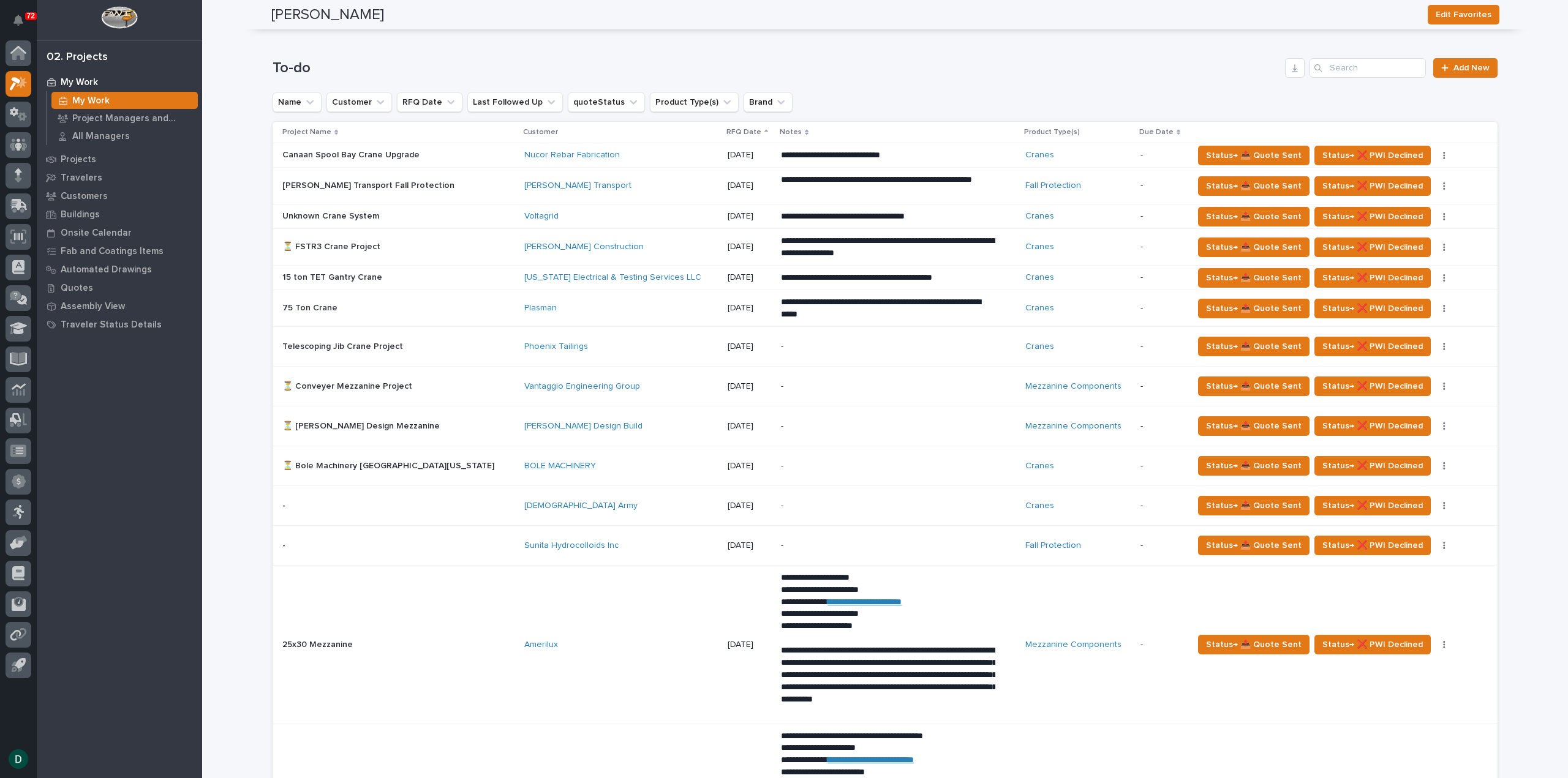
click at [436, 275] on p at bounding box center [389, 277] width 214 height 10
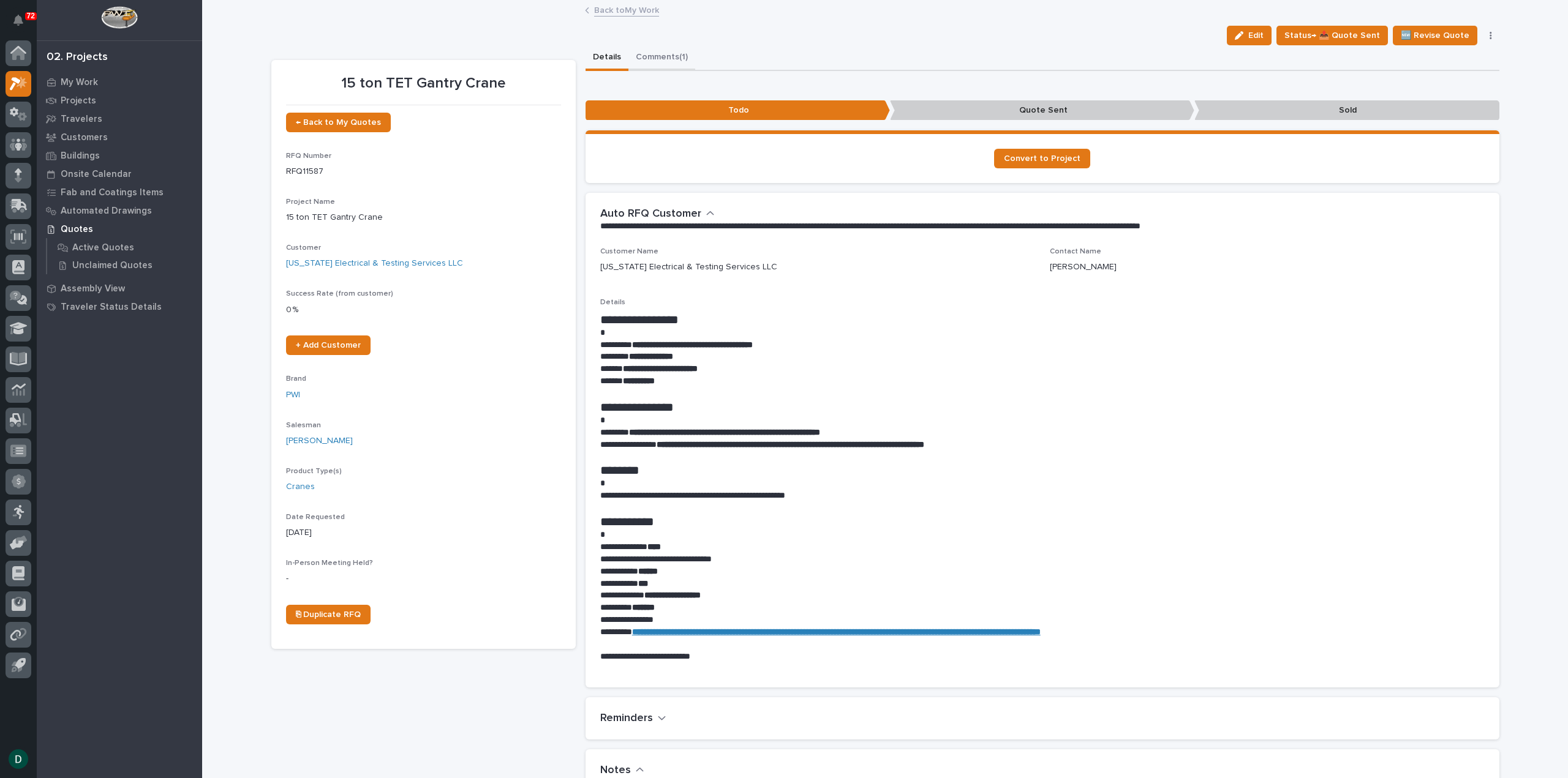
drag, startPoint x: 647, startPoint y: 54, endPoint x: 712, endPoint y: 83, distance: 71.2
click at [647, 54] on button "Comments (1)" at bounding box center [661, 57] width 67 height 25
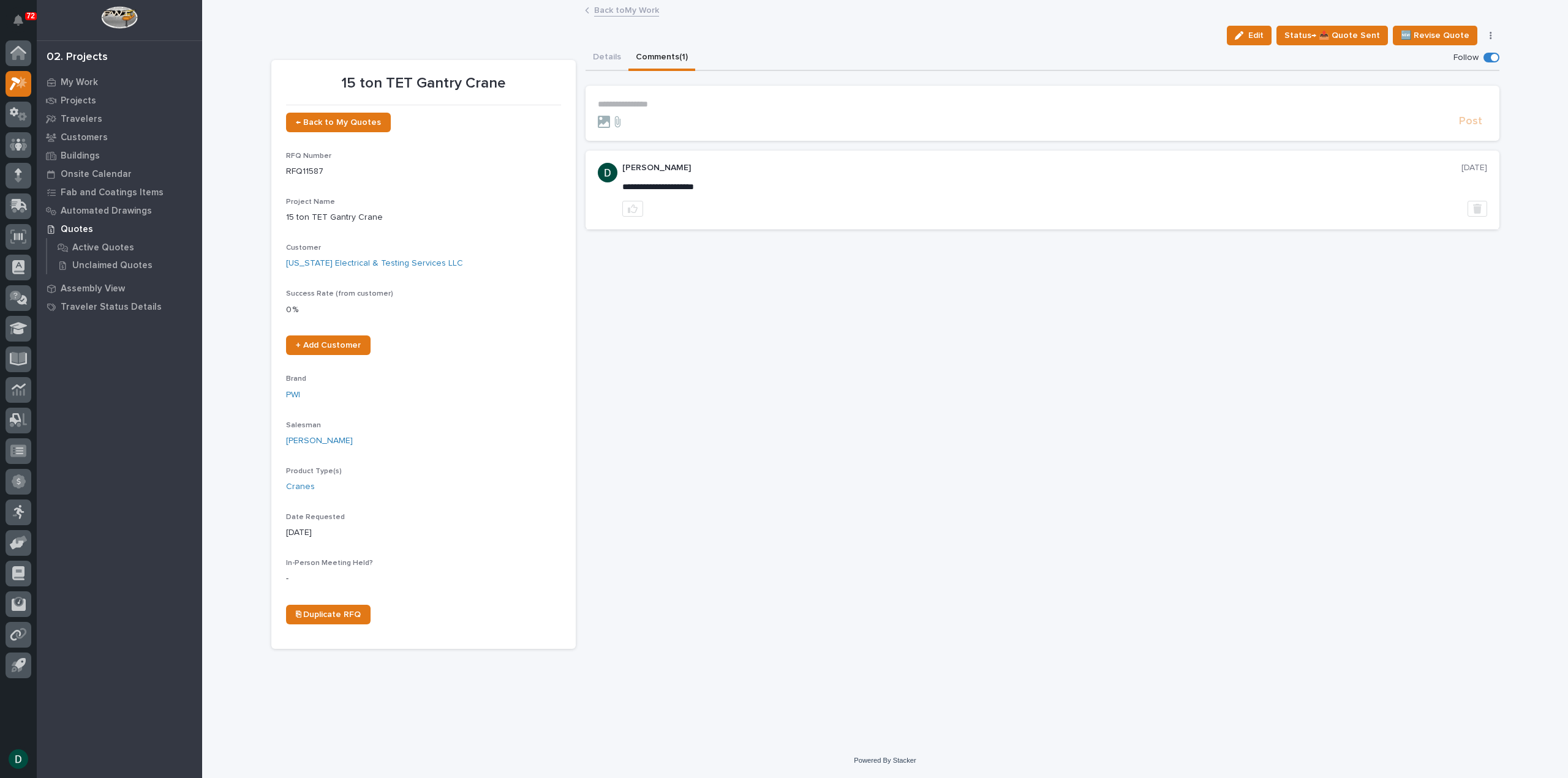
click at [676, 106] on p "**********" at bounding box center [1043, 104] width 889 height 10
click at [1475, 123] on span "Post" at bounding box center [1470, 125] width 24 height 14
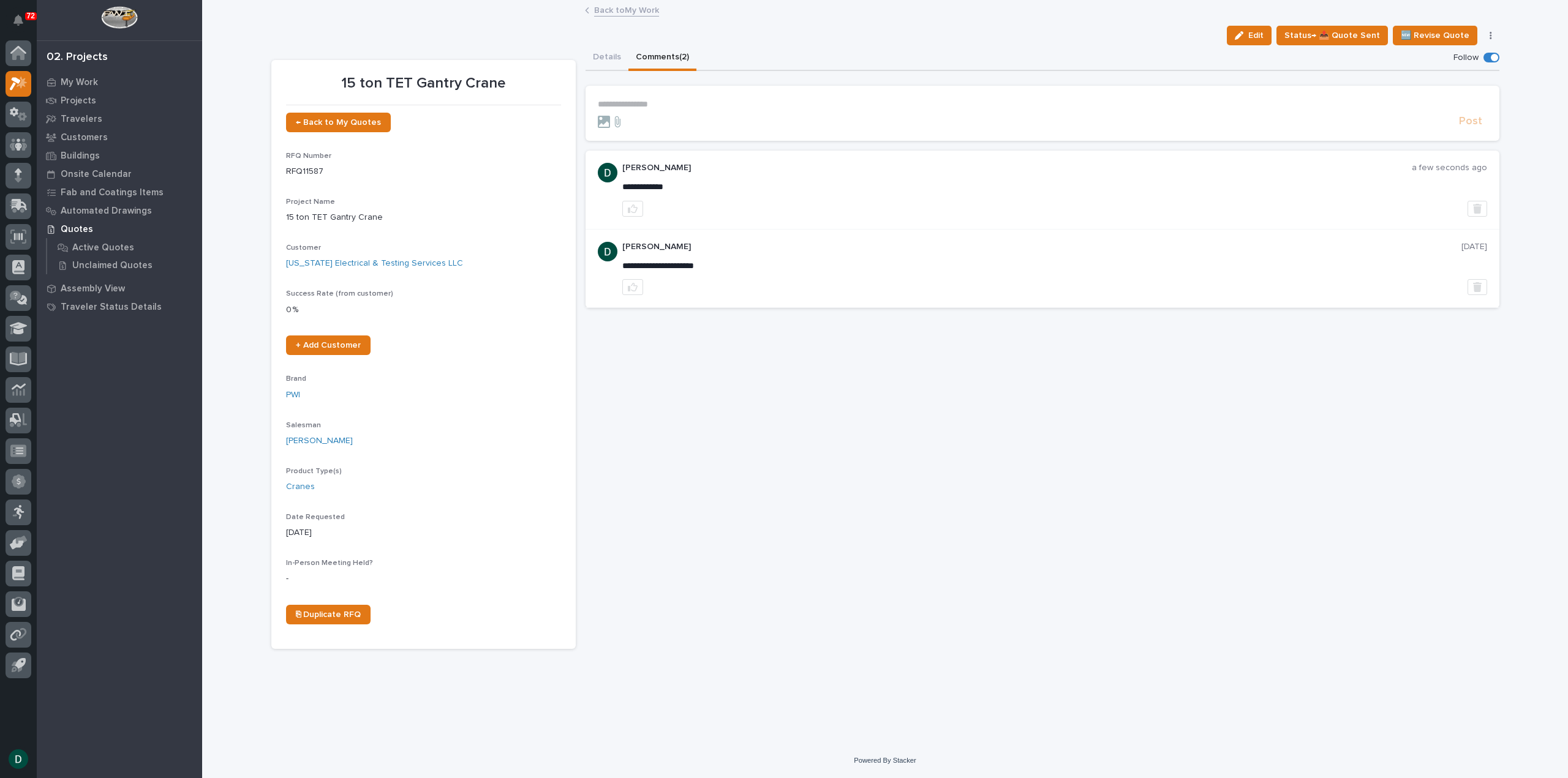
click at [637, 8] on link "Back to My Work" at bounding box center [626, 9] width 65 height 14
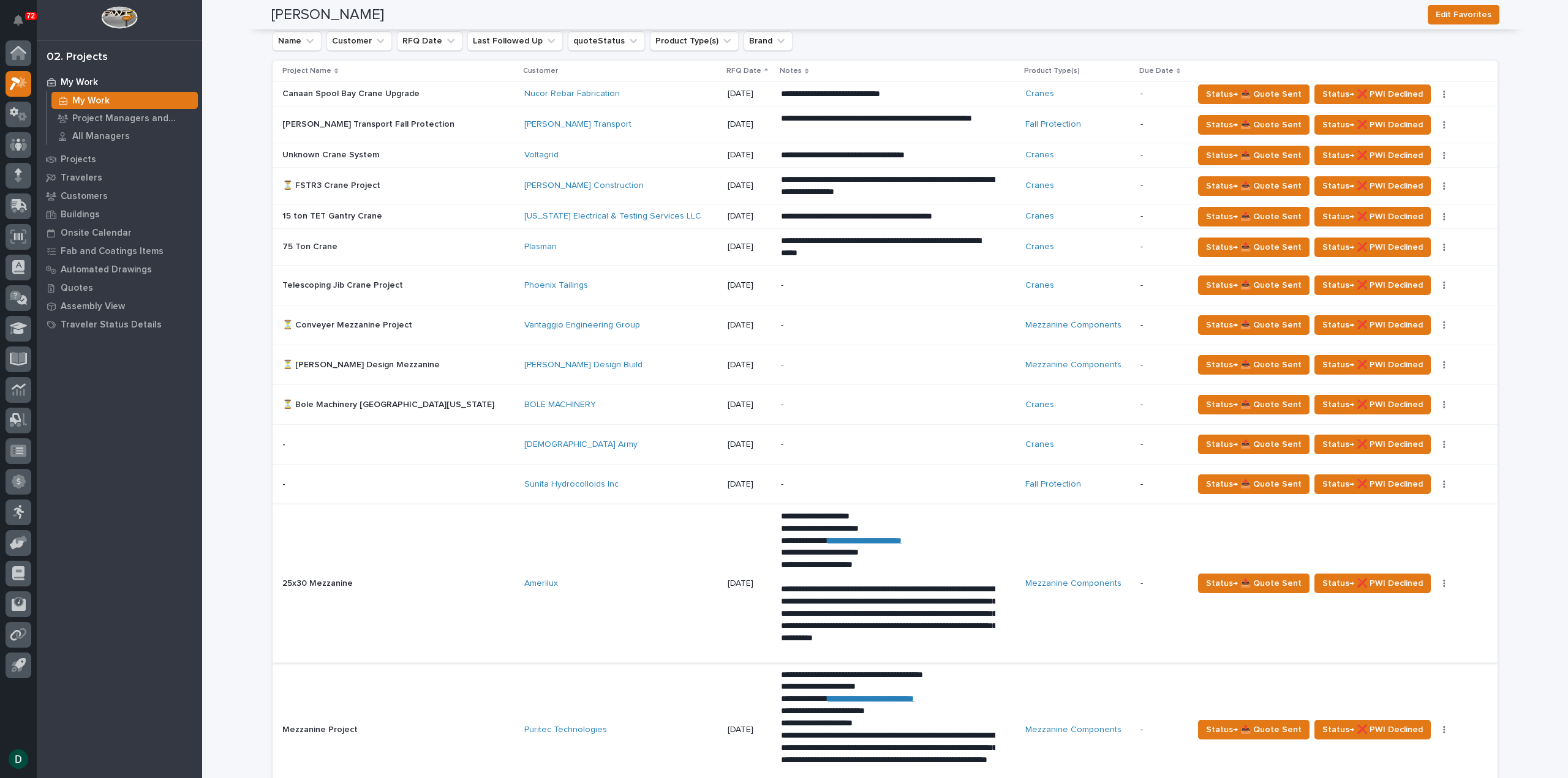
scroll to position [918, 0]
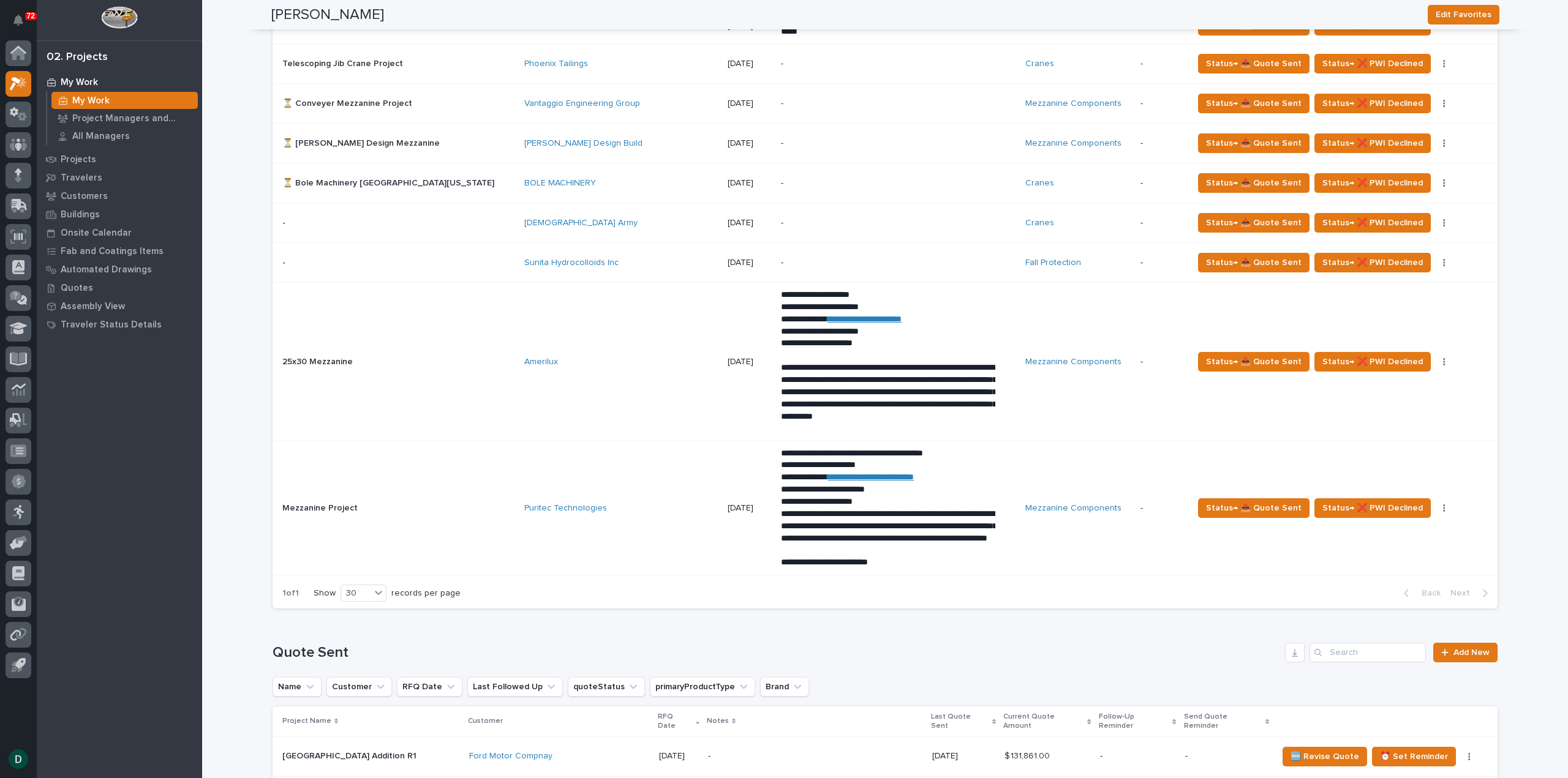
click at [426, 510] on div "Mezzanine Project Mezzanine Project" at bounding box center [398, 507] width 232 height 20
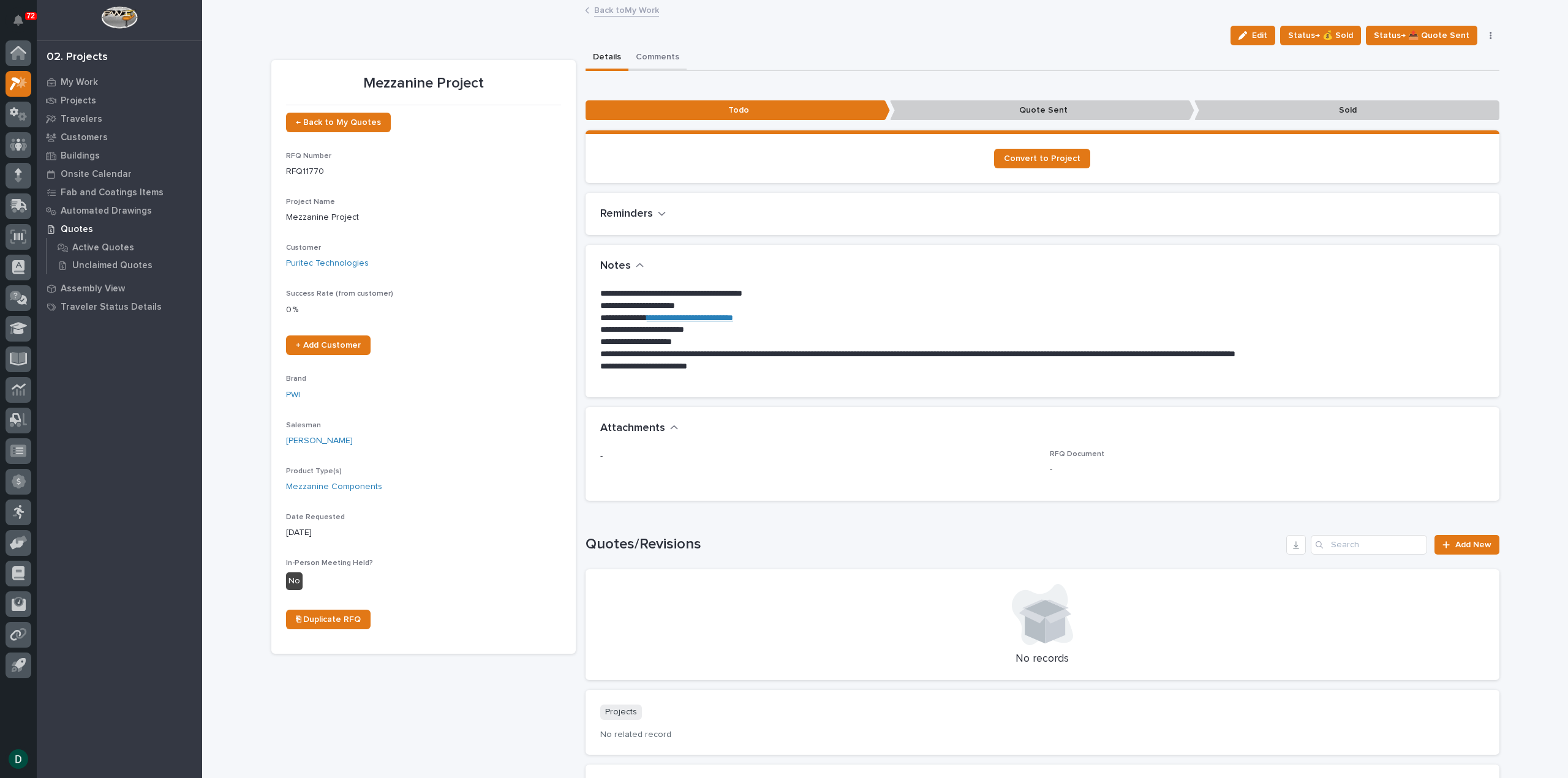
click at [659, 56] on button "Comments" at bounding box center [657, 57] width 58 height 25
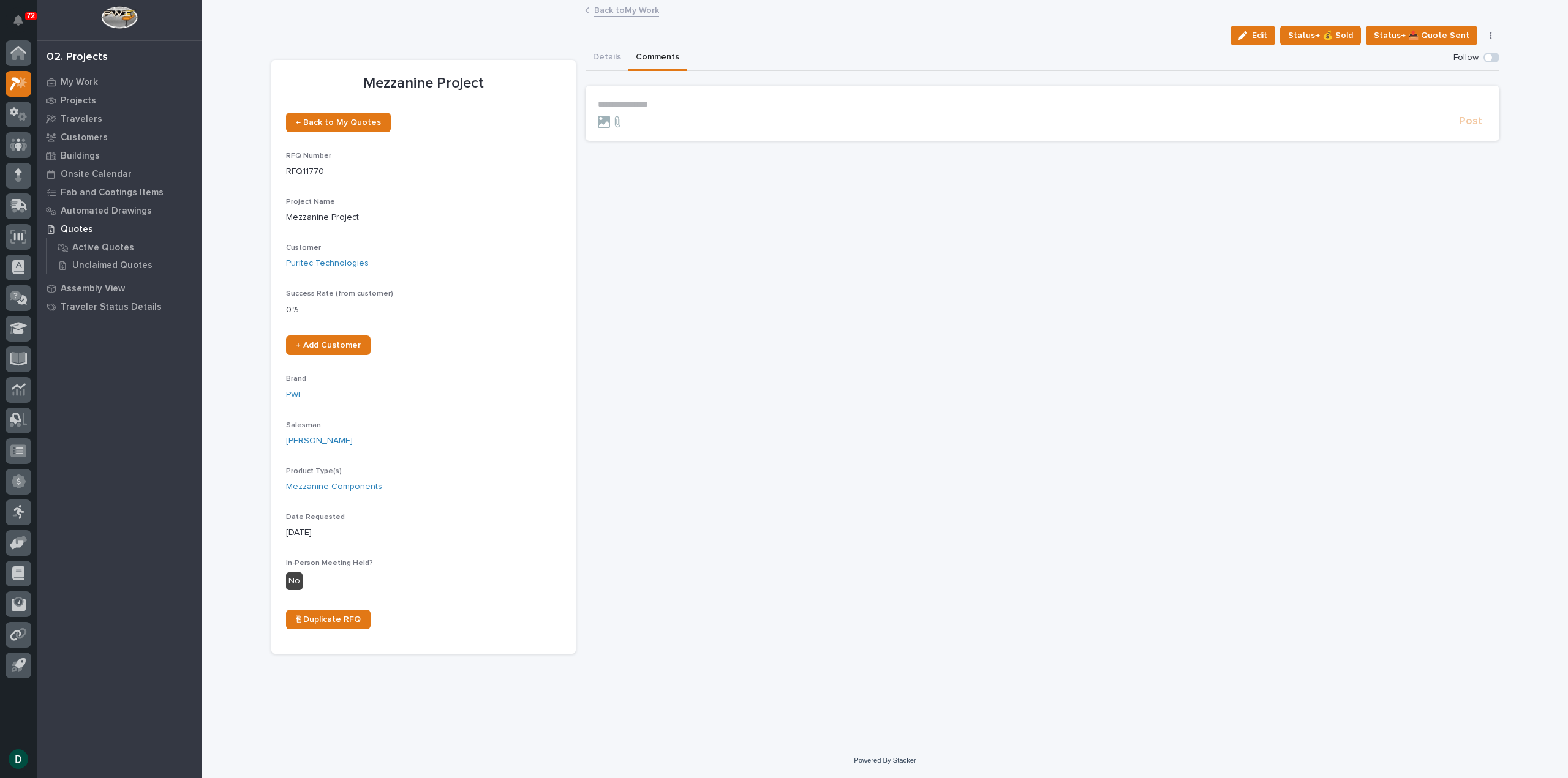
click at [636, 104] on p "**********" at bounding box center [1043, 104] width 889 height 10
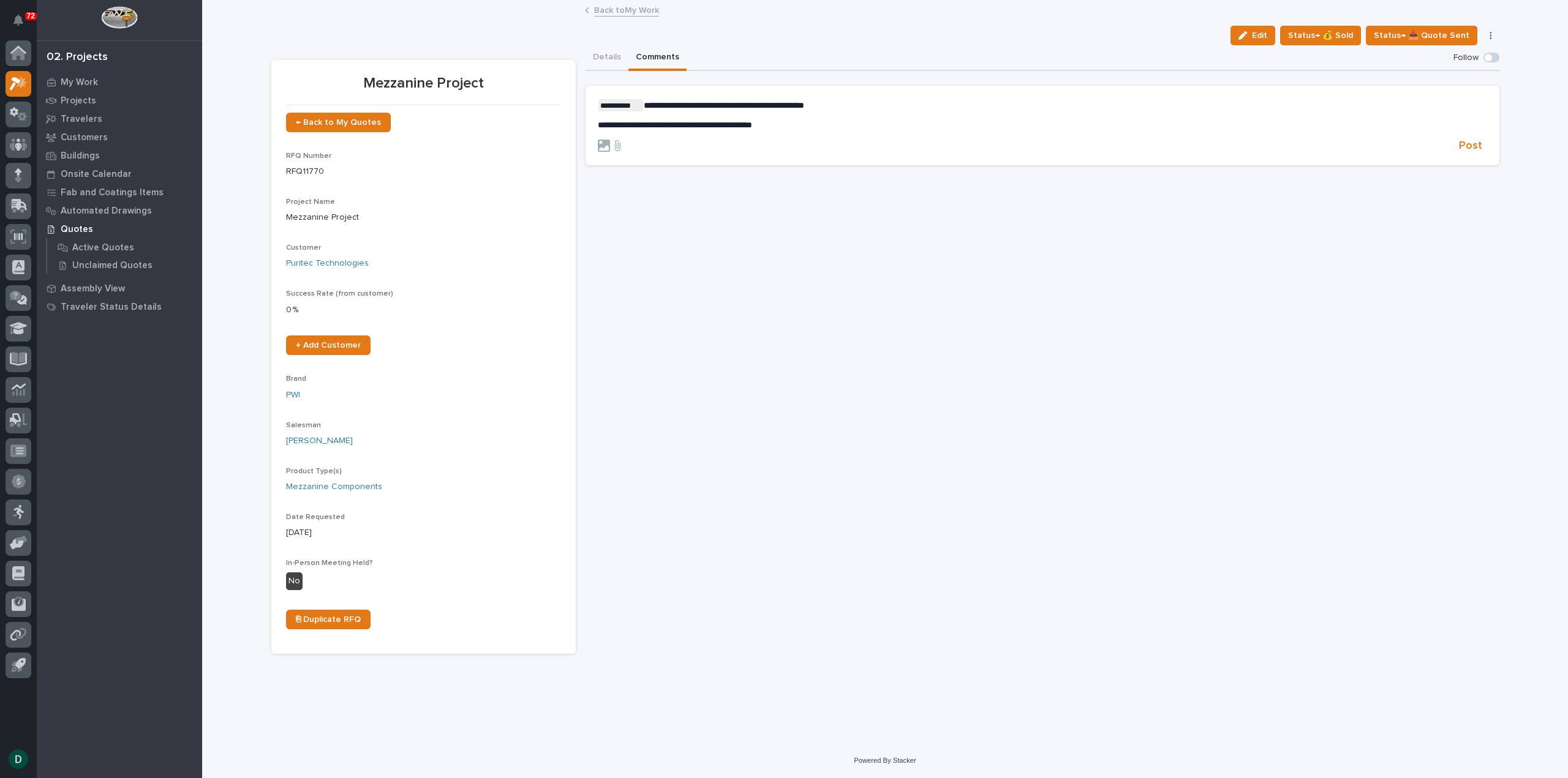
click at [793, 126] on p "**********" at bounding box center [1043, 125] width 889 height 10
drag, startPoint x: 648, startPoint y: 149, endPoint x: 602, endPoint y: 123, distance: 52.8
click at [602, 123] on form "**********" at bounding box center [1043, 136] width 889 height 73
click at [648, 144] on p "**********" at bounding box center [1043, 144] width 889 height 10
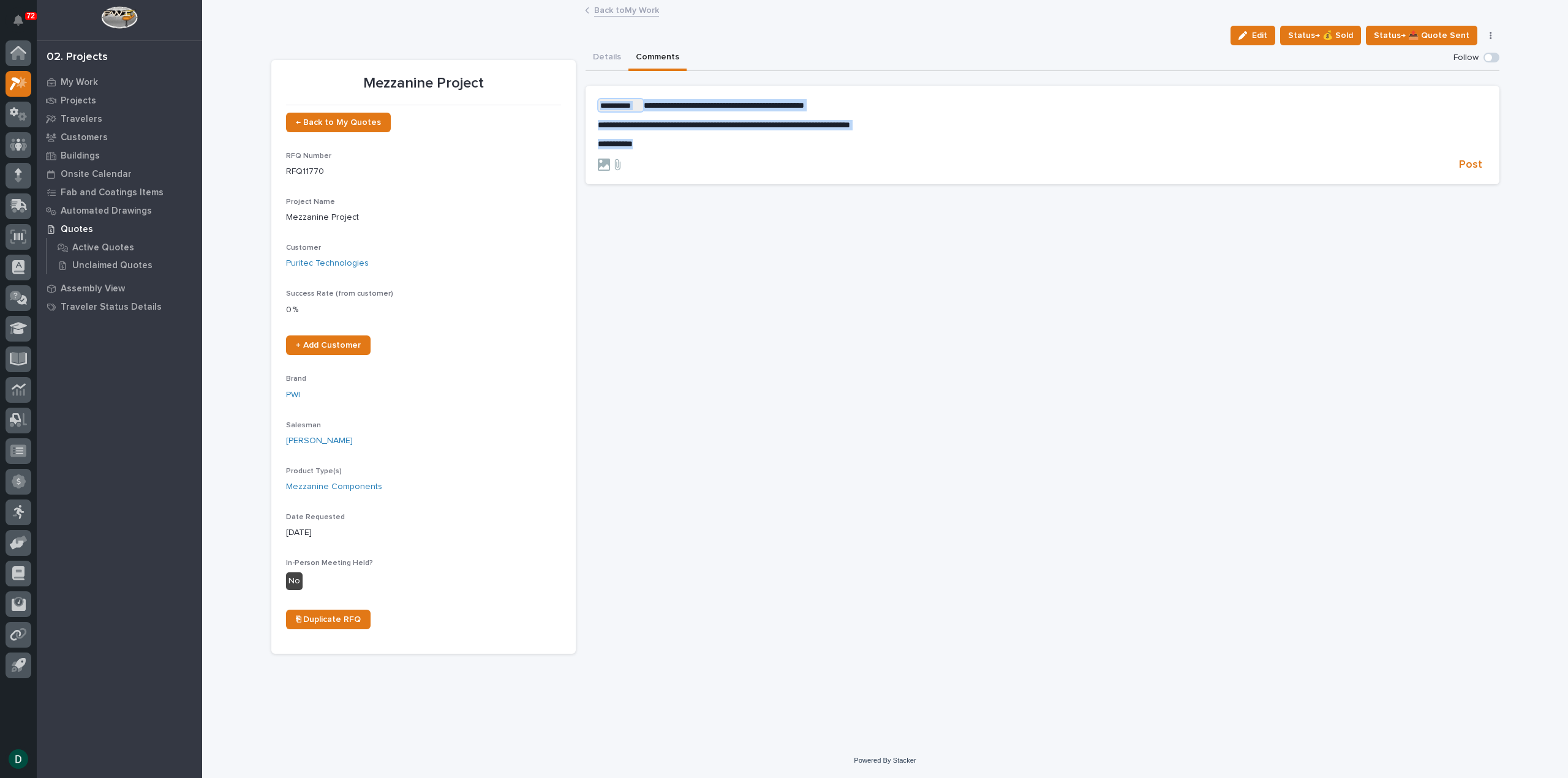
drag, startPoint x: 641, startPoint y: 144, endPoint x: 597, endPoint y: 95, distance: 65.9
click at [597, 95] on section "**********" at bounding box center [1043, 134] width 914 height 99
copy div "**********"
click at [605, 58] on button "Details" at bounding box center [607, 57] width 43 height 25
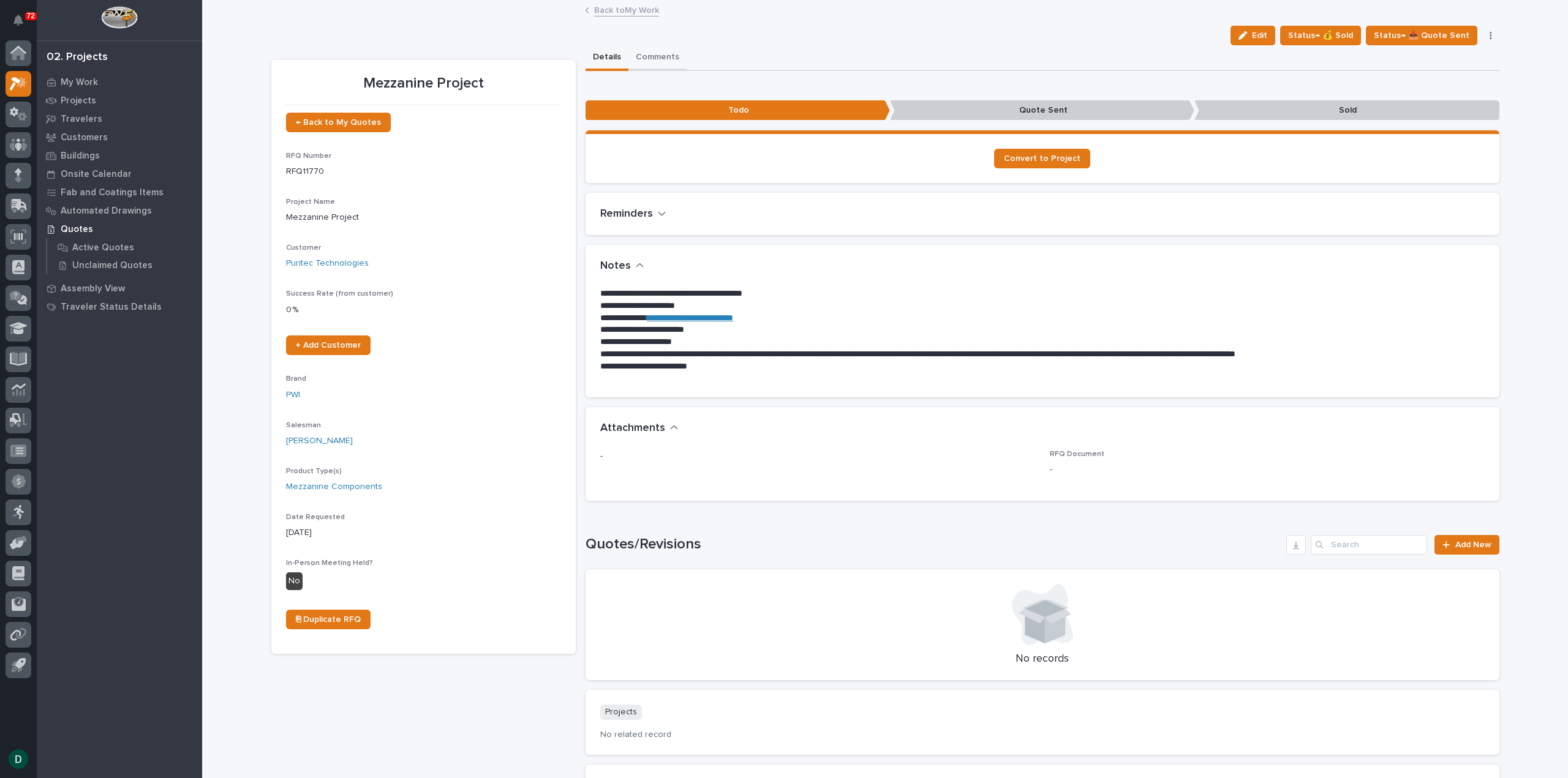
click at [658, 57] on button "Comments" at bounding box center [657, 57] width 58 height 25
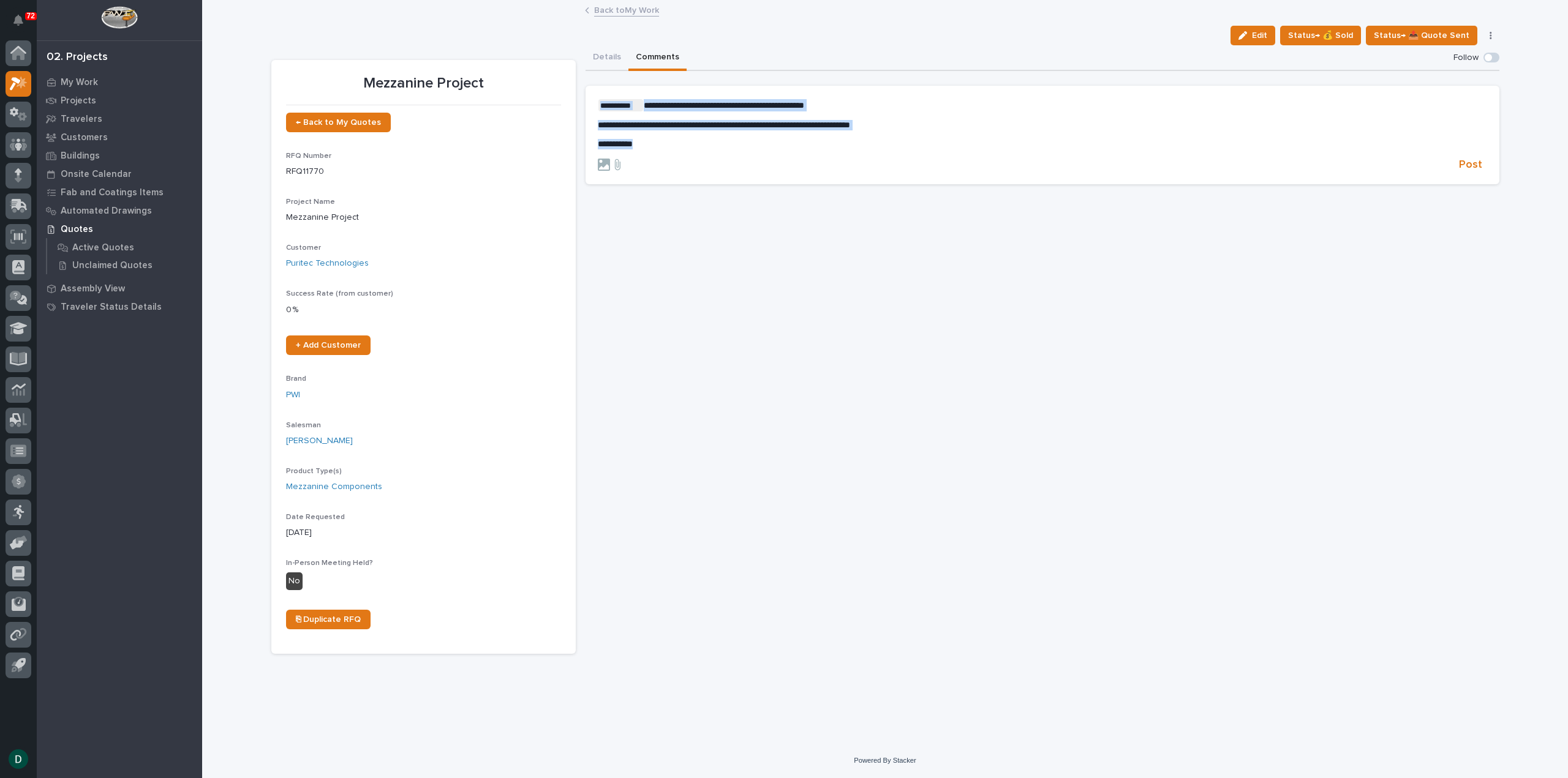
click at [654, 146] on p "**********" at bounding box center [1043, 144] width 889 height 10
click at [651, 147] on p "**********" at bounding box center [1043, 144] width 889 height 10
click at [715, 145] on span "**********" at bounding box center [734, 144] width 274 height 8
click at [917, 143] on p "**********" at bounding box center [1043, 144] width 889 height 10
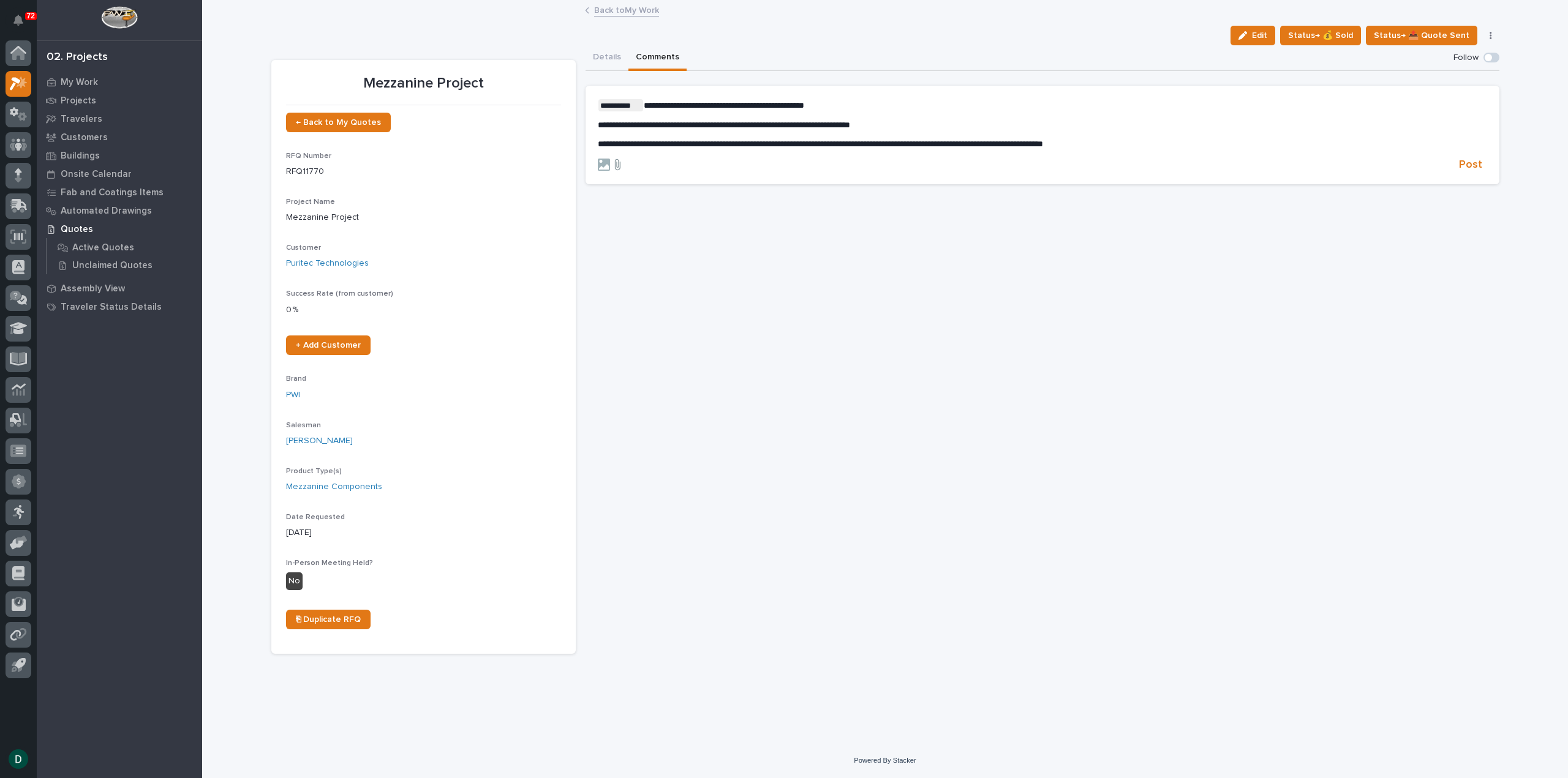
click at [614, 166] on icon at bounding box center [618, 164] width 15 height 12
click at [610, 159] on input "file" at bounding box center [610, 159] width 0 height 0
click at [1467, 187] on span "Post" at bounding box center [1470, 191] width 24 height 14
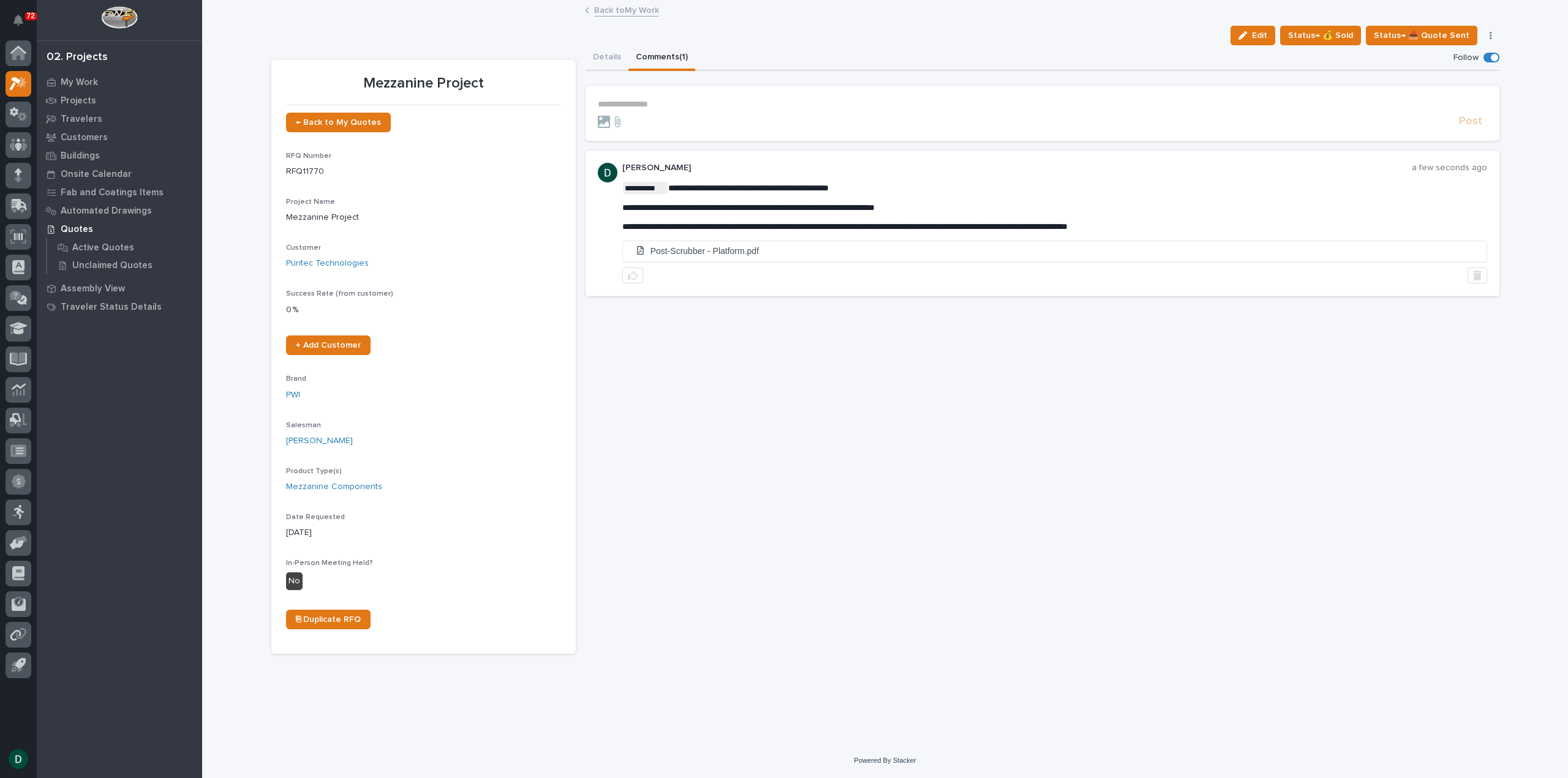
click at [621, 13] on link "Back to My Work" at bounding box center [626, 9] width 65 height 14
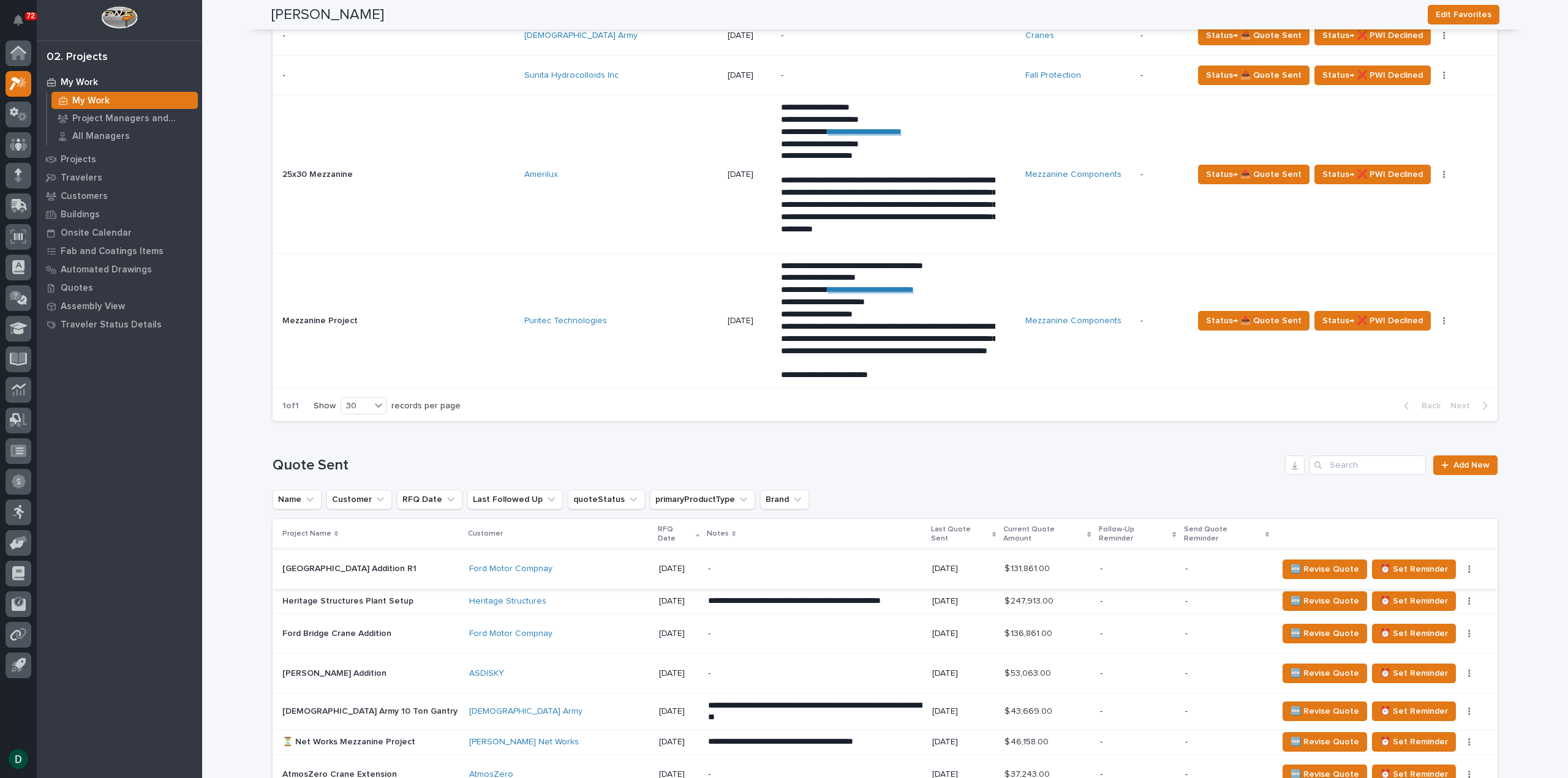
scroll to position [1041, 0]
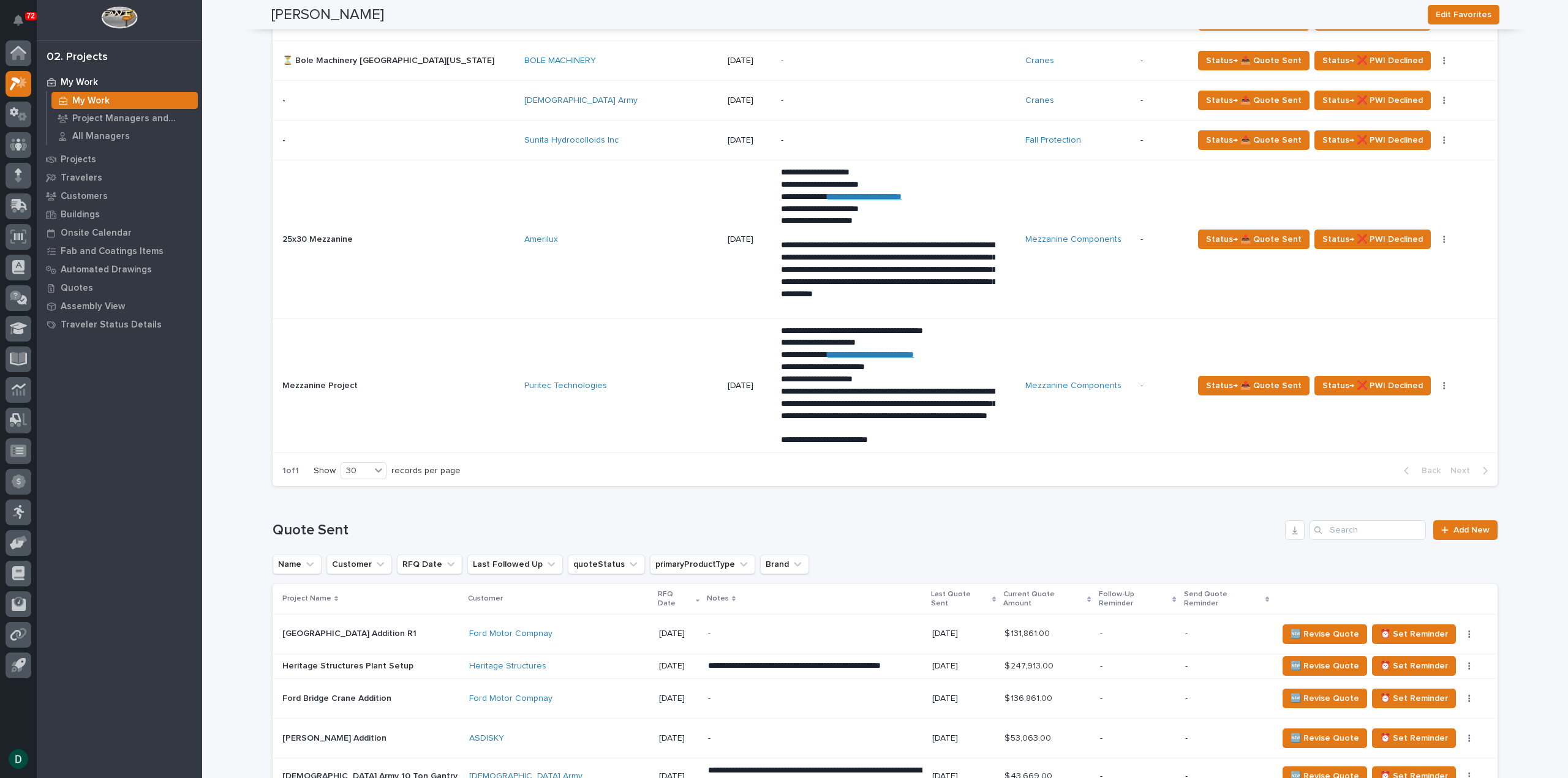
click at [438, 241] on p at bounding box center [389, 240] width 214 height 10
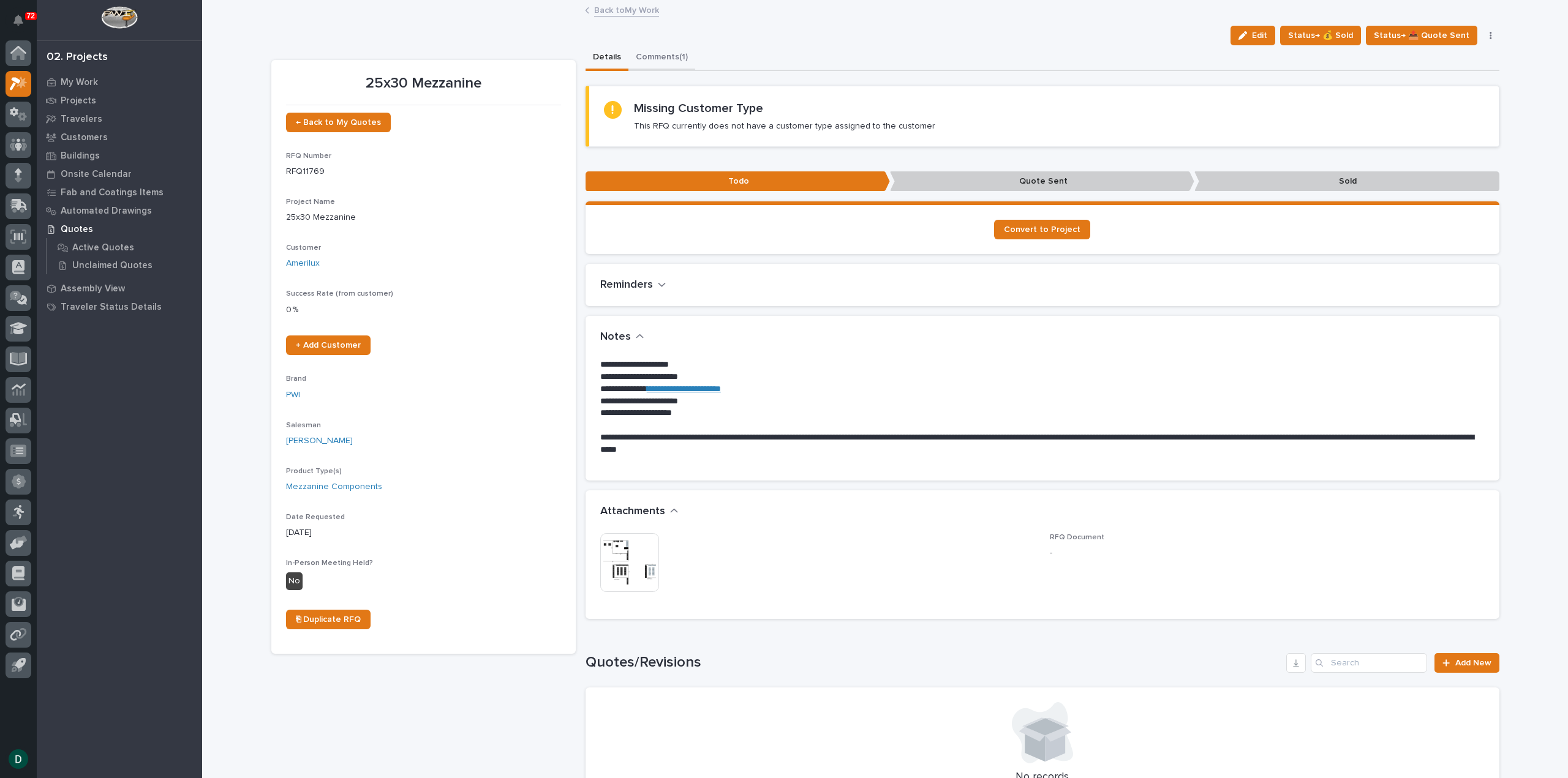
drag, startPoint x: 656, startPoint y: 59, endPoint x: 704, endPoint y: 62, distance: 48.1
click at [656, 59] on button "Comments (1)" at bounding box center [661, 57] width 67 height 25
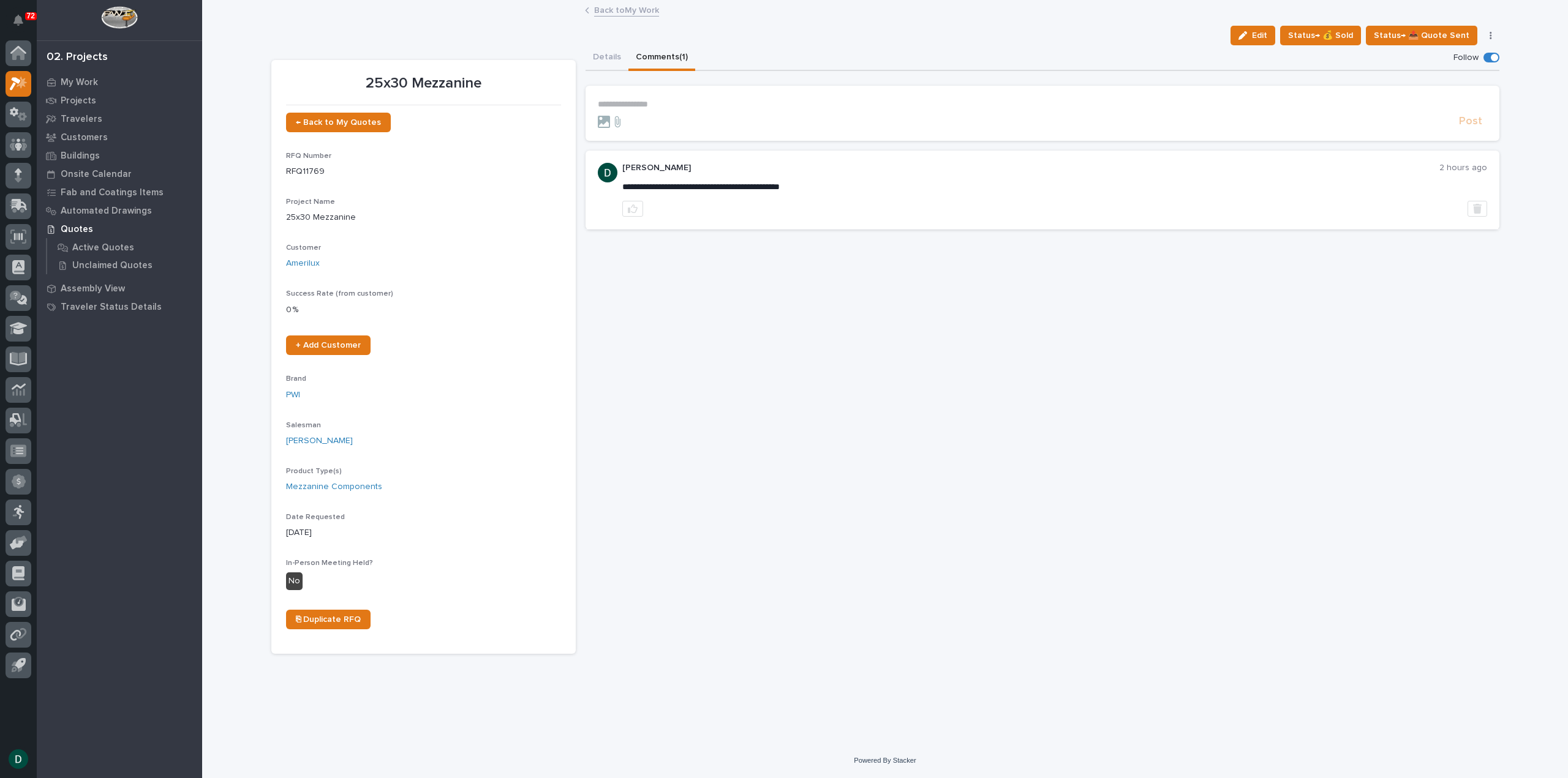
click at [694, 111] on form "**********" at bounding box center [1043, 114] width 889 height 29
click at [684, 100] on p "**********" at bounding box center [1043, 104] width 889 height 10
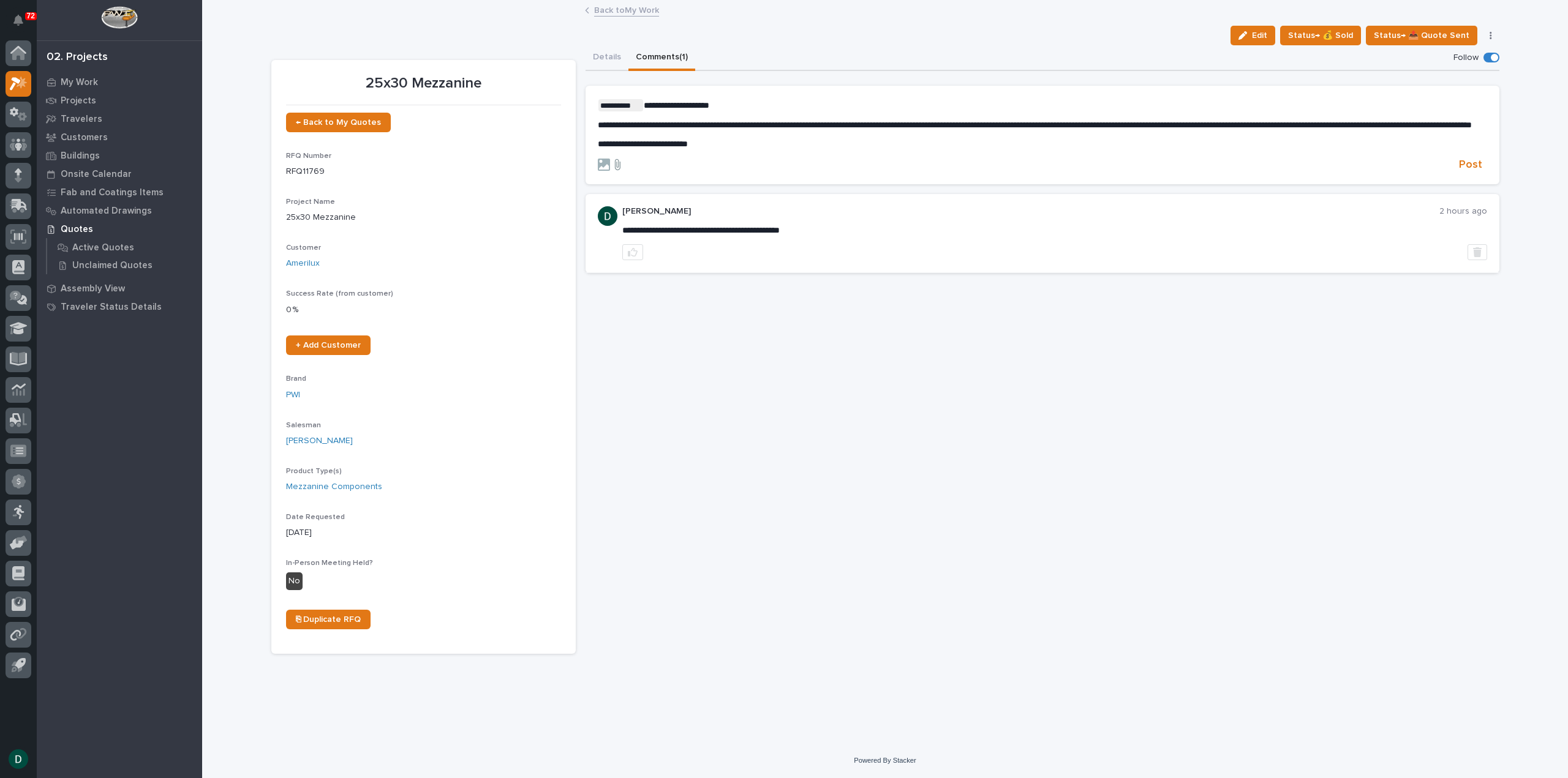
click at [616, 171] on icon at bounding box center [618, 164] width 15 height 12
click at [610, 159] on input "file" at bounding box center [610, 159] width 0 height 0
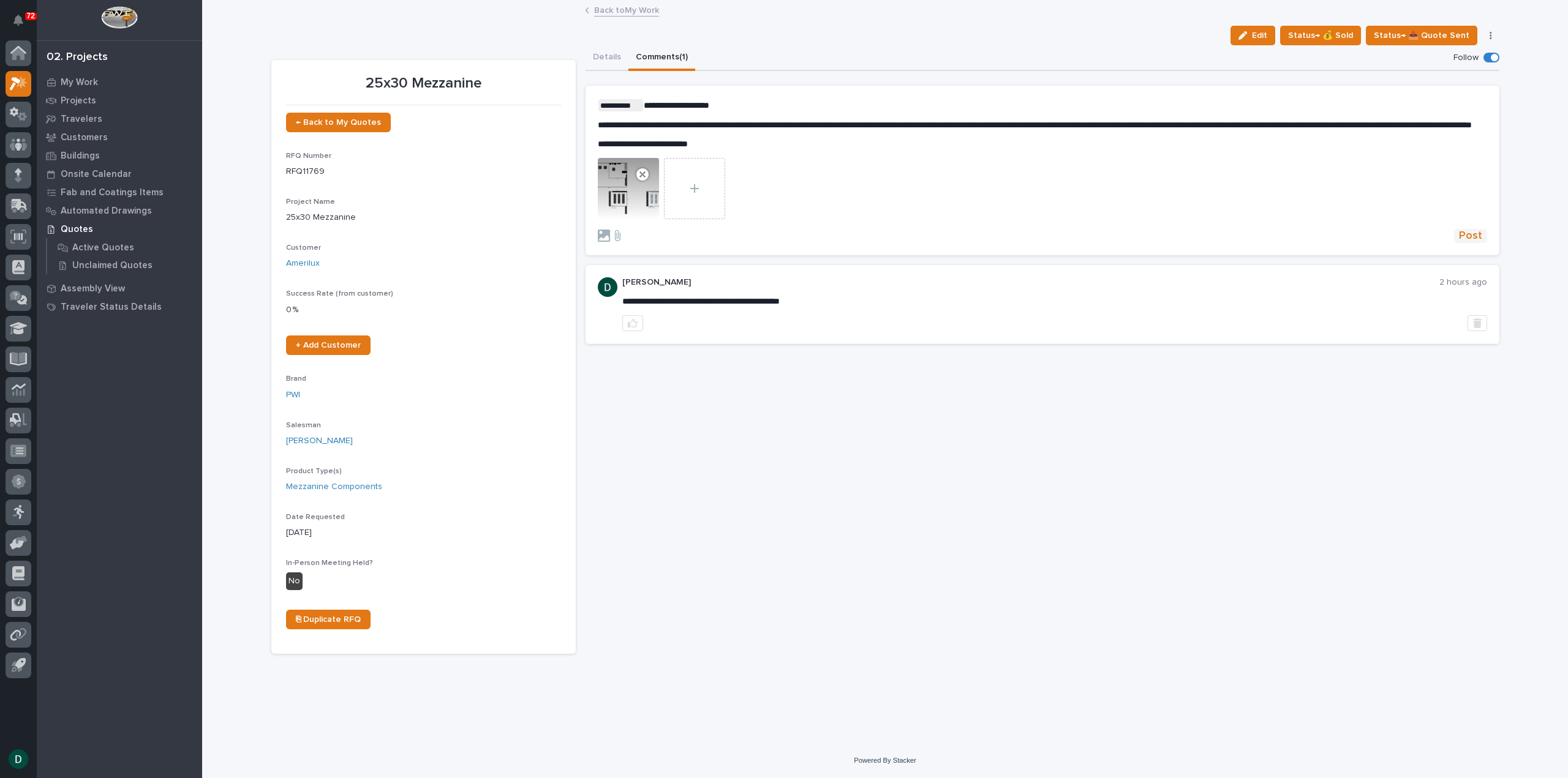
click at [1475, 242] on span "Post" at bounding box center [1470, 236] width 24 height 14
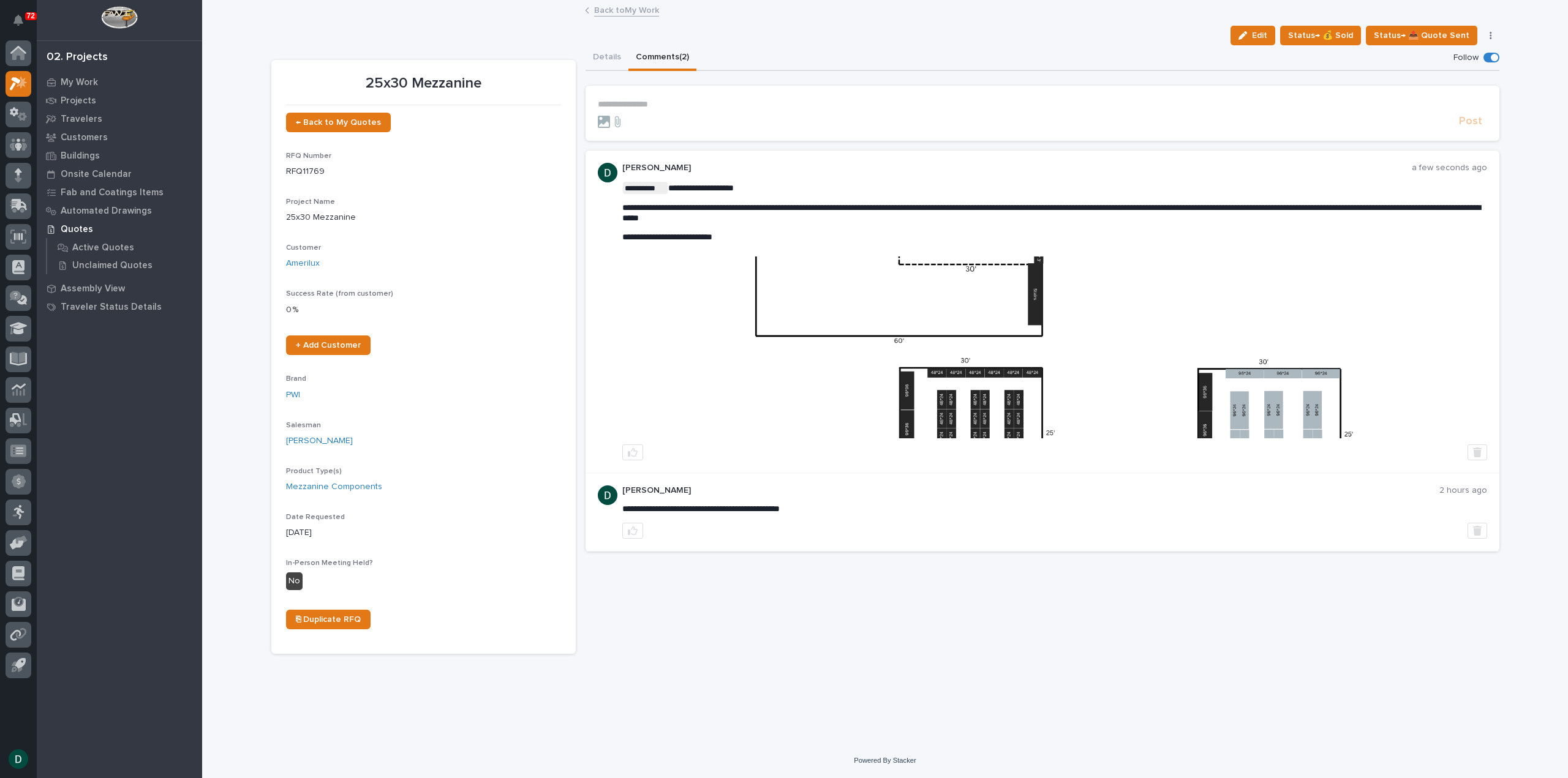
click at [651, 5] on link "Back to My Work" at bounding box center [626, 9] width 65 height 14
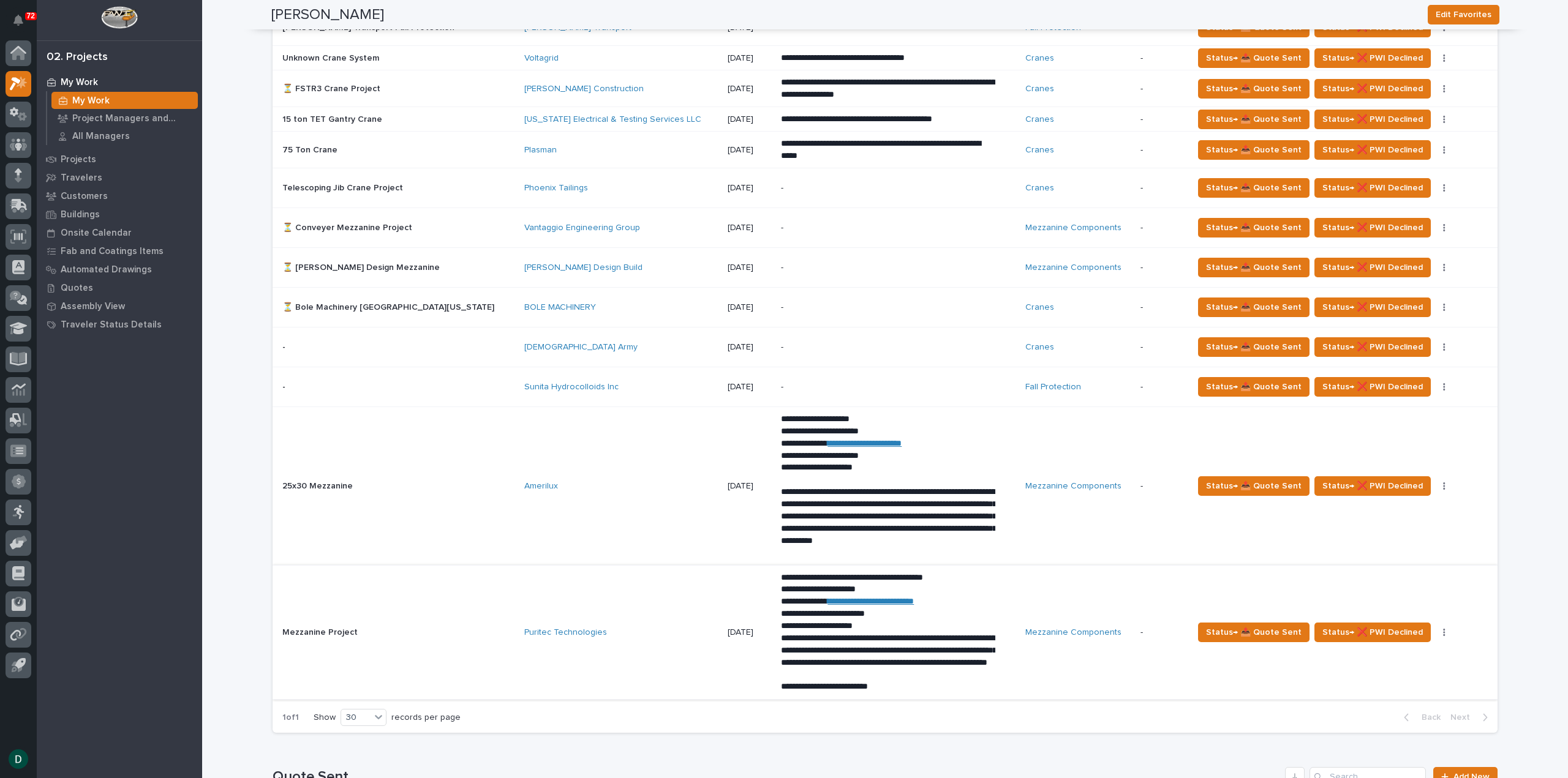
scroll to position [796, 0]
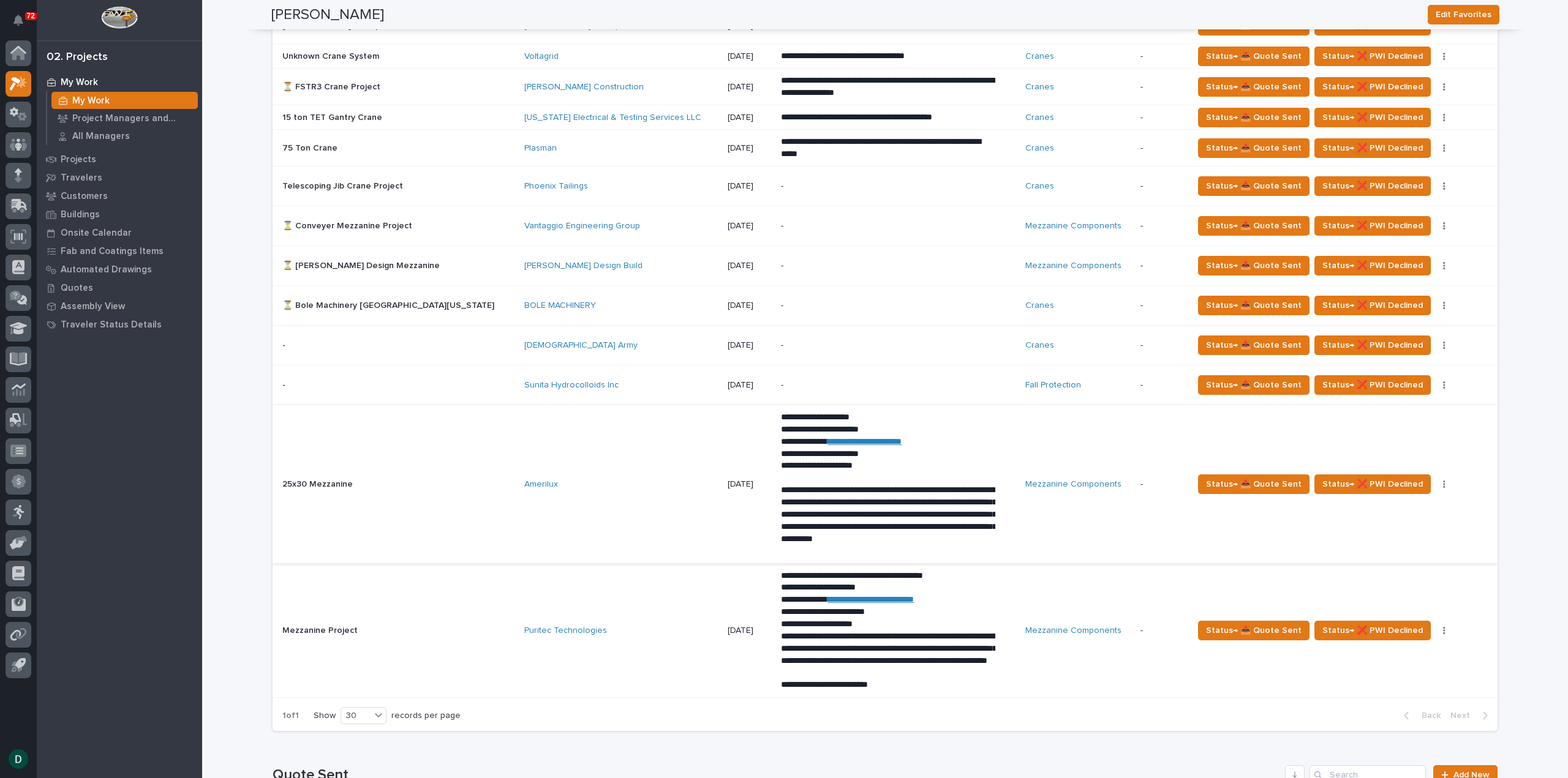
click at [1435, 480] on button "button" at bounding box center [1444, 484] width 17 height 8
click at [1380, 529] on button "🚩 Edit Flags" at bounding box center [1370, 525] width 89 height 20
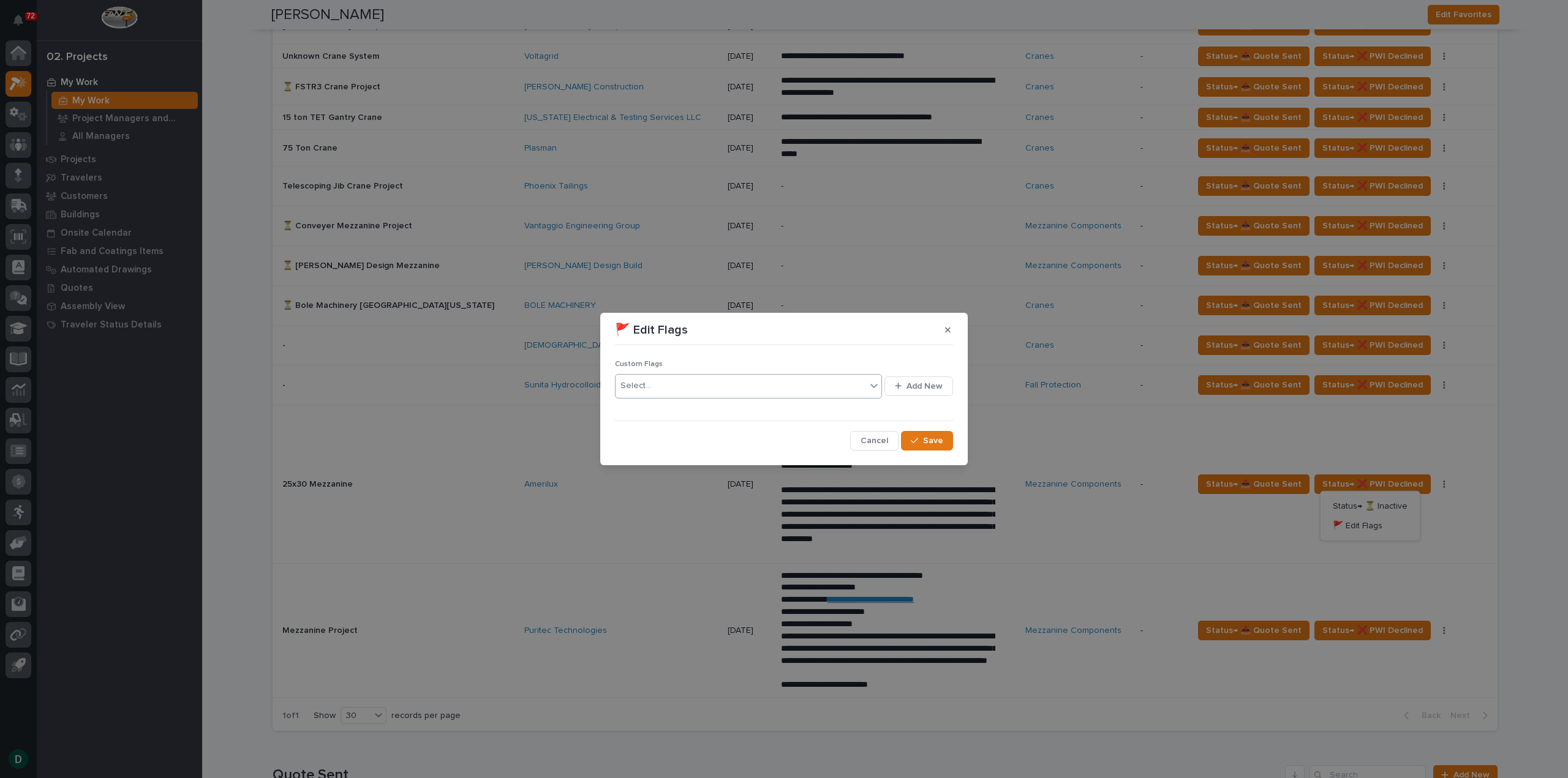
click at [678, 379] on div "Select..." at bounding box center [741, 385] width 250 height 20
click at [656, 412] on div "⏳" at bounding box center [749, 410] width 267 height 22
click at [937, 439] on span "Save" at bounding box center [933, 441] width 20 height 11
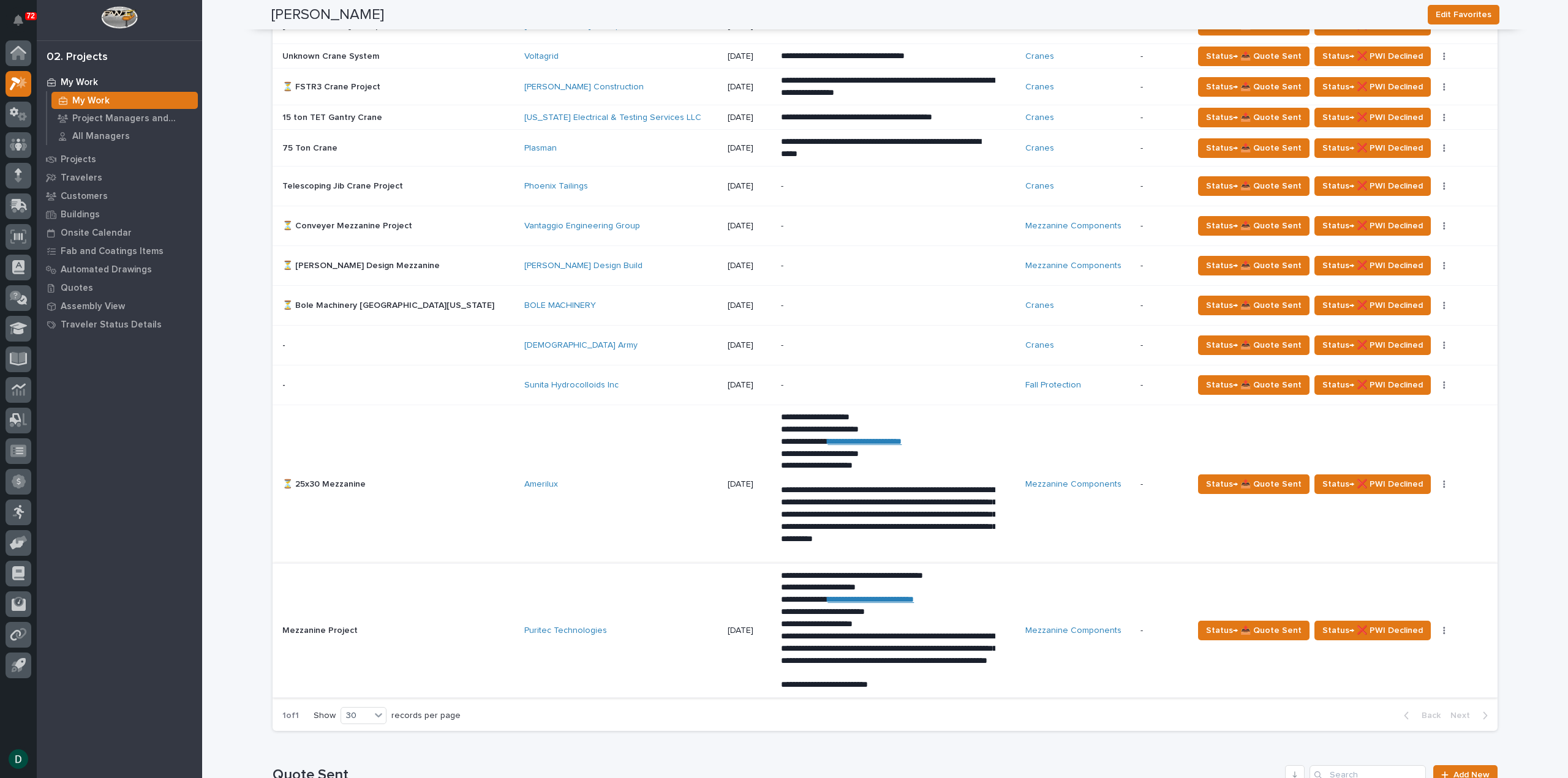
click at [1435, 629] on button "button" at bounding box center [1444, 630] width 17 height 8
click at [1341, 672] on span "🚩 Edit Flags" at bounding box center [1357, 672] width 50 height 15
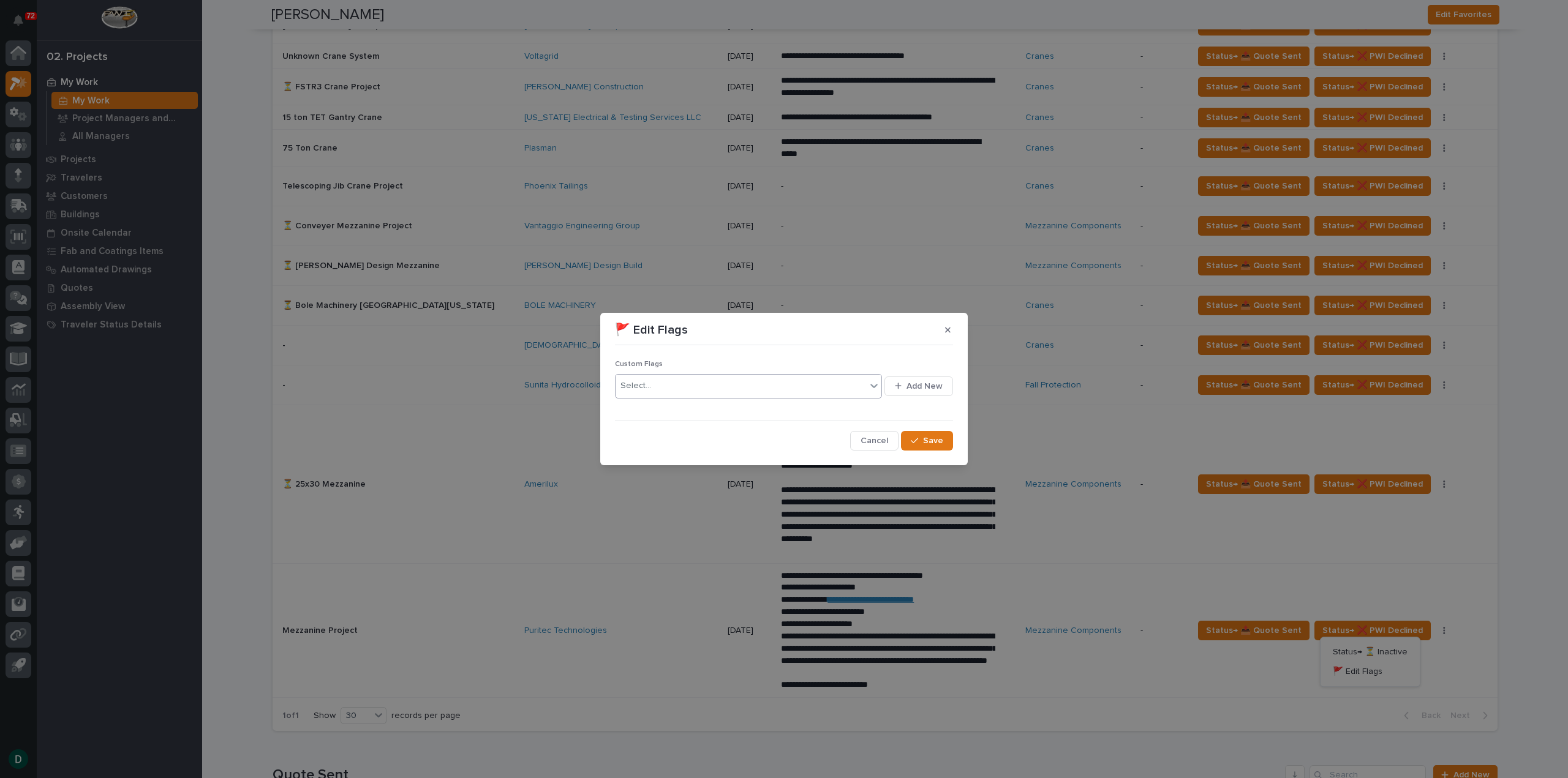
click at [713, 393] on div "Select..." at bounding box center [741, 385] width 250 height 20
drag, startPoint x: 681, startPoint y: 413, endPoint x: 801, endPoint y: 423, distance: 120.4
click at [681, 412] on div "⏳" at bounding box center [749, 410] width 267 height 22
click at [915, 437] on icon "button" at bounding box center [915, 441] width 8 height 8
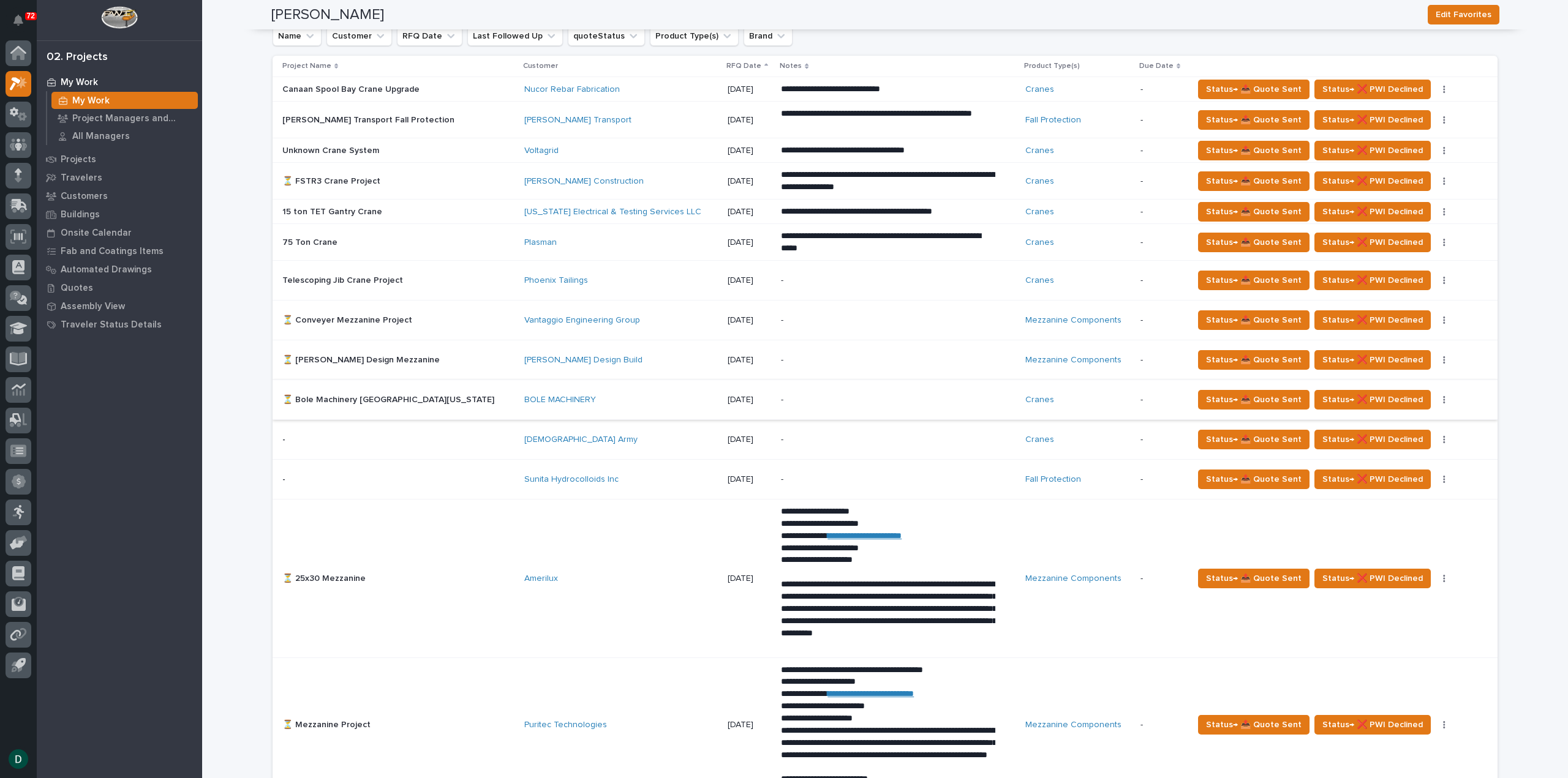
scroll to position [674, 0]
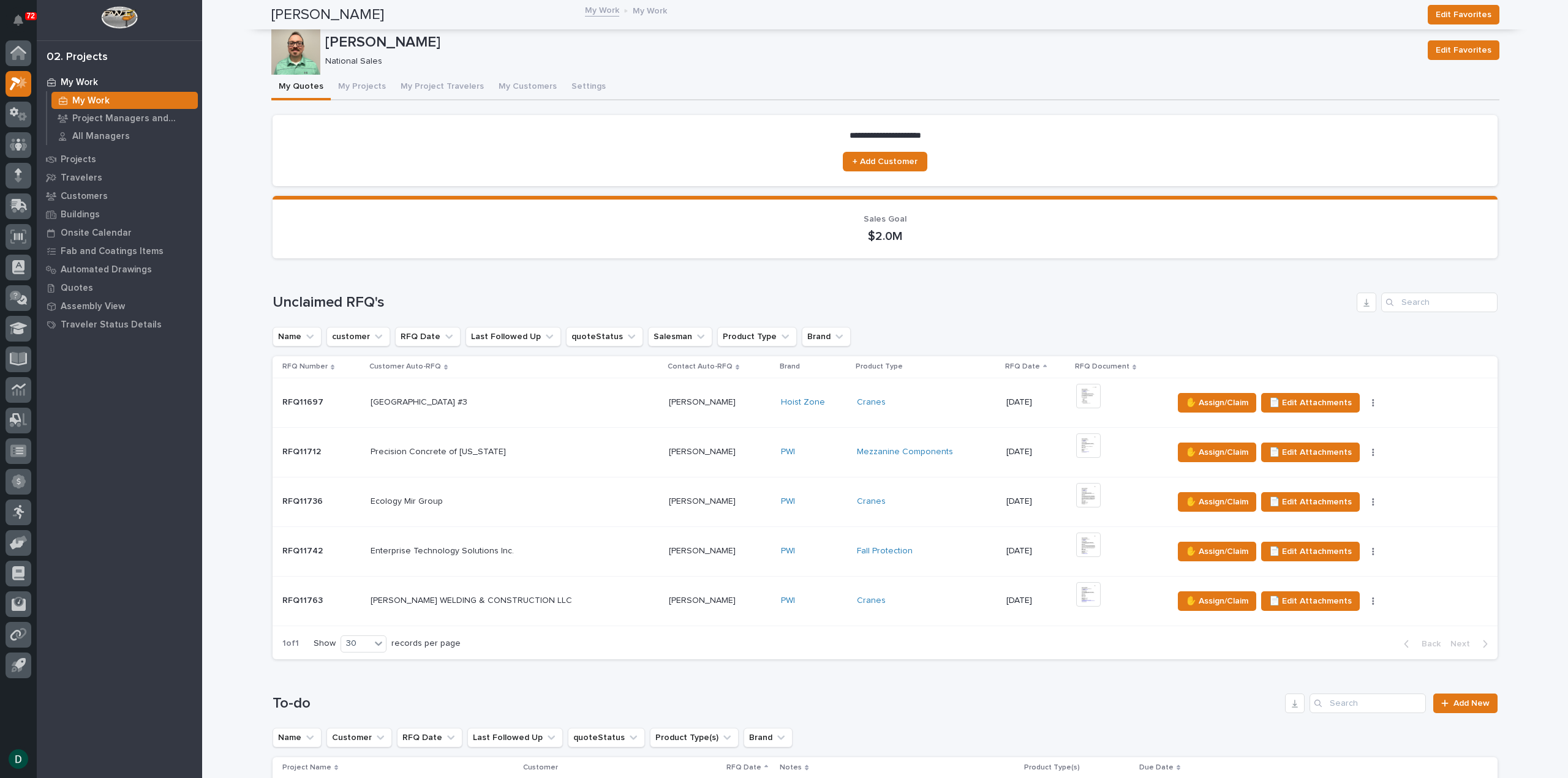
scroll to position [674, 0]
